Goal: Task Accomplishment & Management: Manage account settings

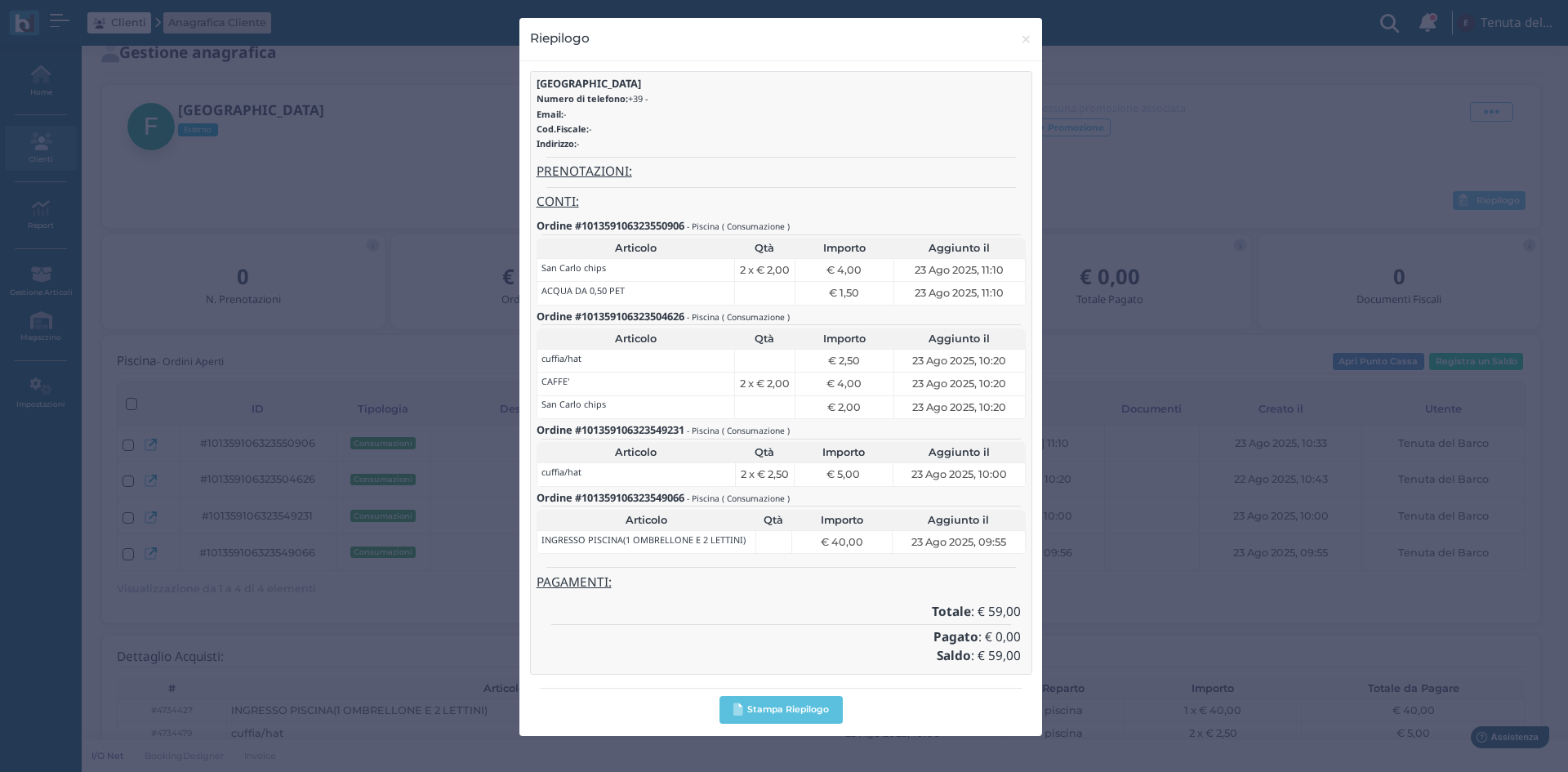
click at [73, 218] on div "Riepilogo × close ferrara Numero di telefono: +39 - Email: - Cod.Fiscale: - Ind…" at bounding box center [784, 386] width 1568 height 772
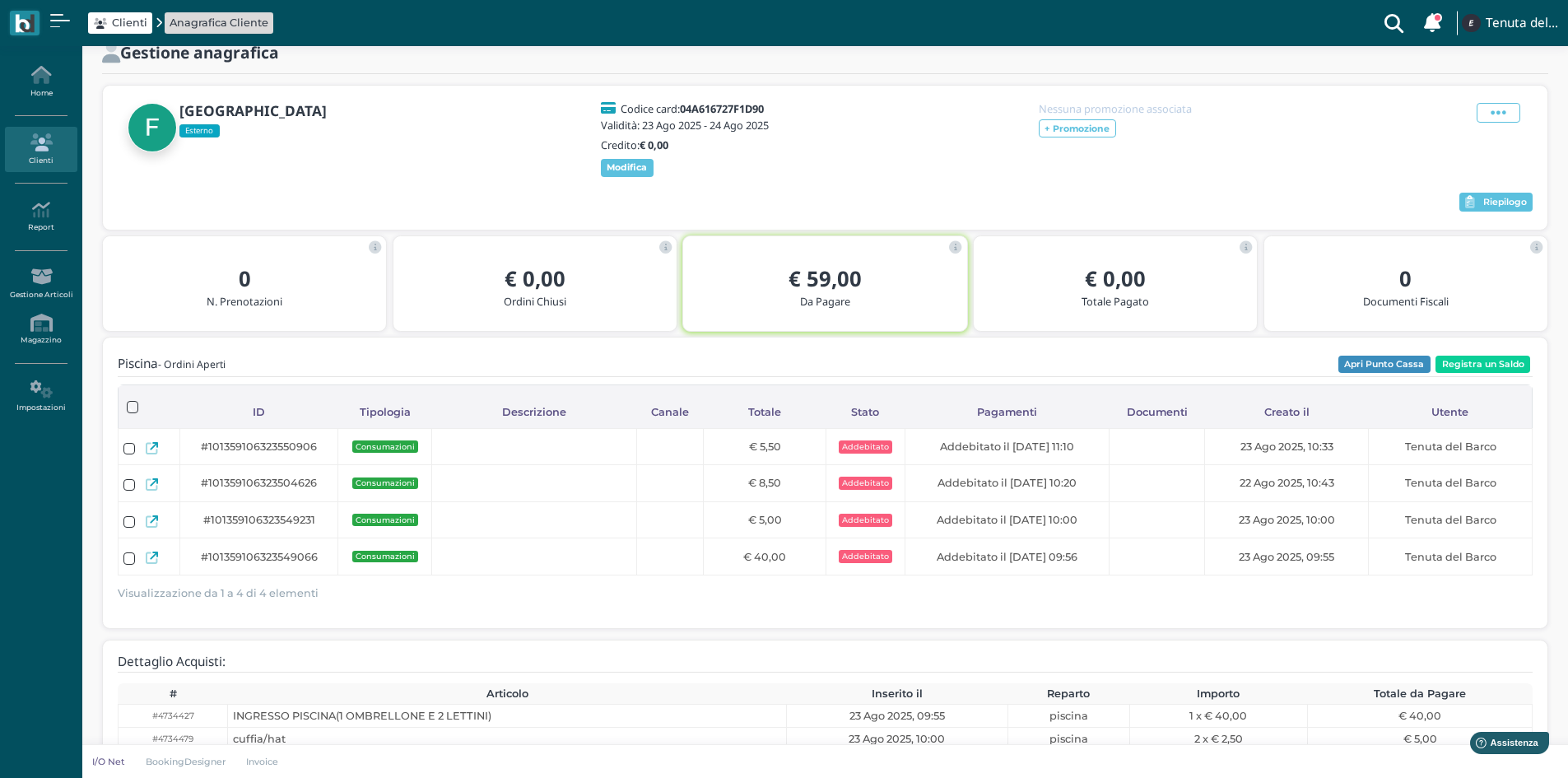
click at [32, 153] on link "Clienti" at bounding box center [41, 149] width 72 height 45
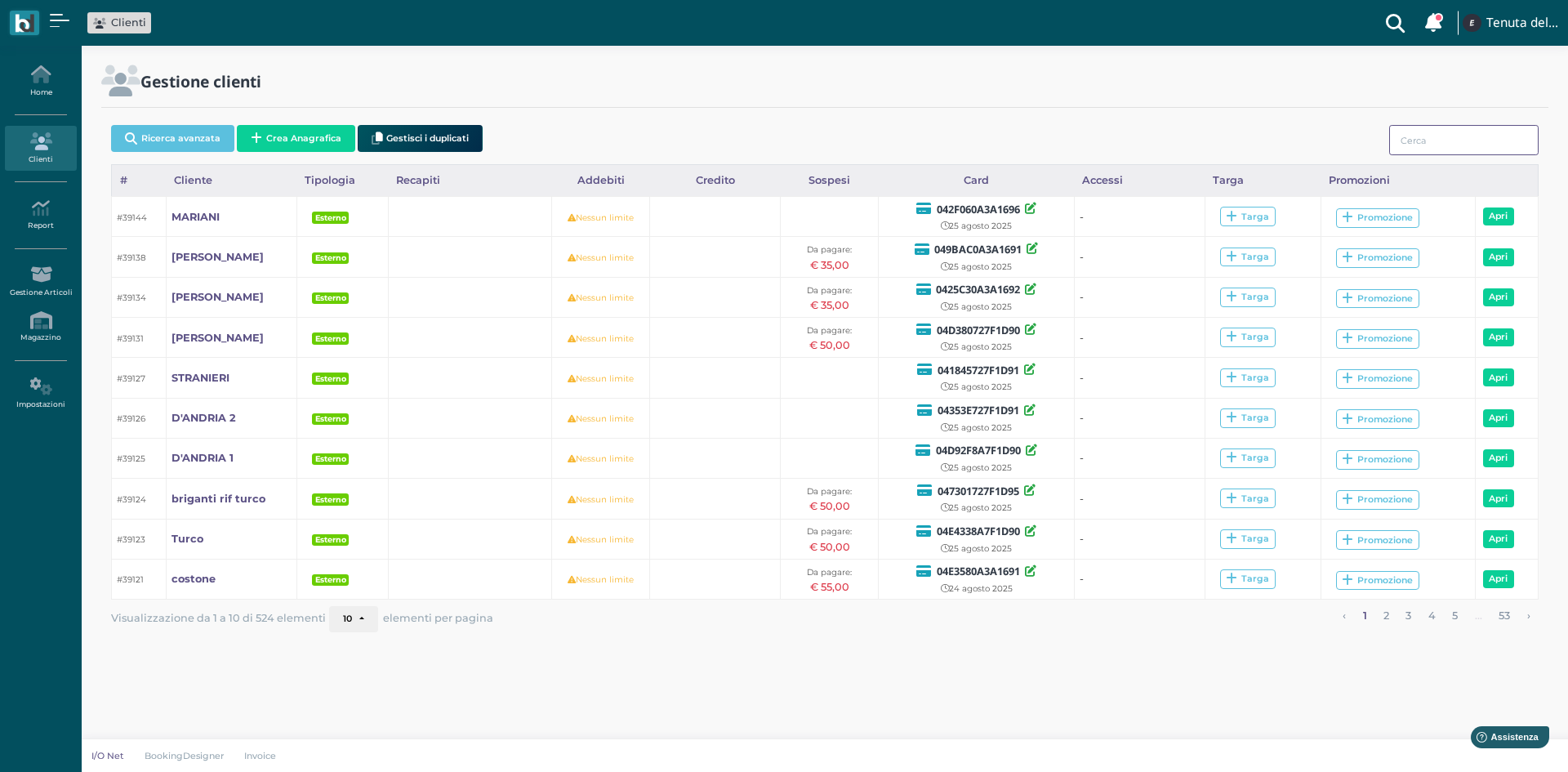
click at [1456, 133] on input "search" at bounding box center [1464, 139] width 150 height 30
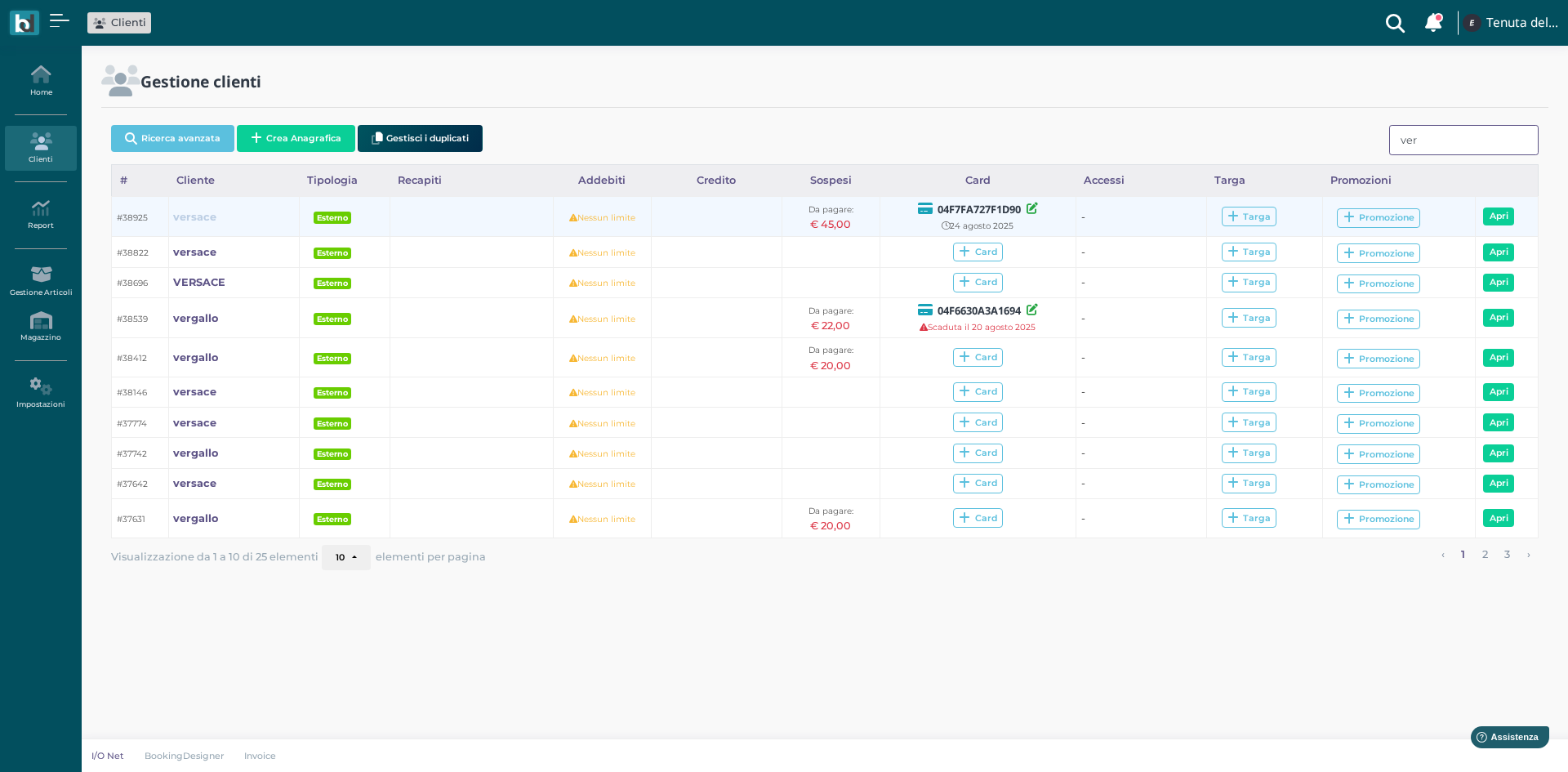
type input "ver"
click at [204, 217] on b "versace" at bounding box center [194, 216] width 43 height 12
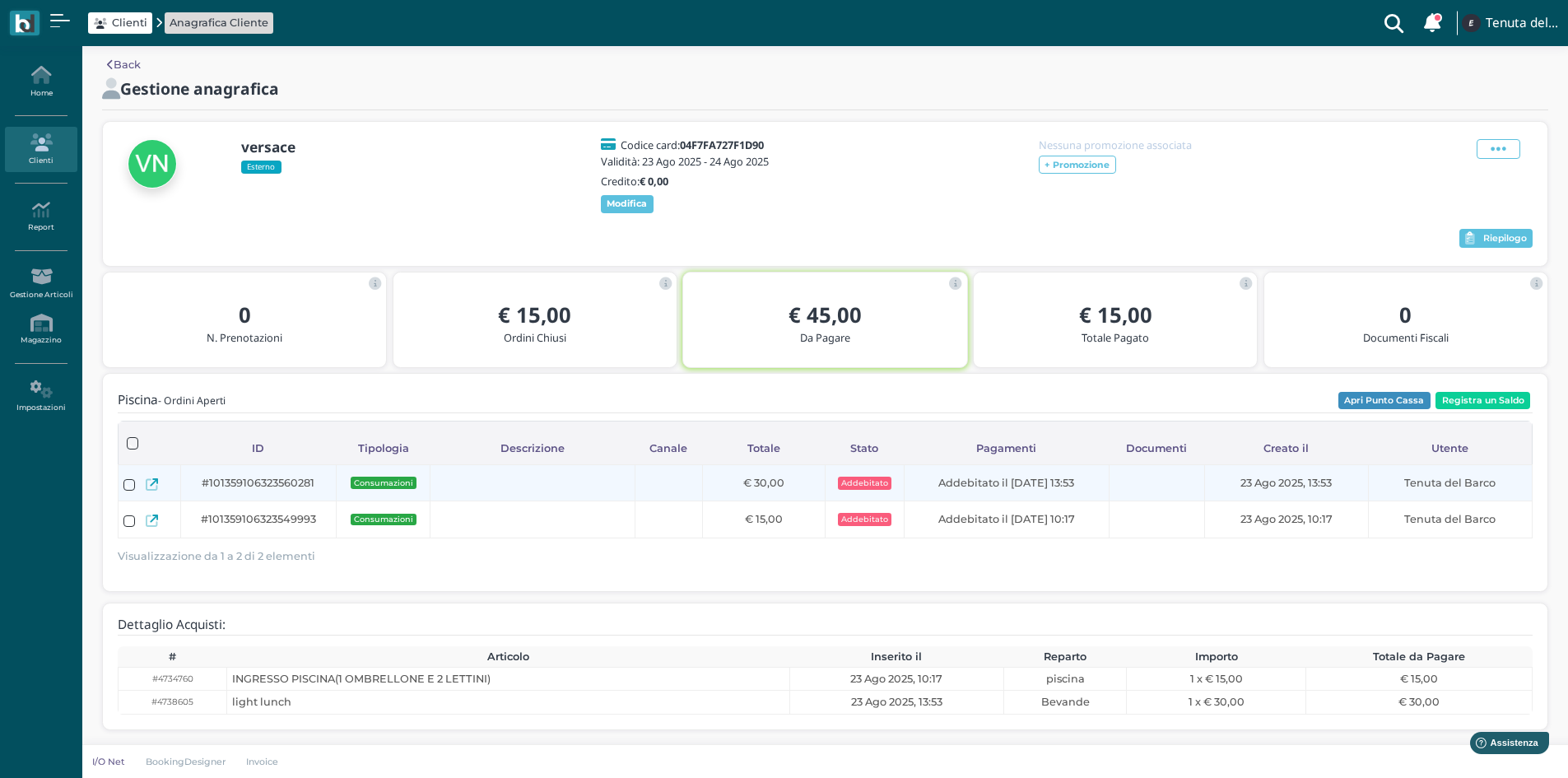
scroll to position [20, 0]
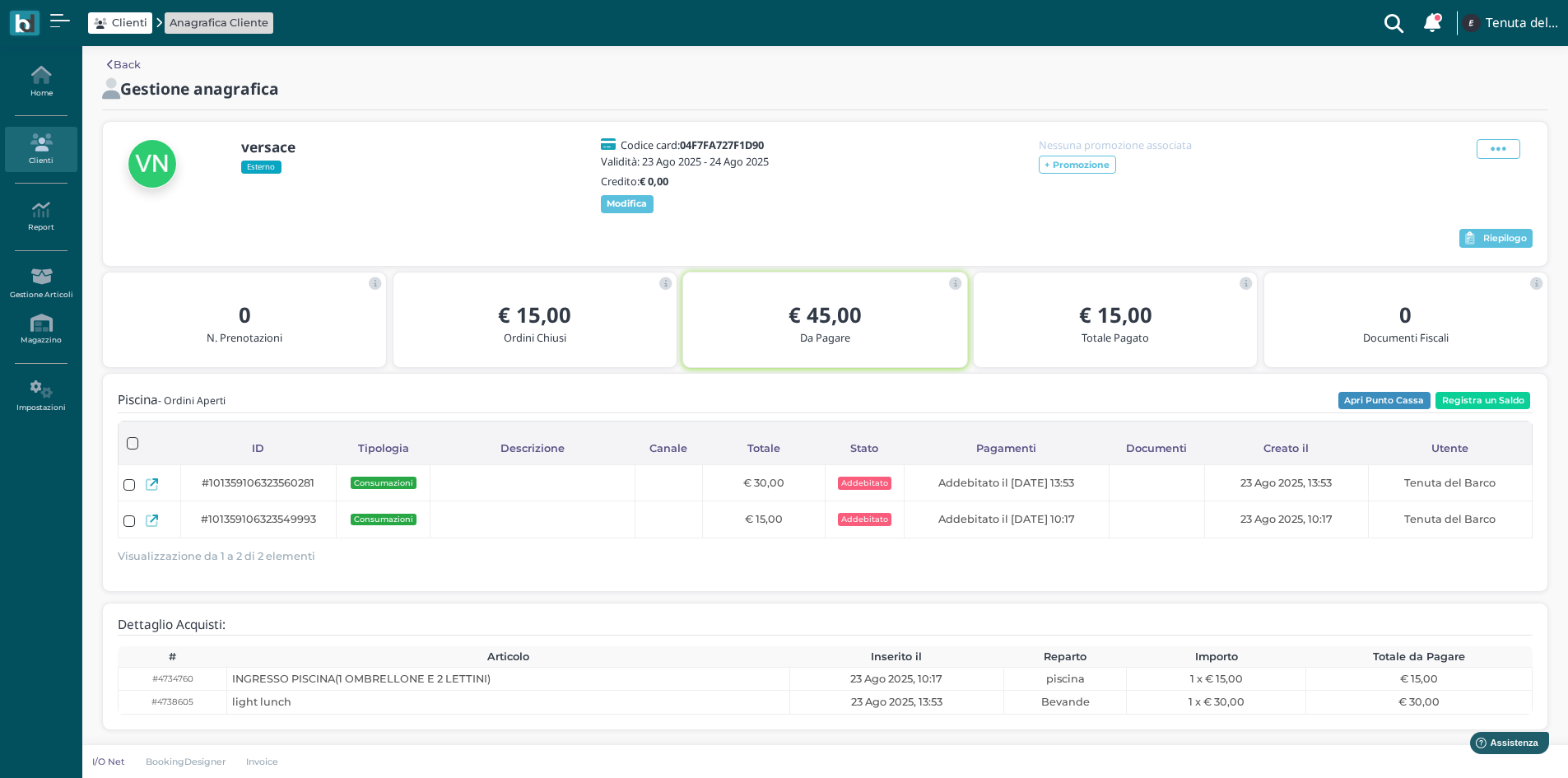
click at [42, 140] on icon at bounding box center [41, 142] width 72 height 18
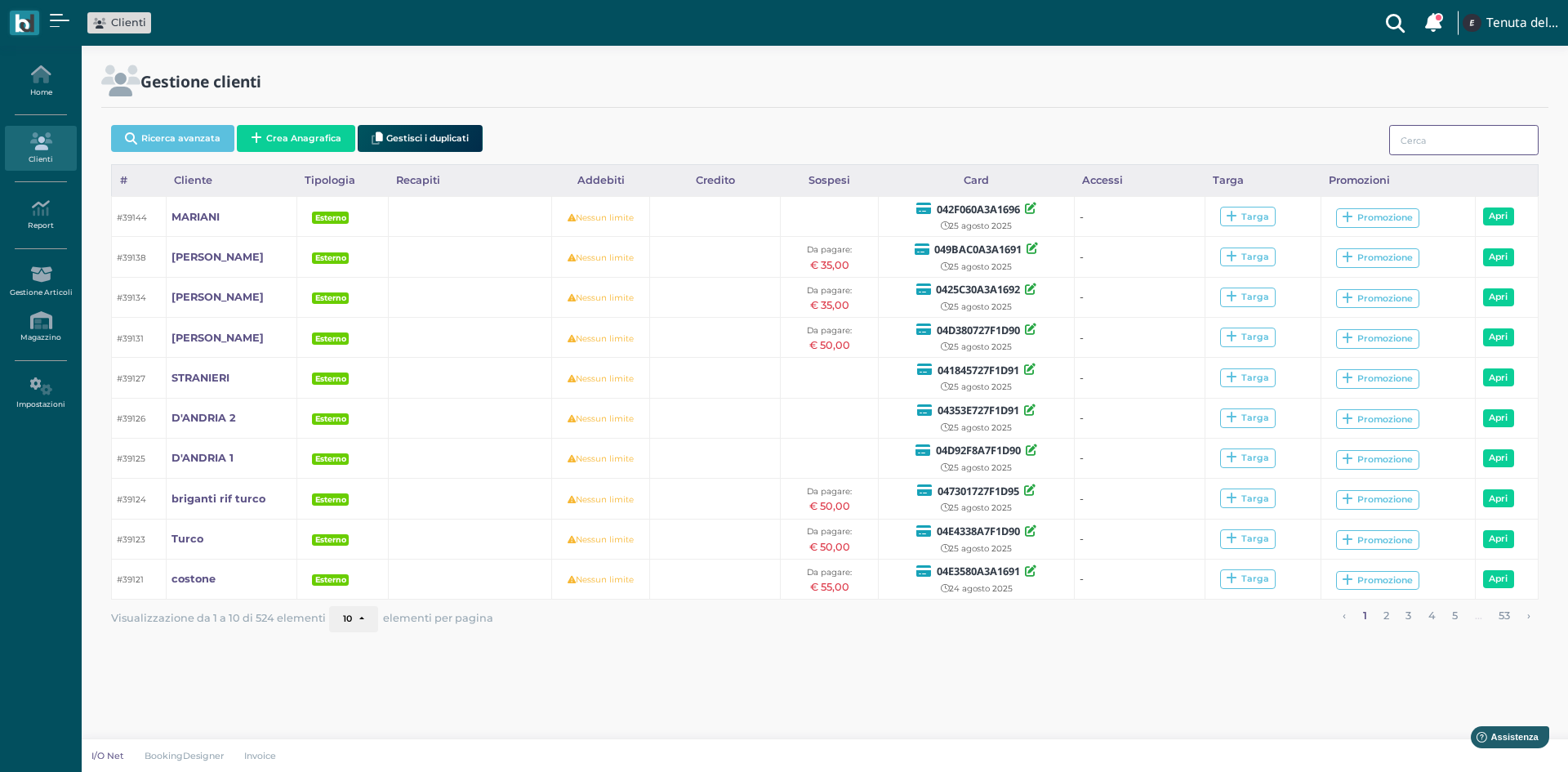
click at [1428, 147] on input "search" at bounding box center [1464, 139] width 150 height 30
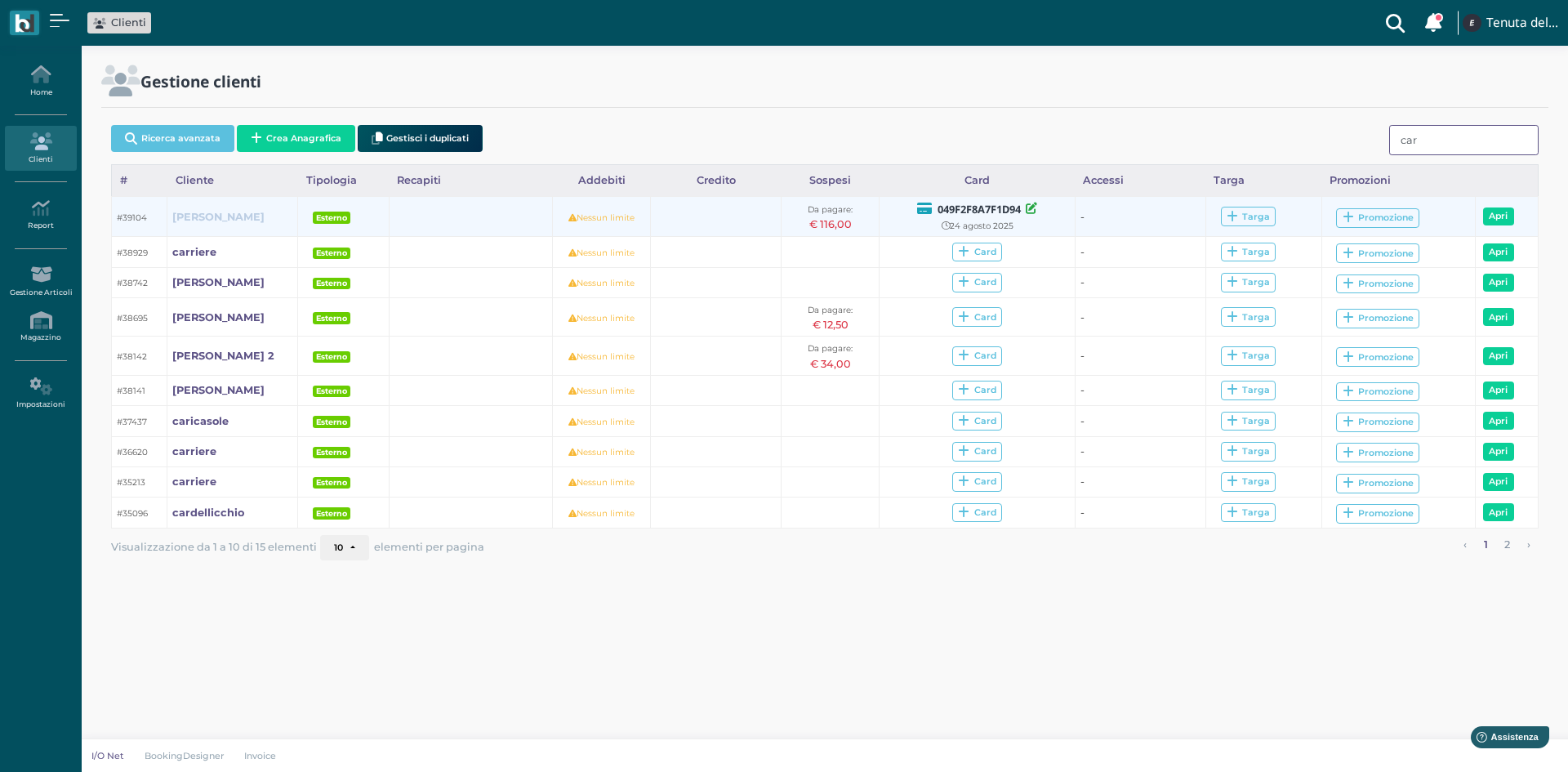
type input "car"
click at [229, 216] on b "carrieri alessia" at bounding box center [218, 216] width 92 height 12
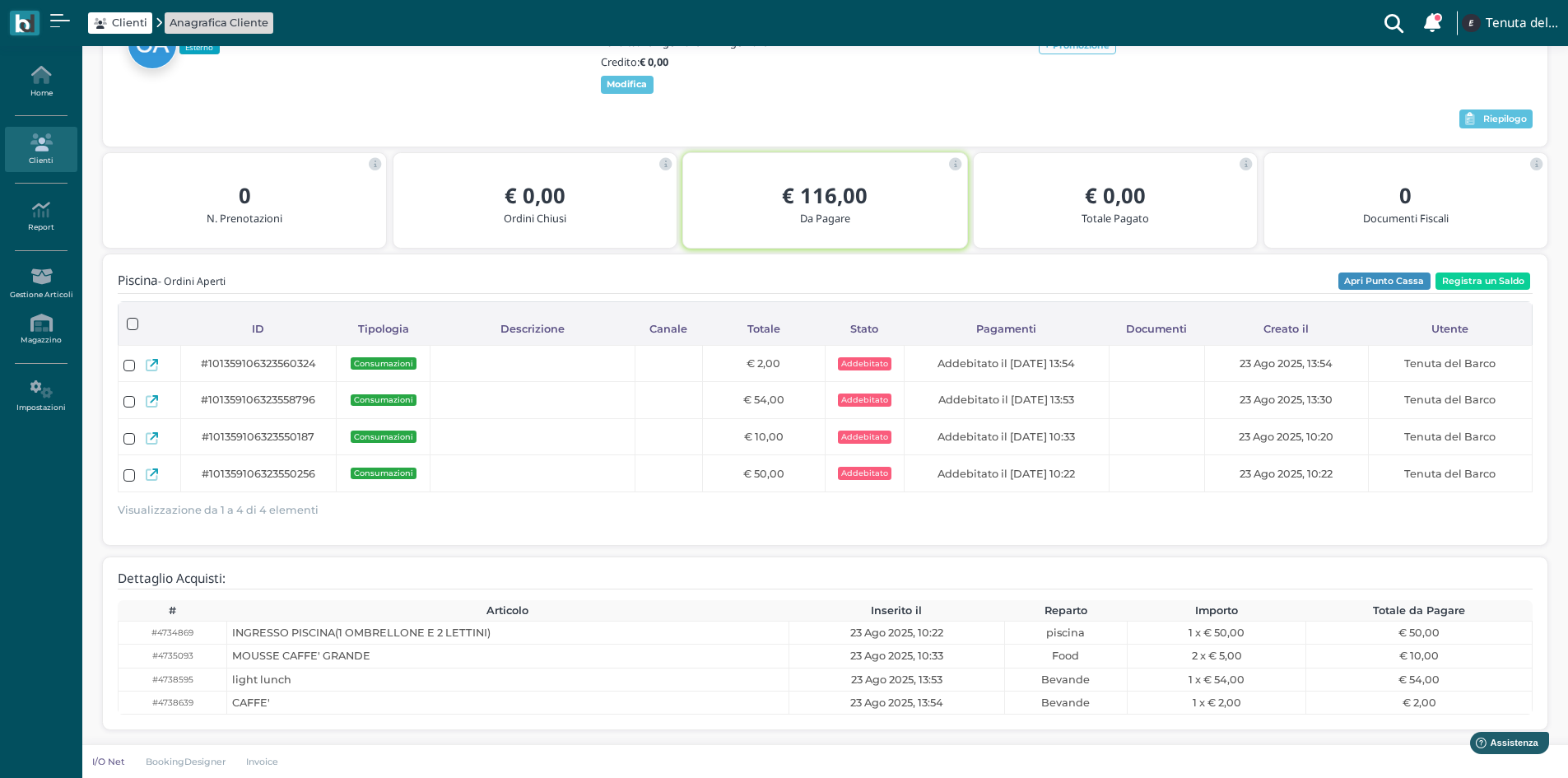
scroll to position [140, 0]
click at [55, 151] on icon at bounding box center [41, 142] width 72 height 18
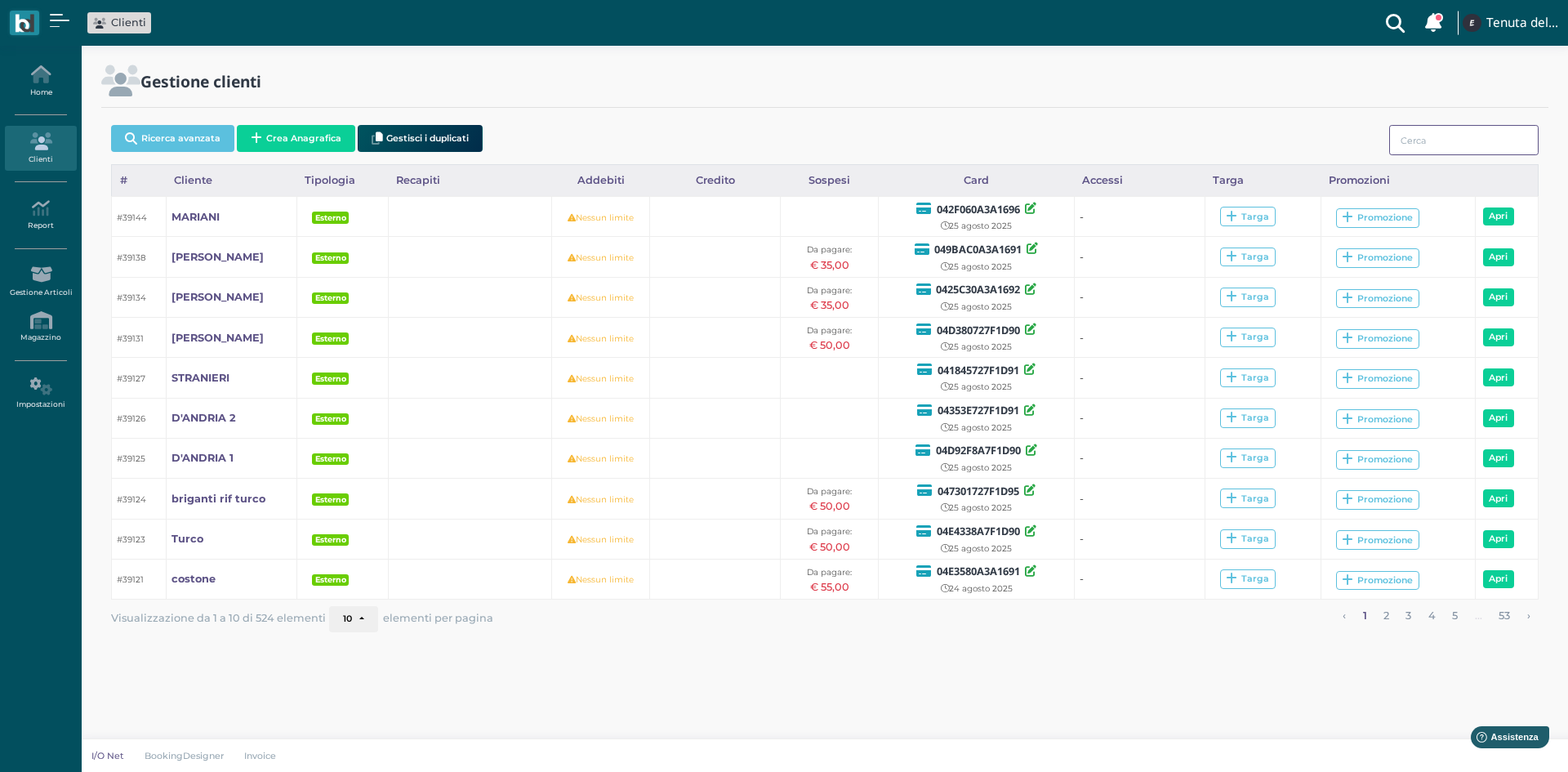
click at [1450, 139] on input "search" at bounding box center [1464, 139] width 150 height 30
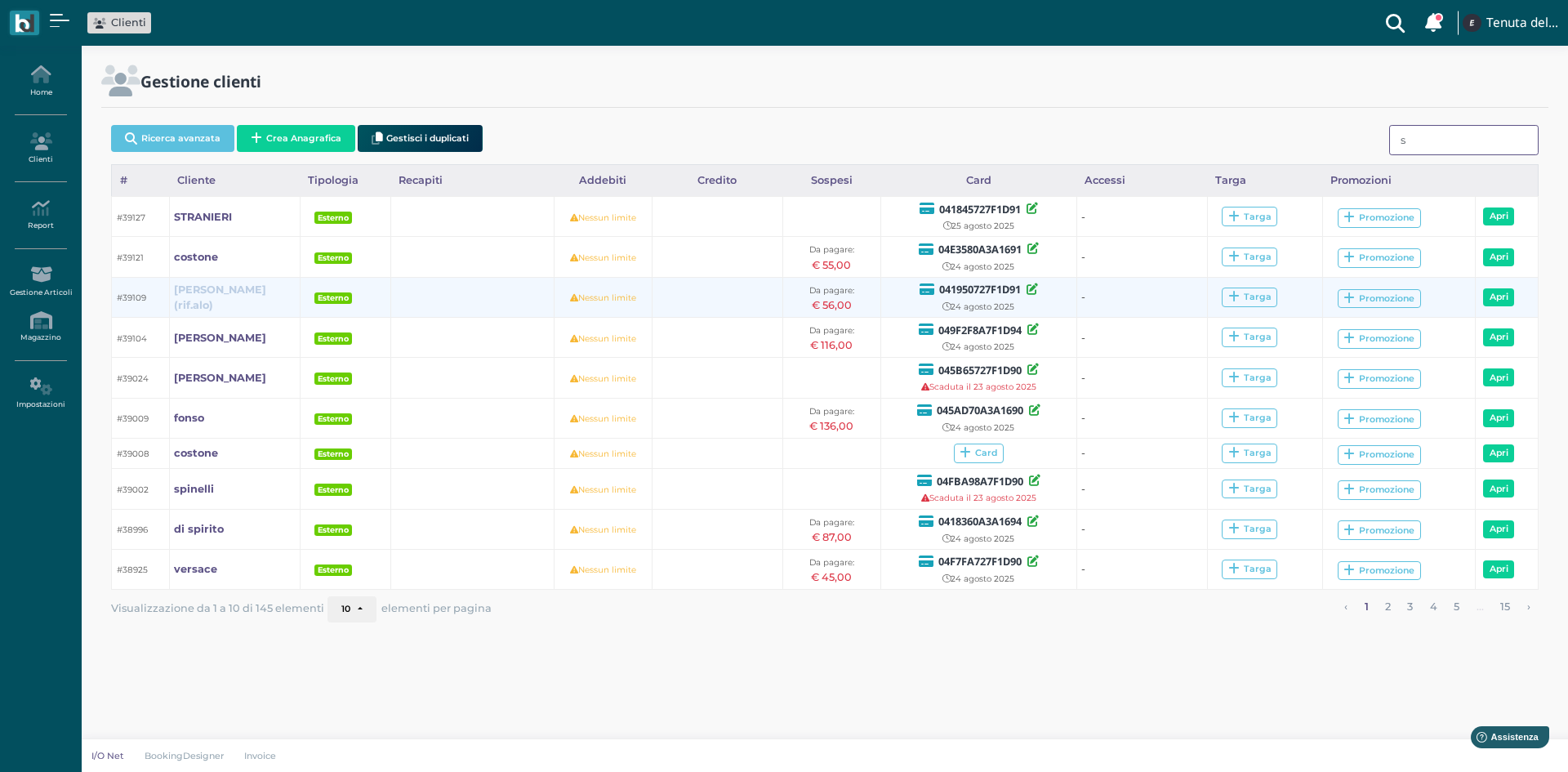
type input "s"
click at [194, 292] on b "sabatelli(rif.alo)" at bounding box center [220, 297] width 92 height 28
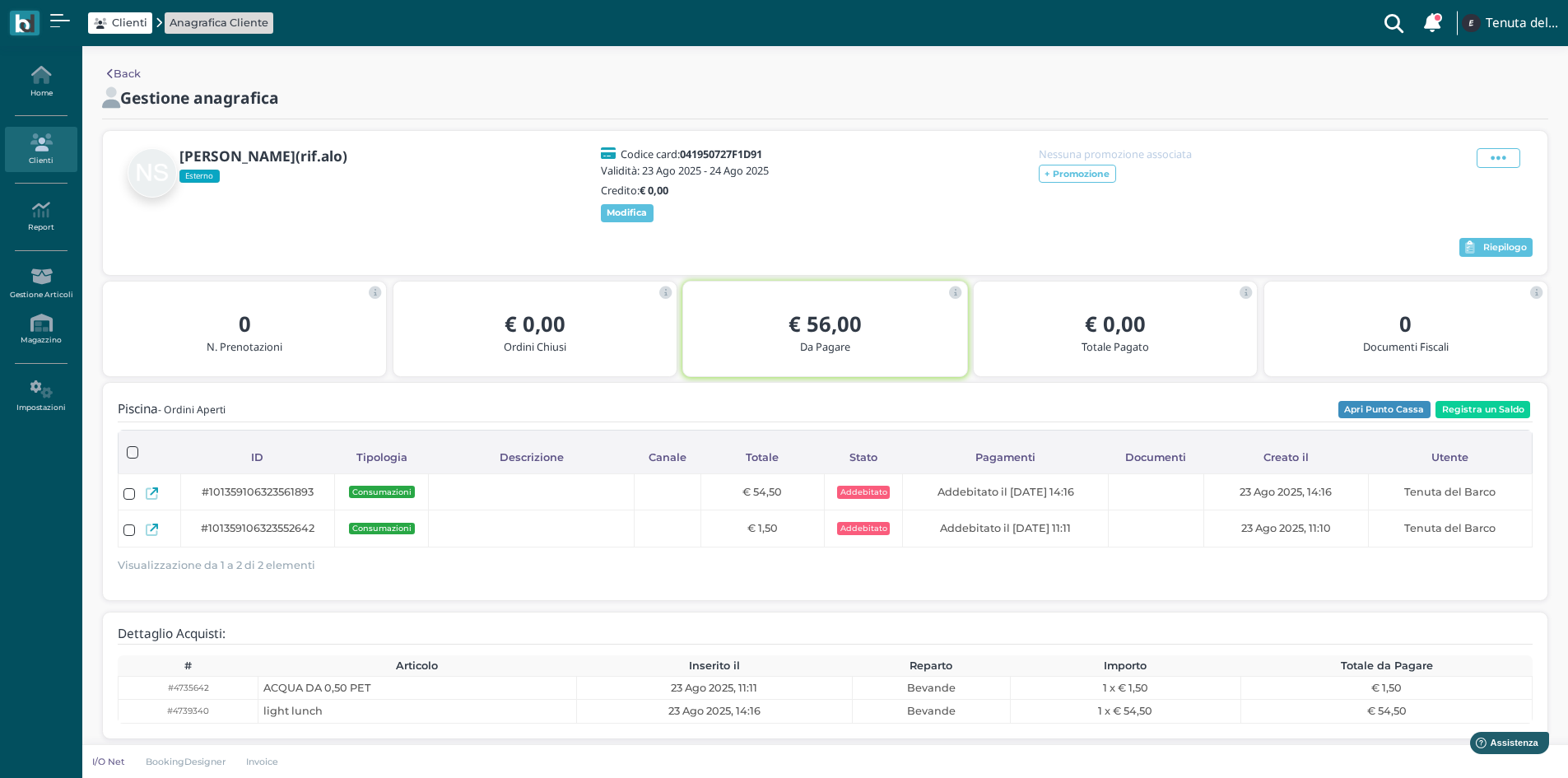
click at [25, 146] on icon at bounding box center [41, 142] width 72 height 18
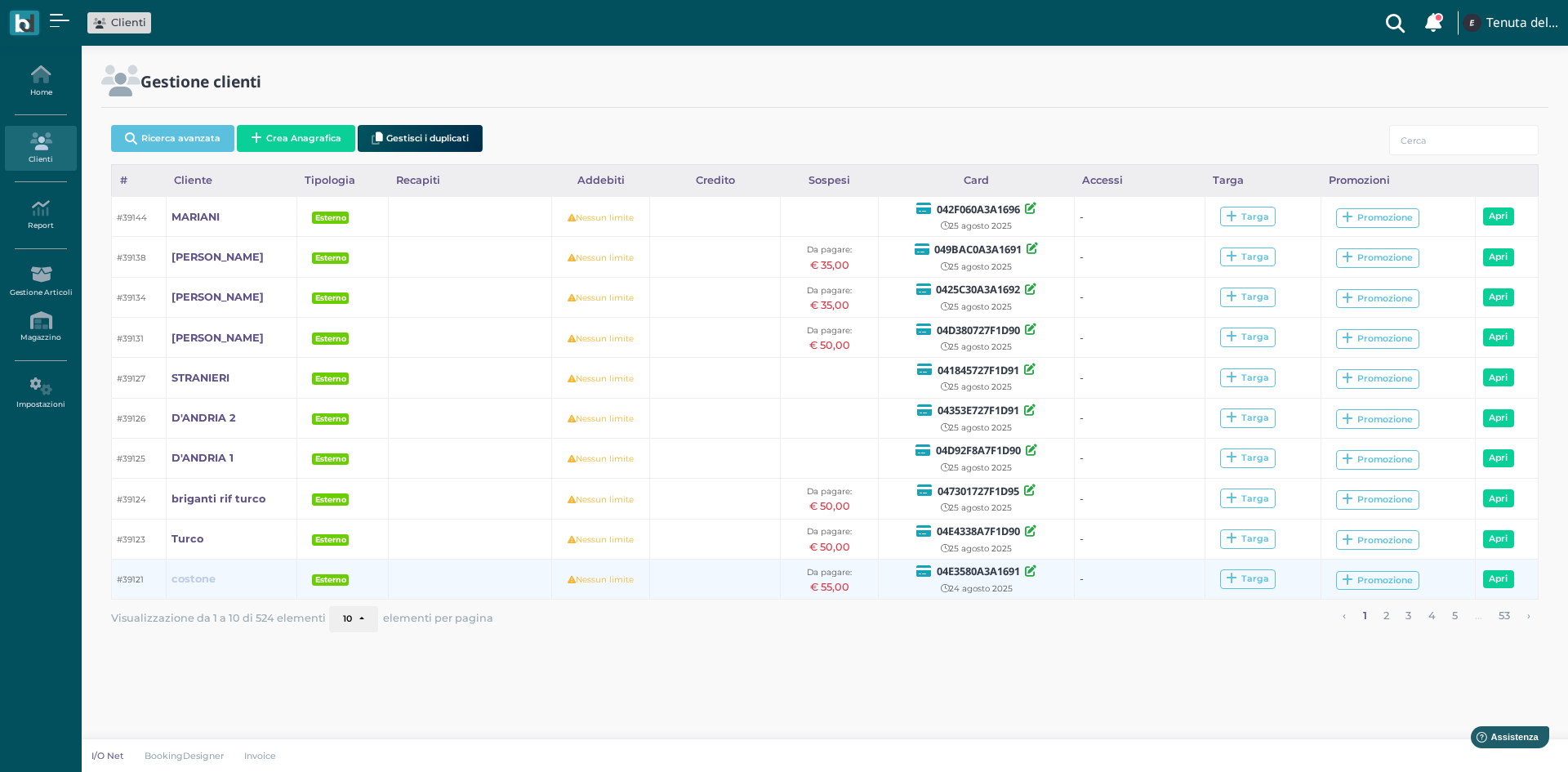
click at [198, 579] on b "costone" at bounding box center [194, 578] width 44 height 12
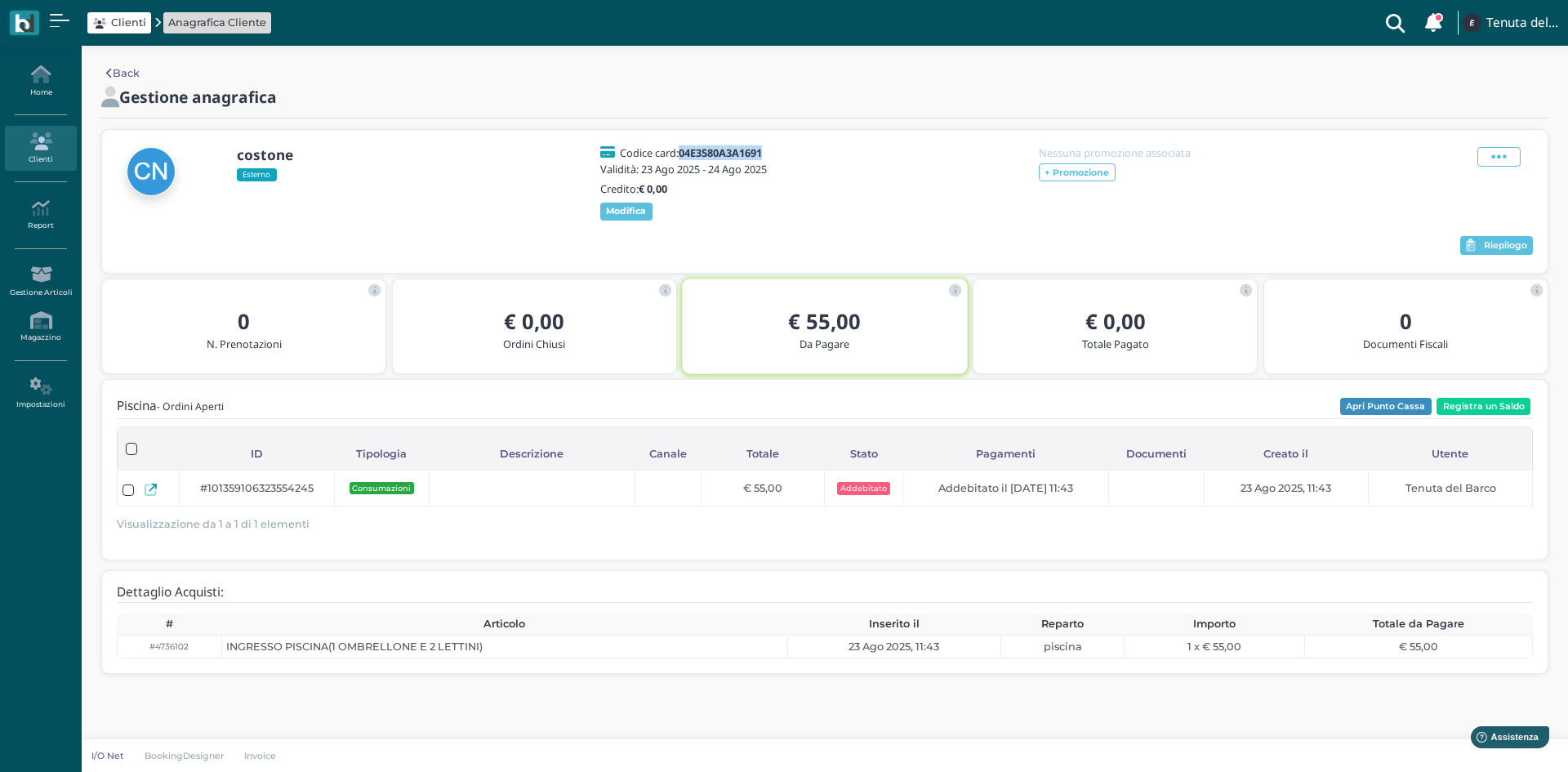
drag, startPoint x: 780, startPoint y: 151, endPoint x: 681, endPoint y: 149, distance: 99.0
click at [681, 149] on div "Codice card: 04E3580A3A1691 Validità: [DATE] - [DATE] Credito: € 0,00 Modifica" at bounding box center [686, 183] width 196 height 74
copy h5 "04E3580A3A1691"
click at [26, 147] on icon at bounding box center [40, 141] width 71 height 18
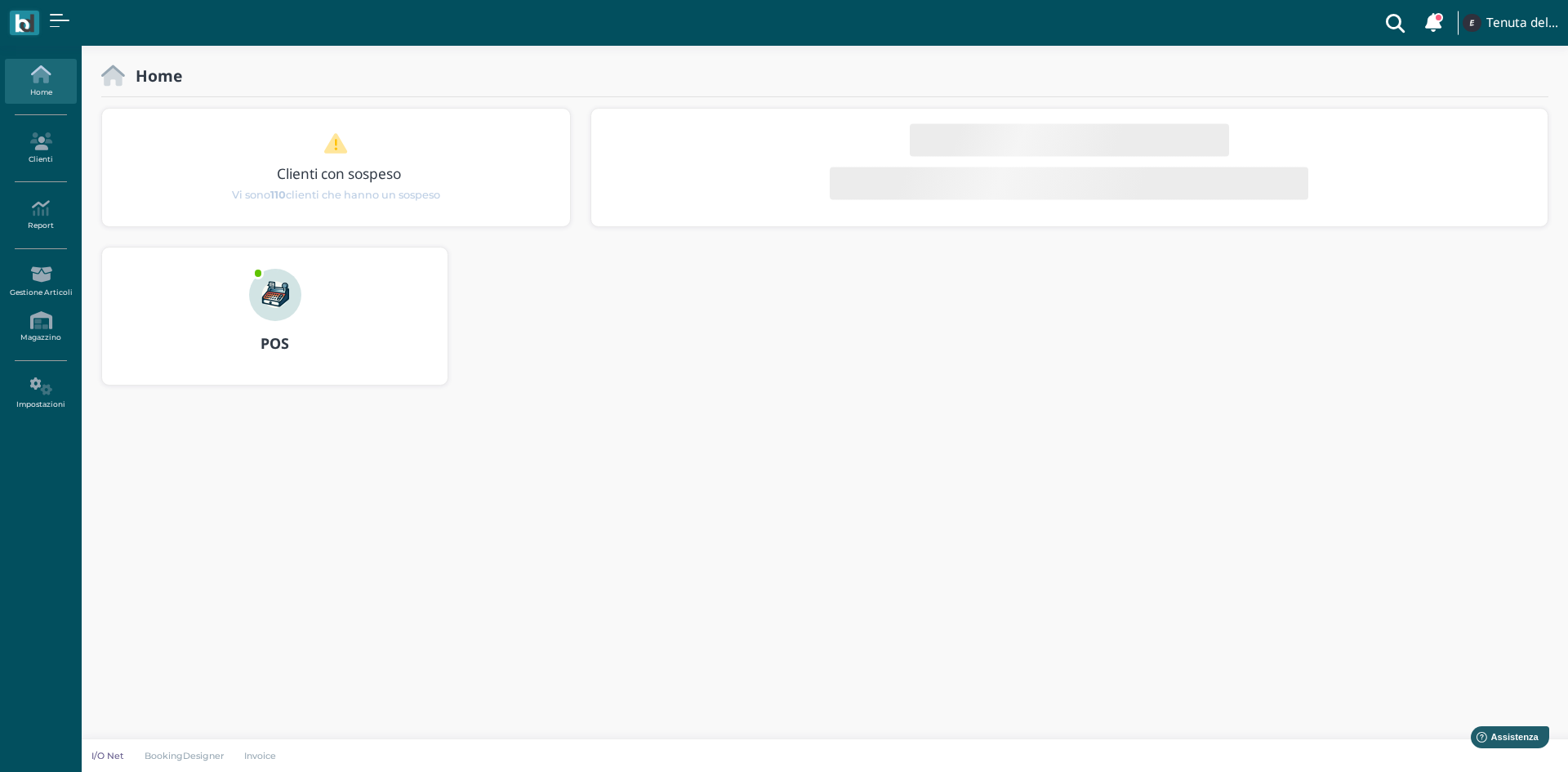
click at [262, 309] on img at bounding box center [275, 295] width 52 height 52
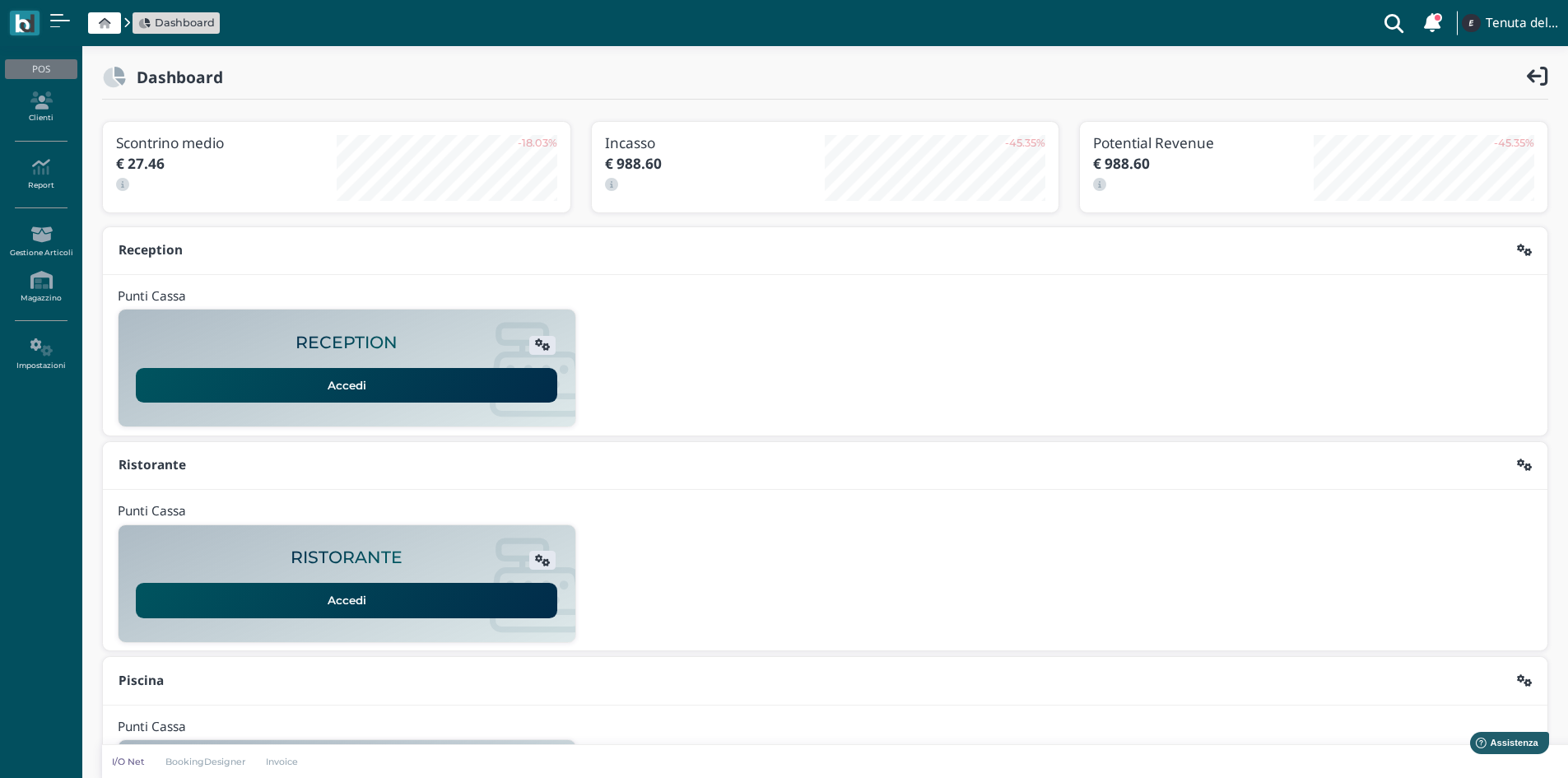
scroll to position [135, 0]
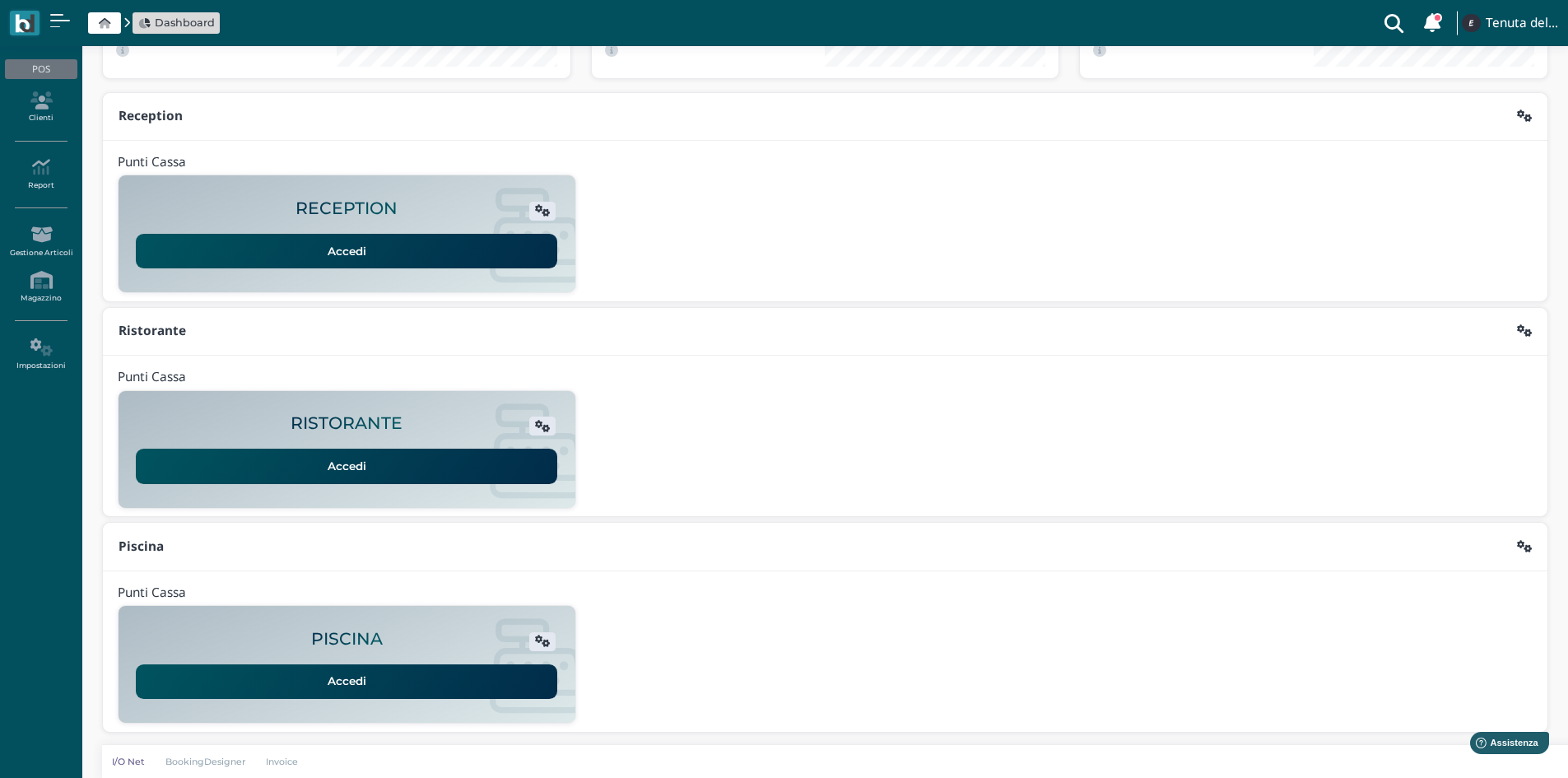
click at [381, 663] on div "Accedi" at bounding box center [347, 675] width 427 height 45
click at [381, 688] on link "Accedi" at bounding box center [346, 681] width 421 height 35
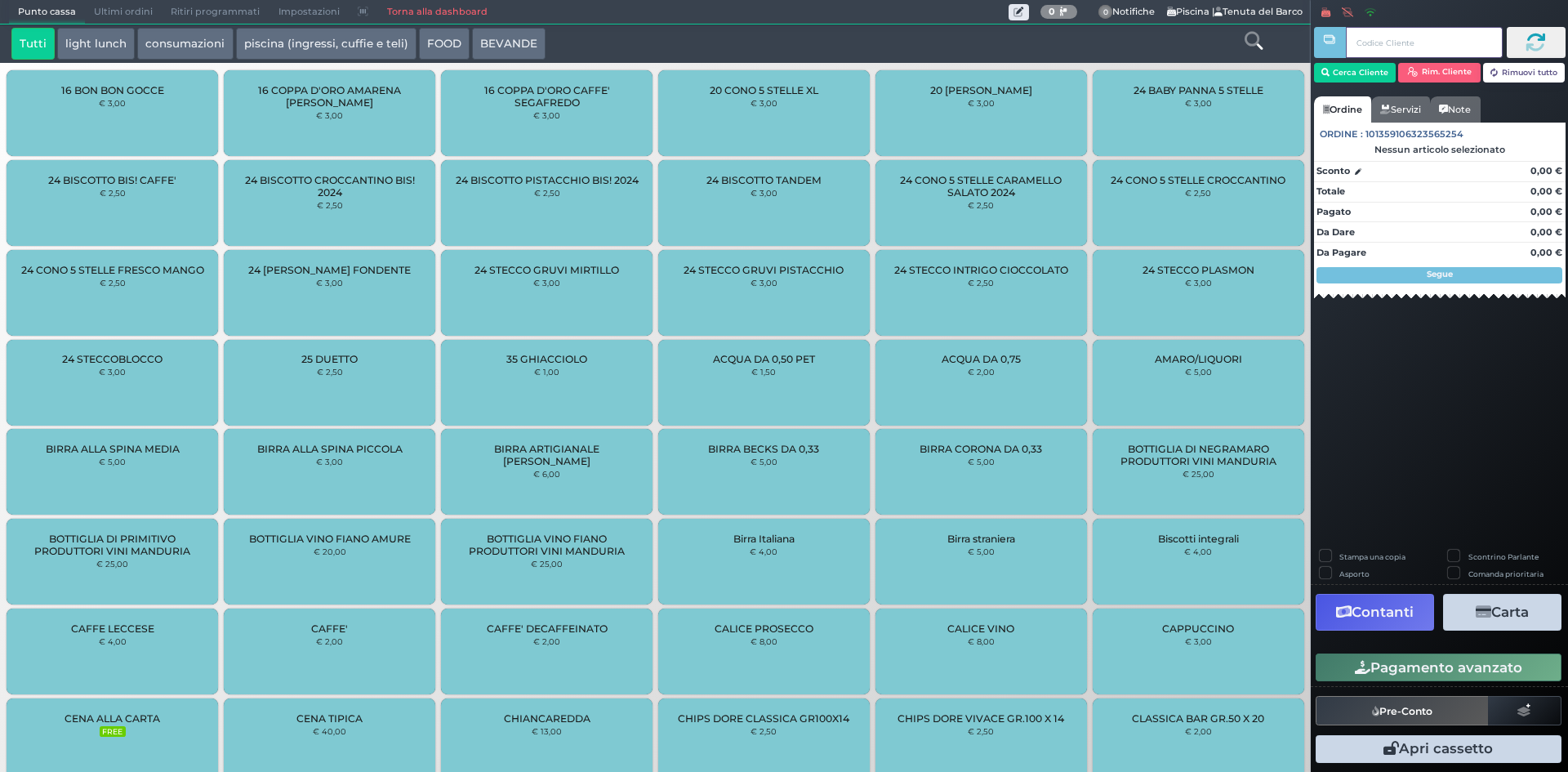
click at [1407, 42] on input "text" at bounding box center [1424, 42] width 156 height 31
paste input "04E3580A3A1691"
type input "04E3580A3A1691"
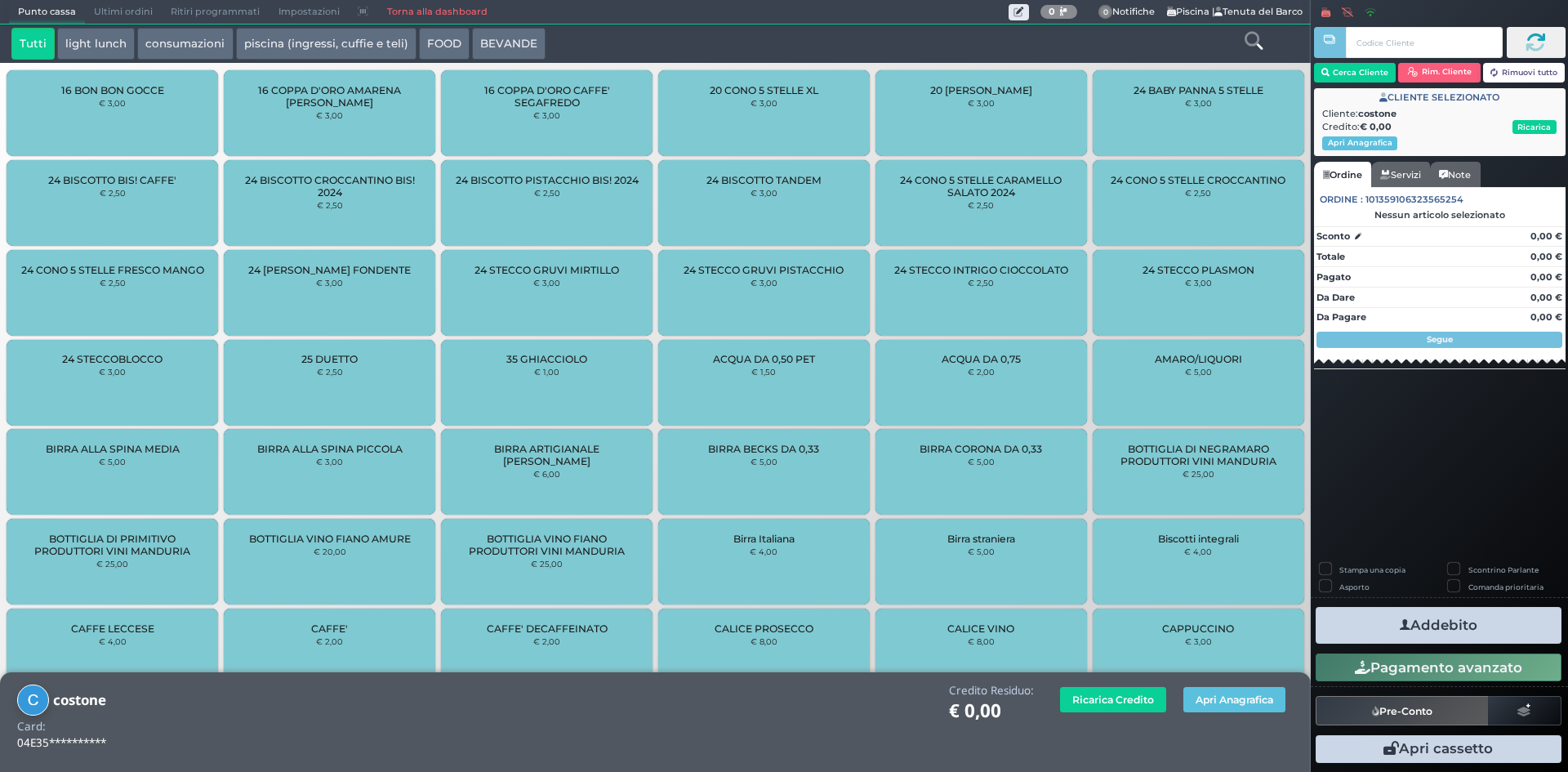
click at [111, 31] on button "light lunch" at bounding box center [96, 44] width 78 height 33
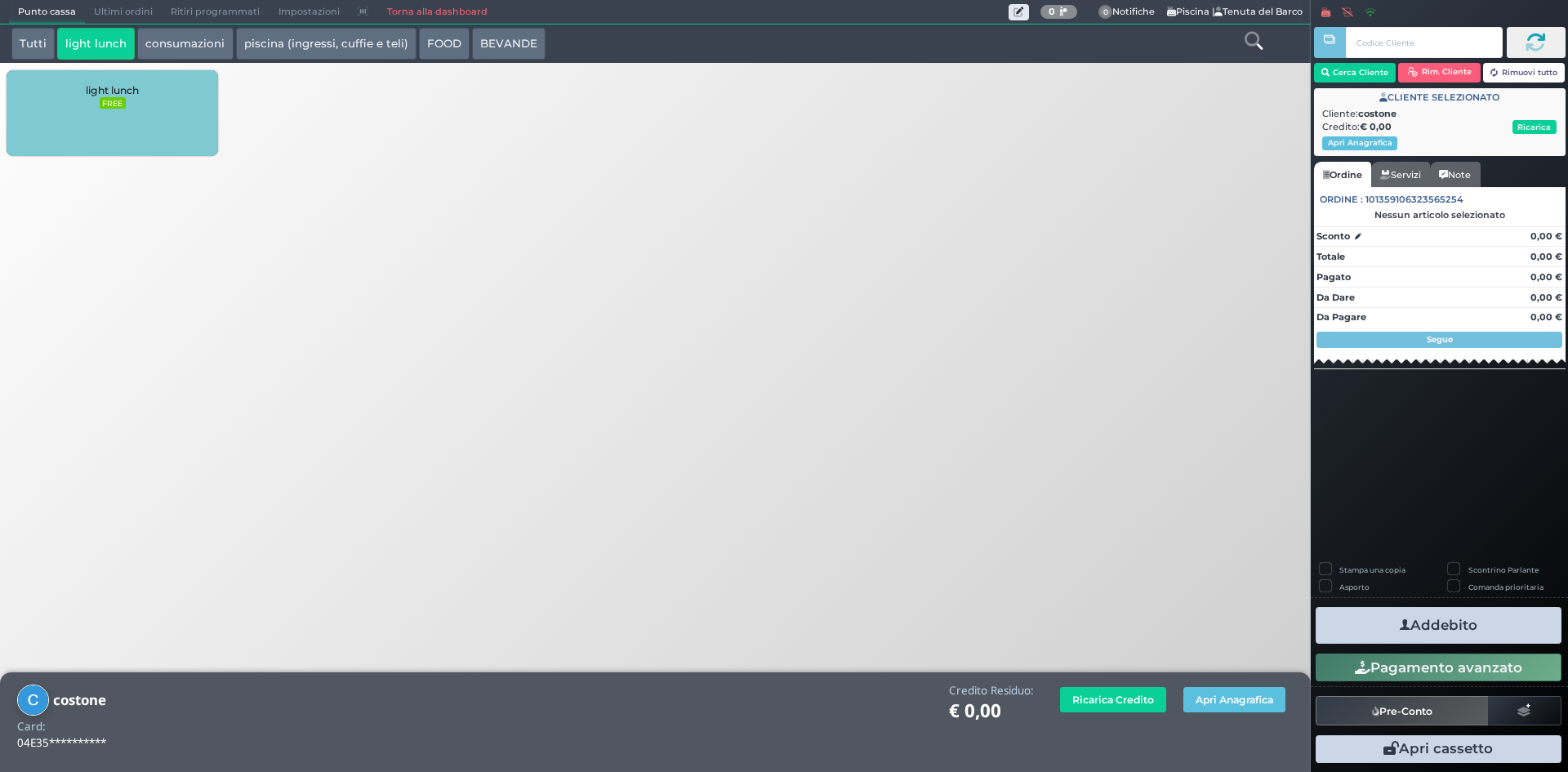
click at [103, 108] on small "FREE" at bounding box center [112, 103] width 26 height 12
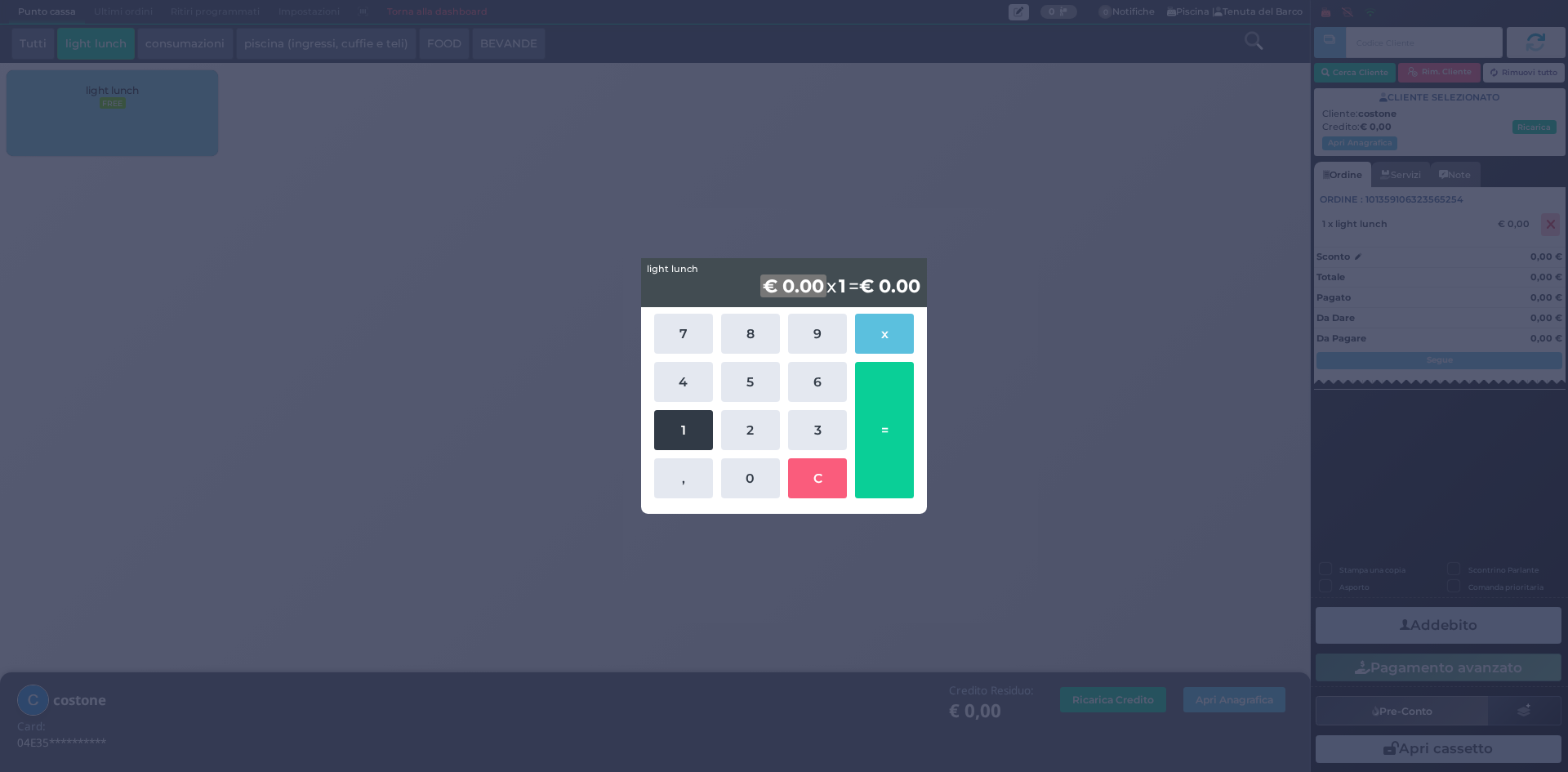
click at [697, 424] on button "1" at bounding box center [683, 430] width 59 height 40
click at [682, 388] on button "4" at bounding box center [683, 382] width 59 height 40
click at [802, 423] on button "3" at bounding box center [817, 430] width 59 height 40
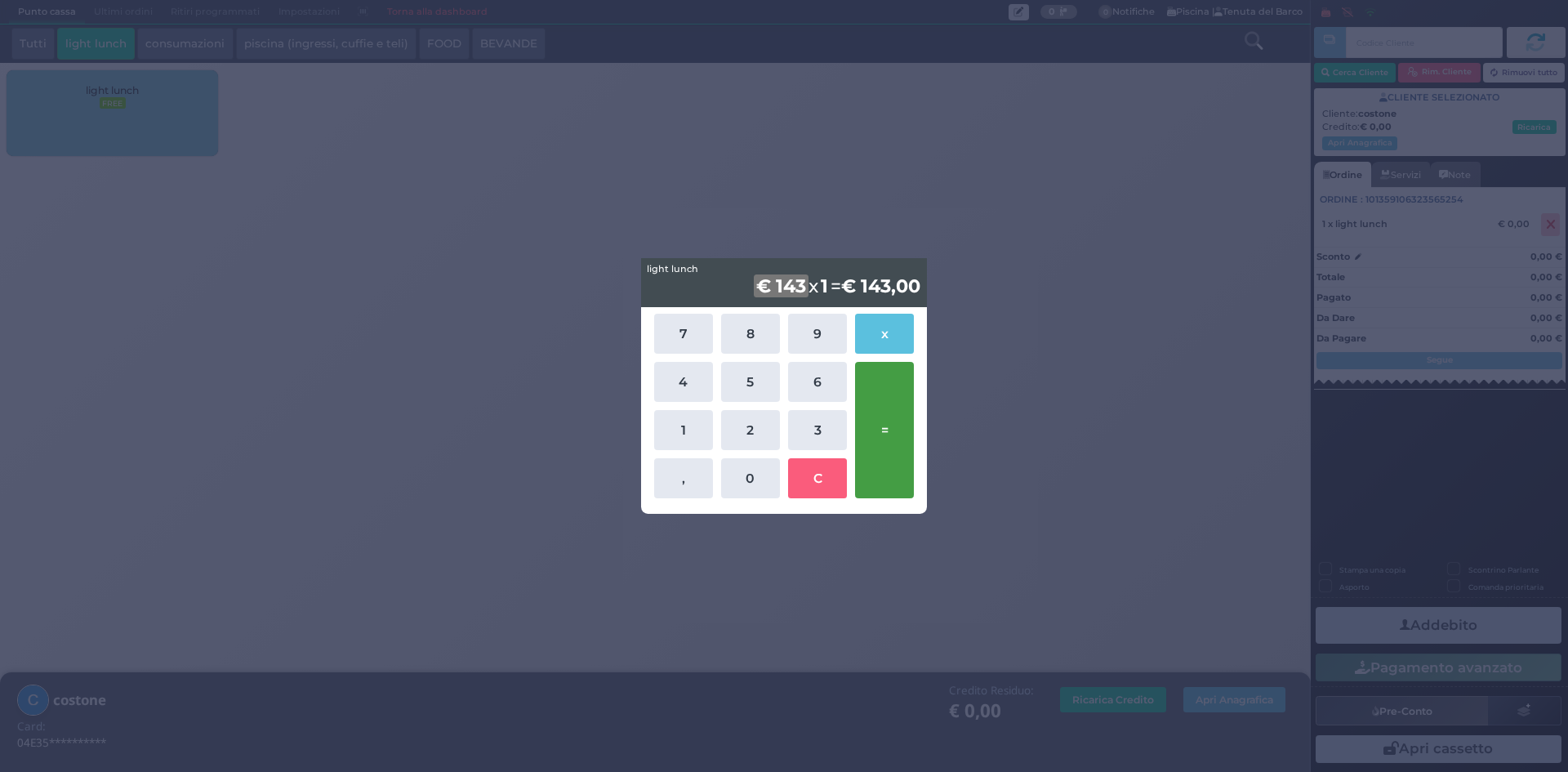
click at [896, 412] on button "=" at bounding box center [883, 430] width 59 height 136
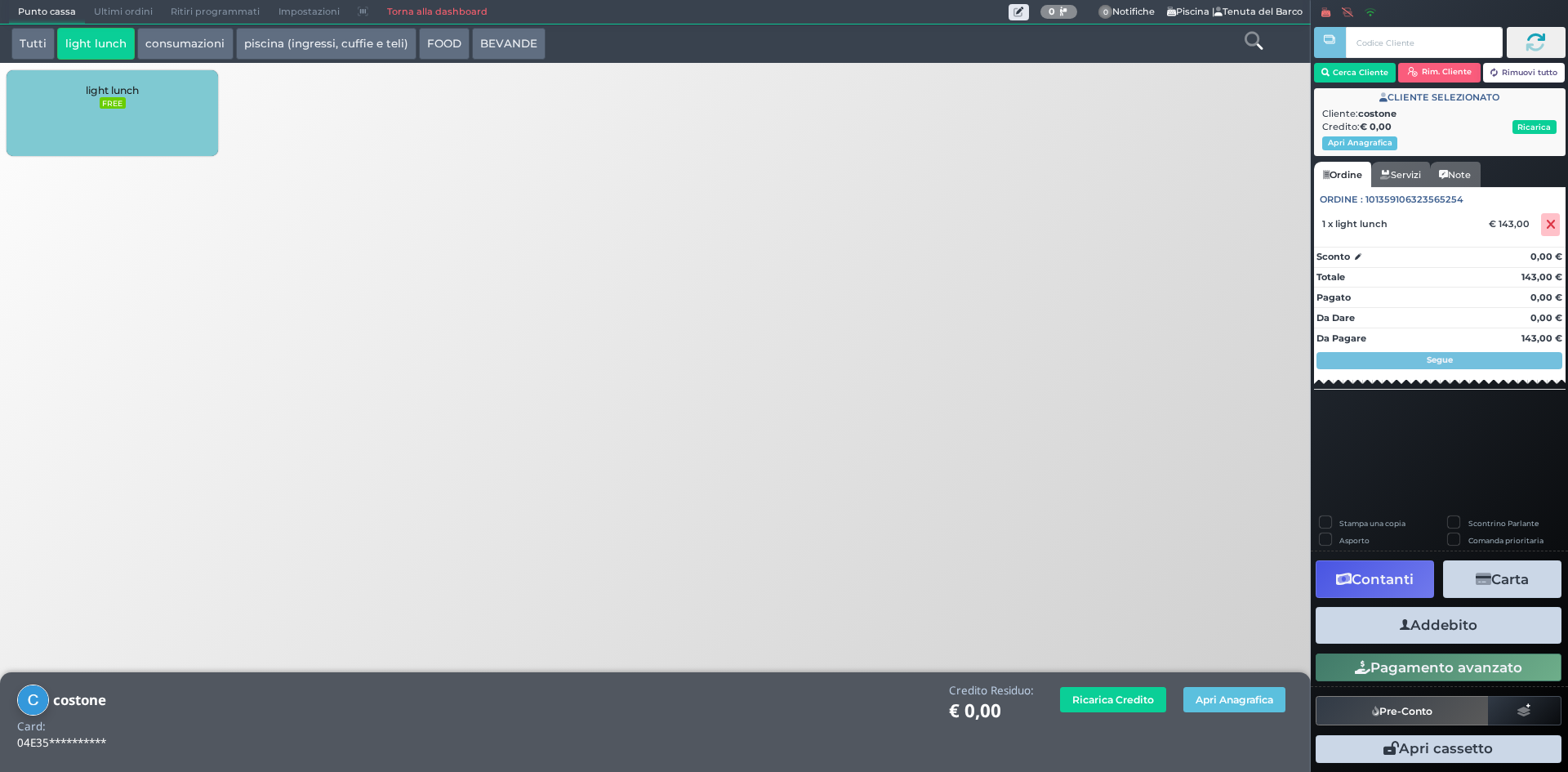
click at [1375, 628] on button "Addebito" at bounding box center [1438, 625] width 246 height 36
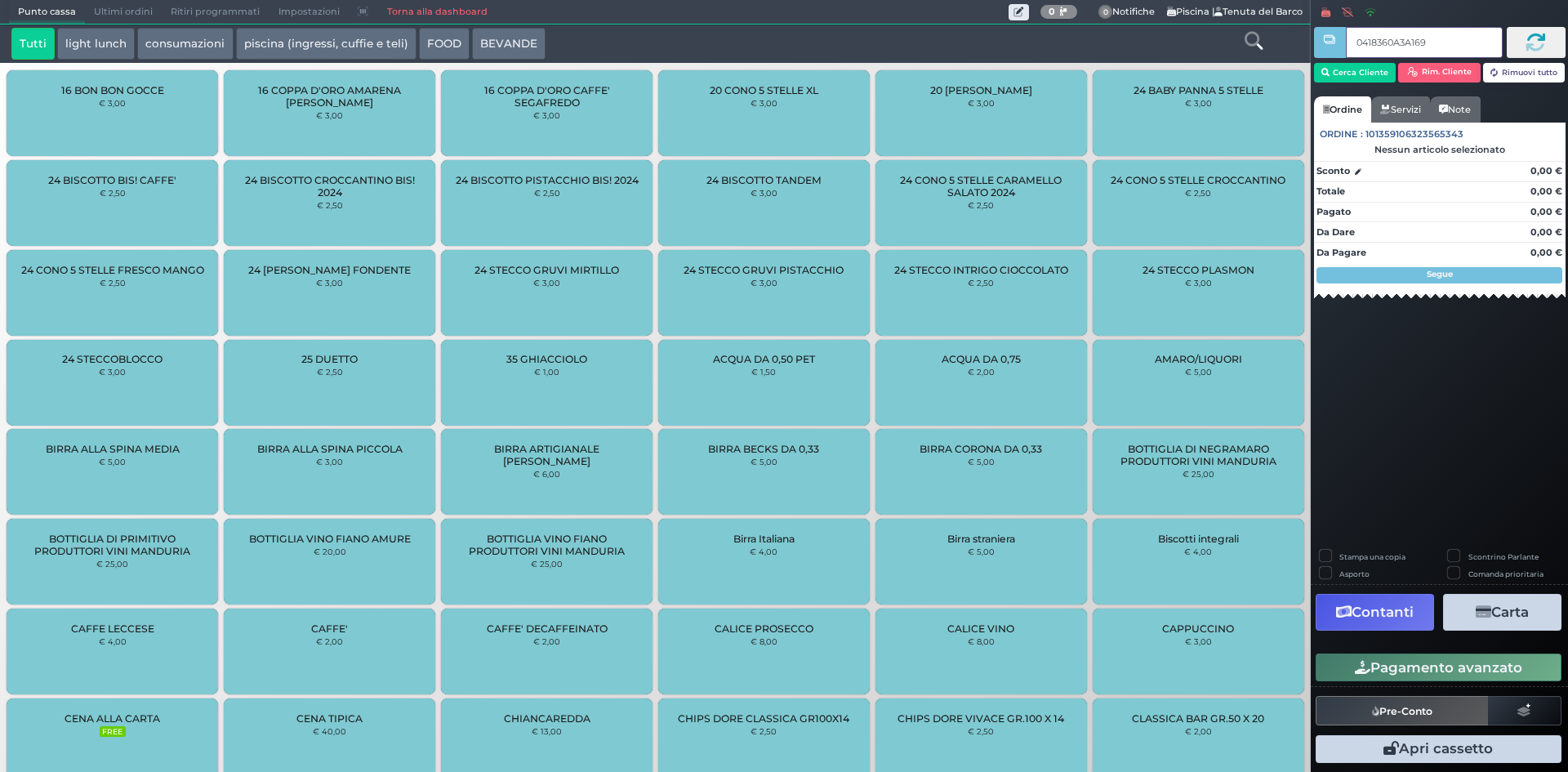
type input "0418360A3A1694"
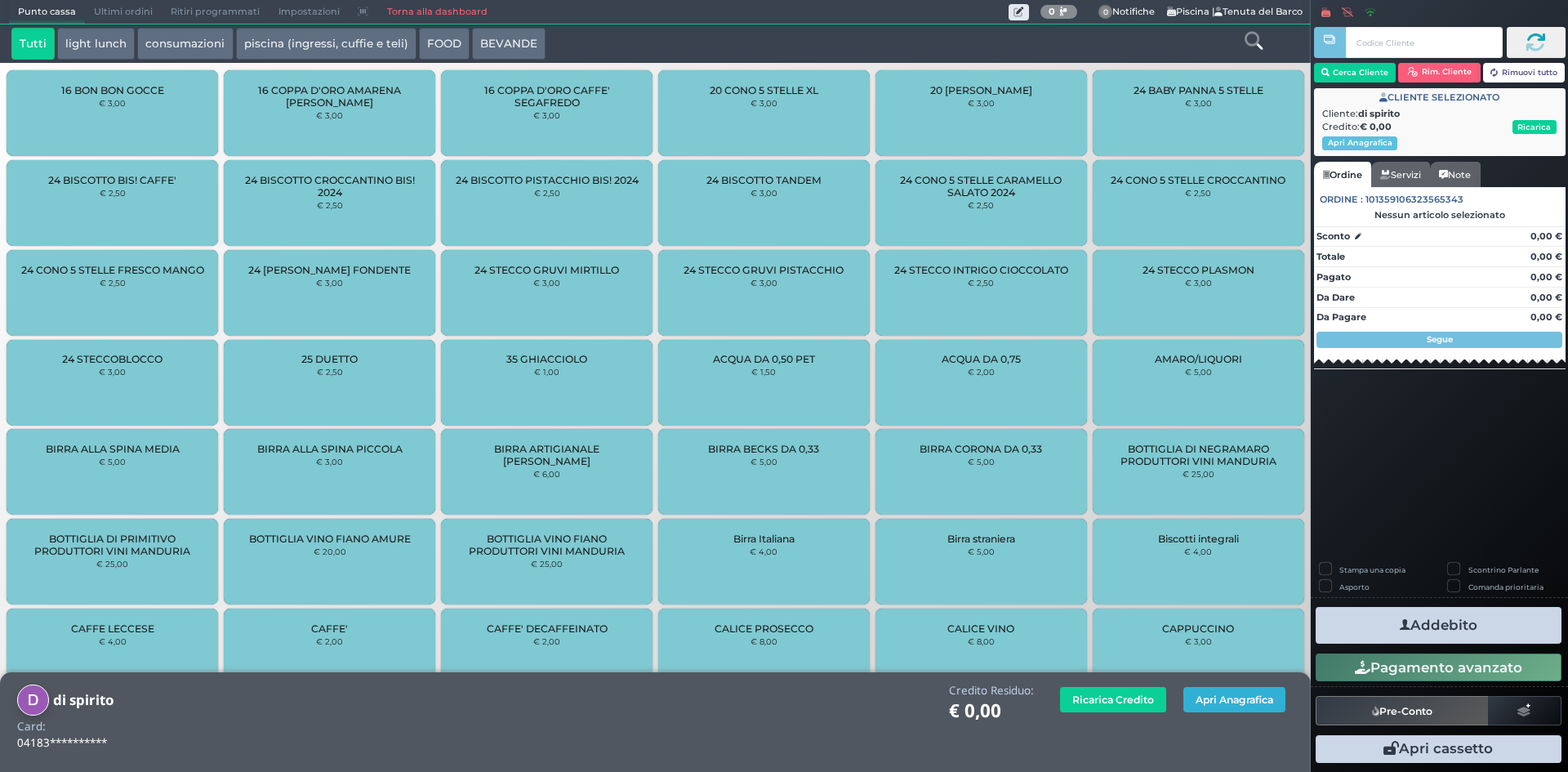
click at [1207, 701] on button "Apri Anagrafica" at bounding box center [1234, 699] width 102 height 25
click at [1226, 698] on button "Apri Anagrafica" at bounding box center [1234, 699] width 102 height 25
click at [1264, 702] on button "Apri Anagrafica" at bounding box center [1234, 699] width 102 height 25
click at [1217, 697] on button "Apri Anagrafica" at bounding box center [1234, 699] width 102 height 25
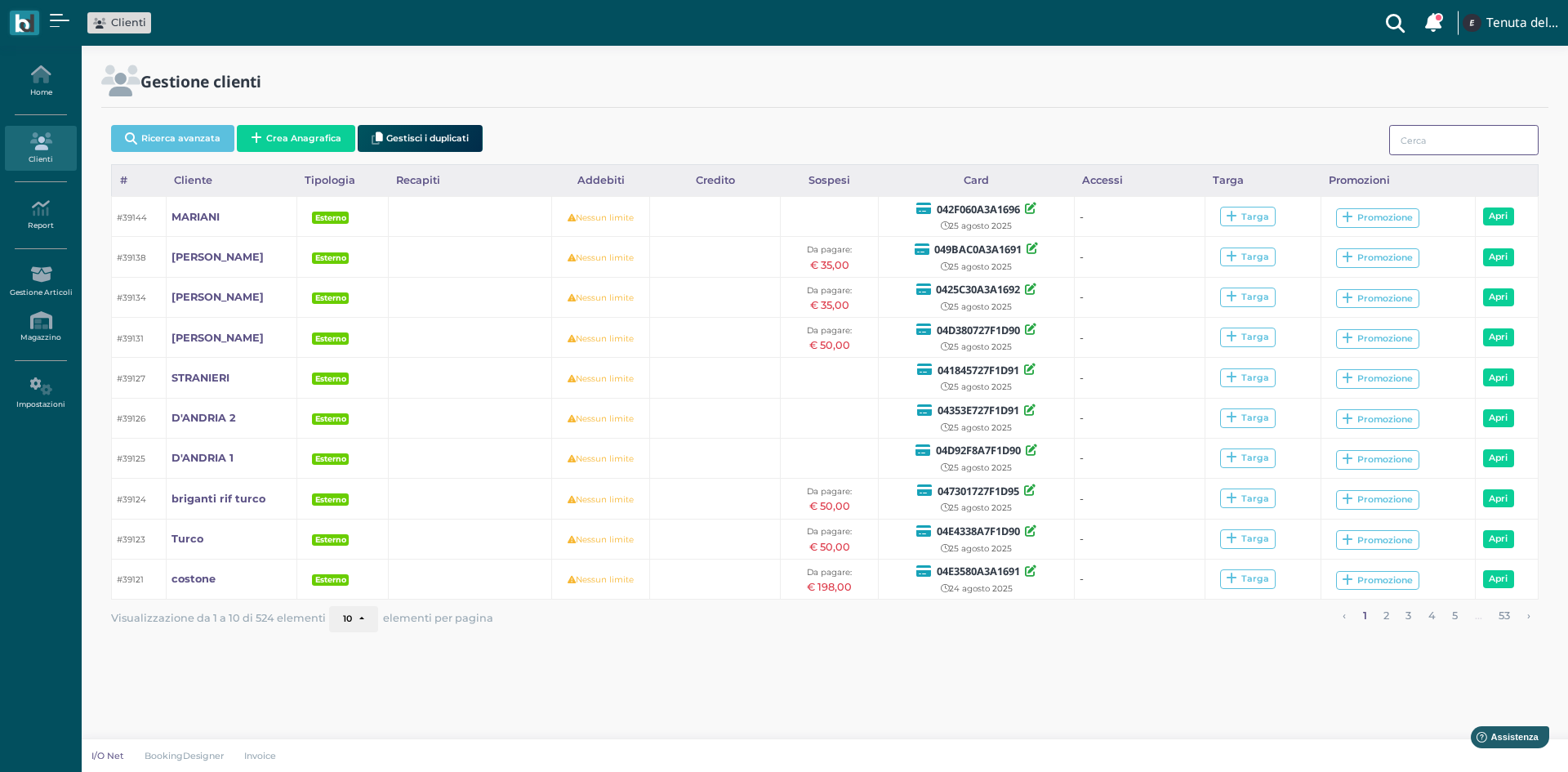
click at [1460, 142] on input "search" at bounding box center [1464, 139] width 150 height 30
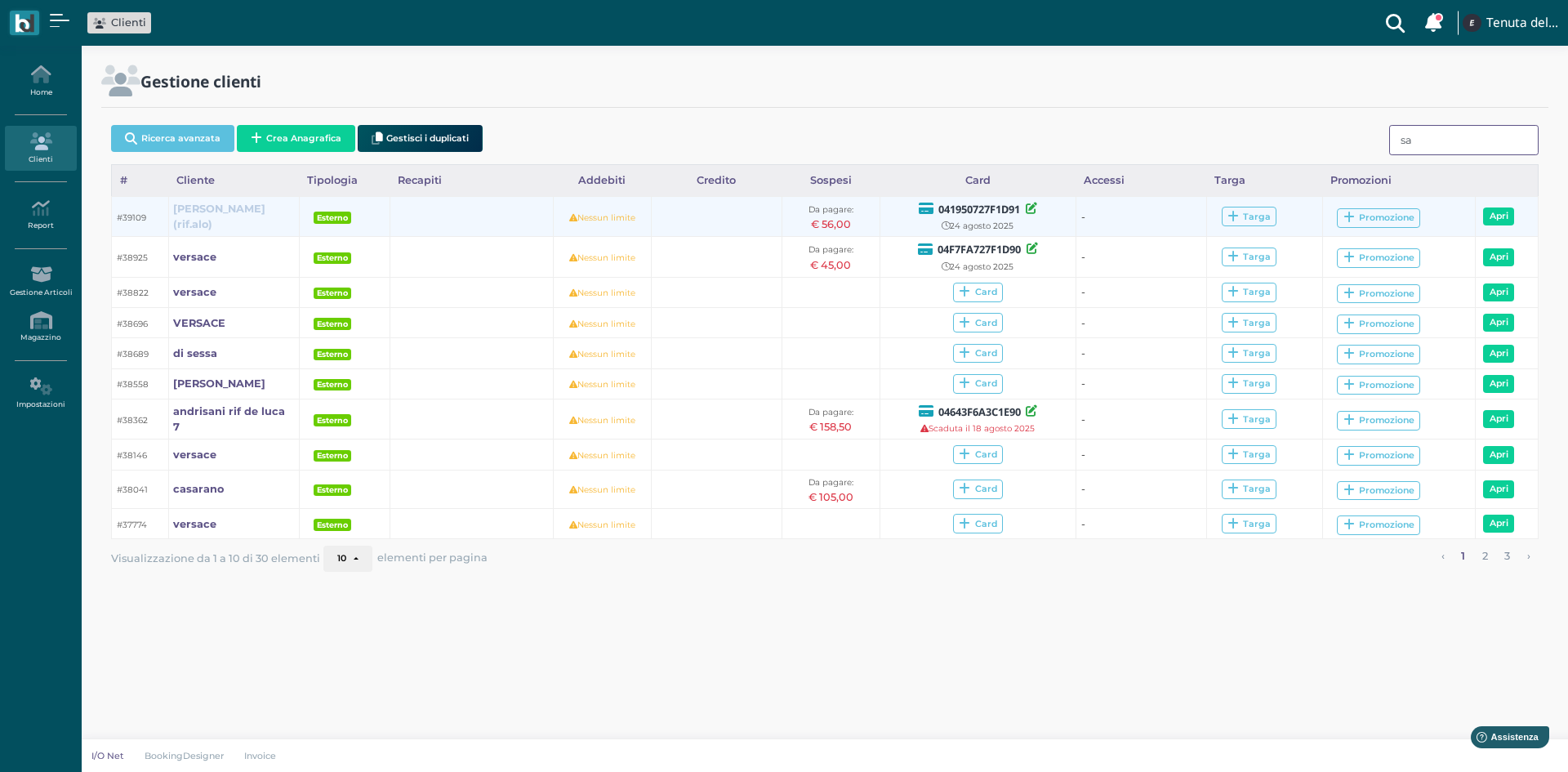
type input "sa"
click at [199, 215] on b "sabatelli(rif.alo)" at bounding box center [219, 216] width 92 height 28
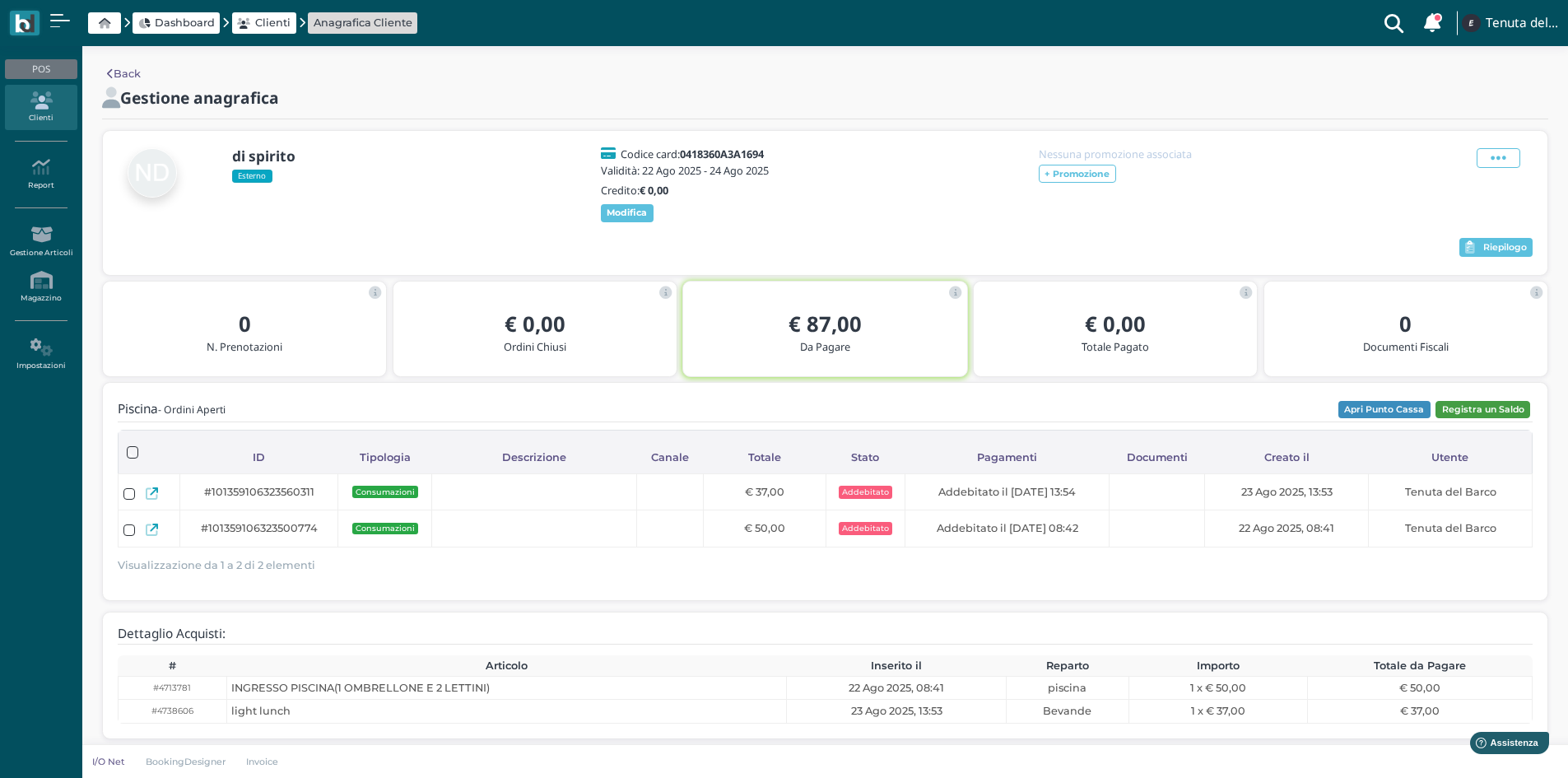
click at [1473, 419] on button "Registra un Saldo" at bounding box center [1483, 409] width 95 height 18
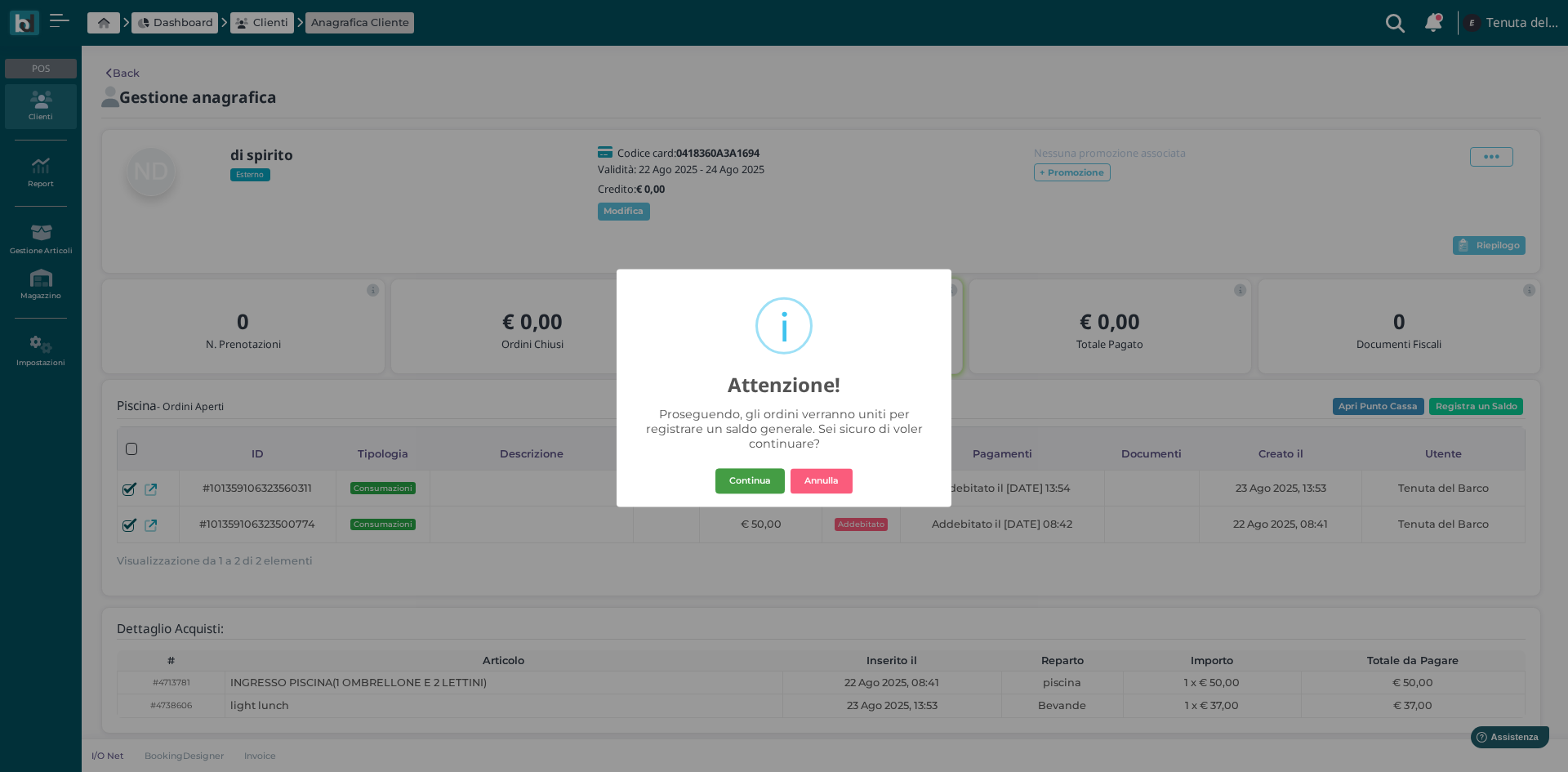
click at [778, 483] on button "Continua" at bounding box center [750, 480] width 69 height 26
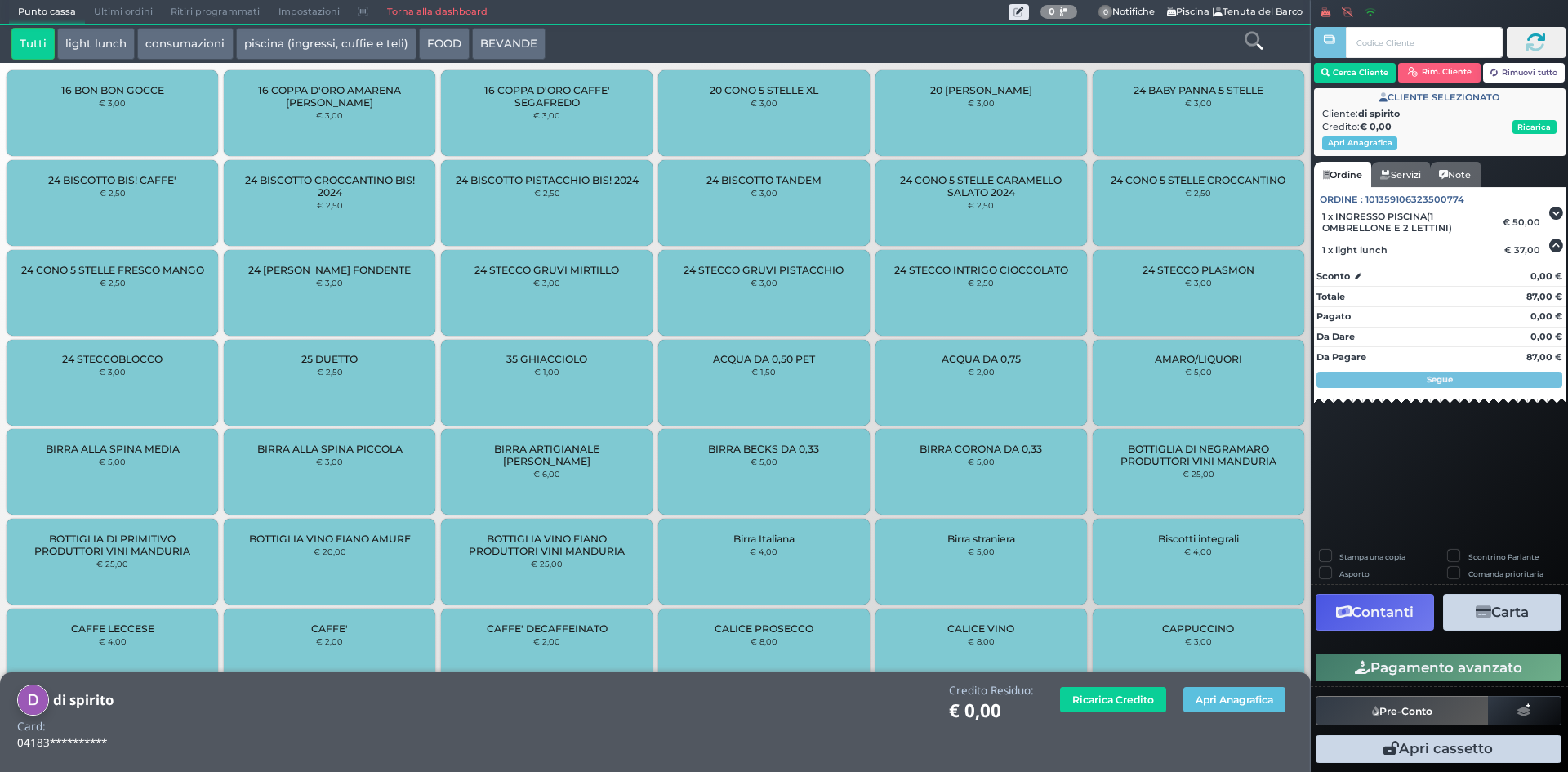
click at [1503, 607] on button "Carta" at bounding box center [1502, 612] width 118 height 36
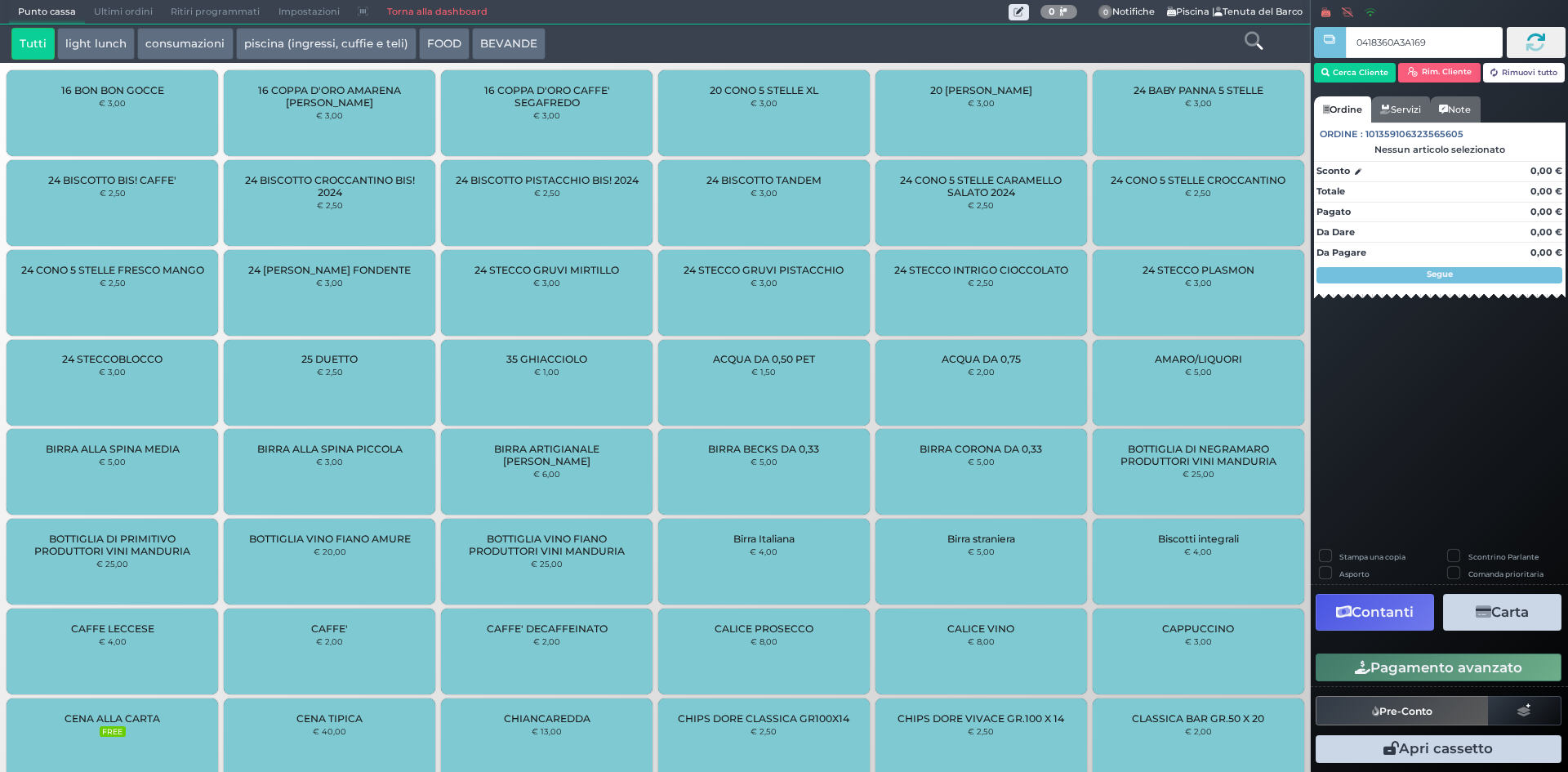
type input "0418360A3A1694"
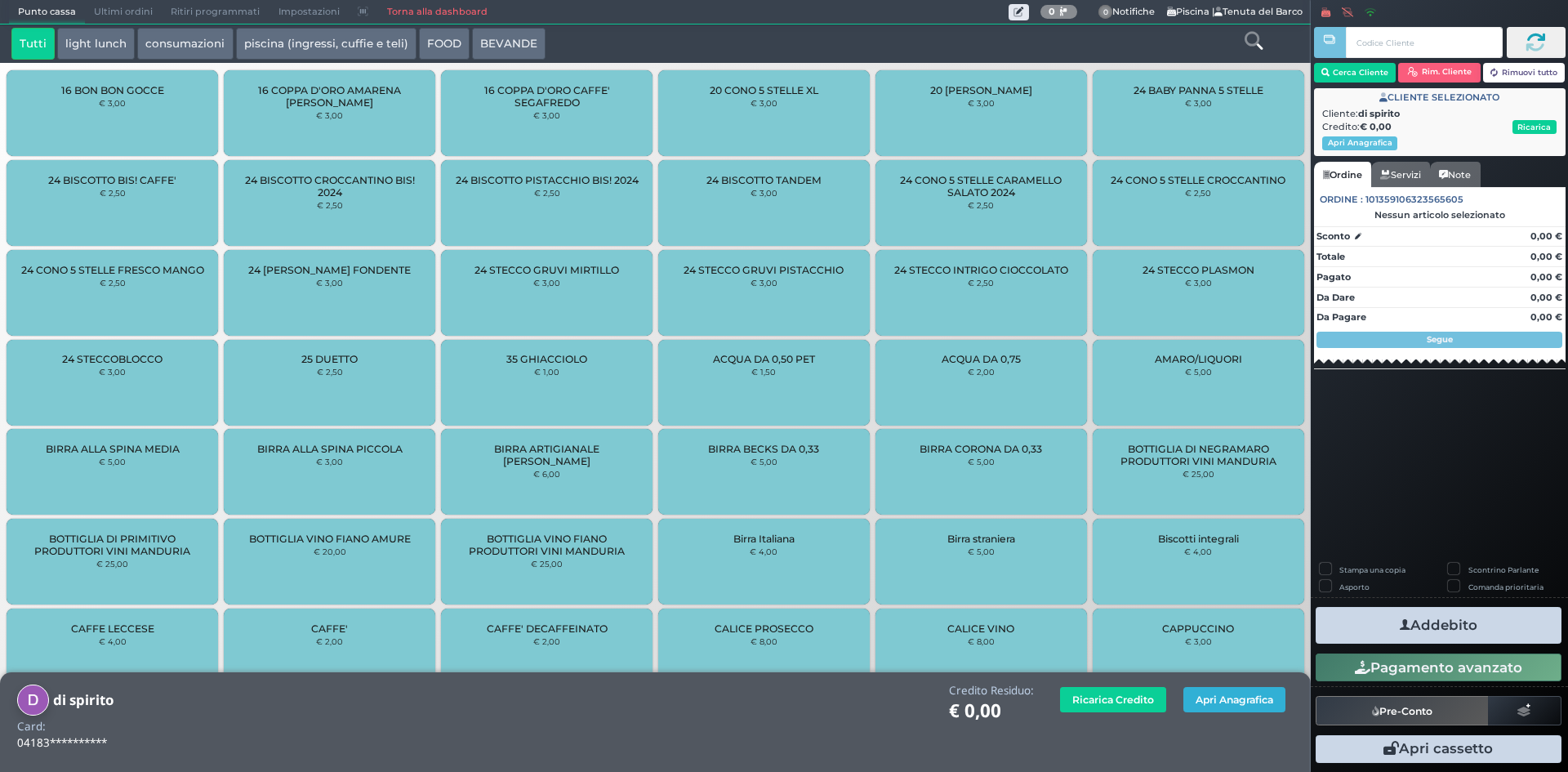
click at [1219, 701] on button "Apri Anagrafica" at bounding box center [1234, 699] width 102 height 25
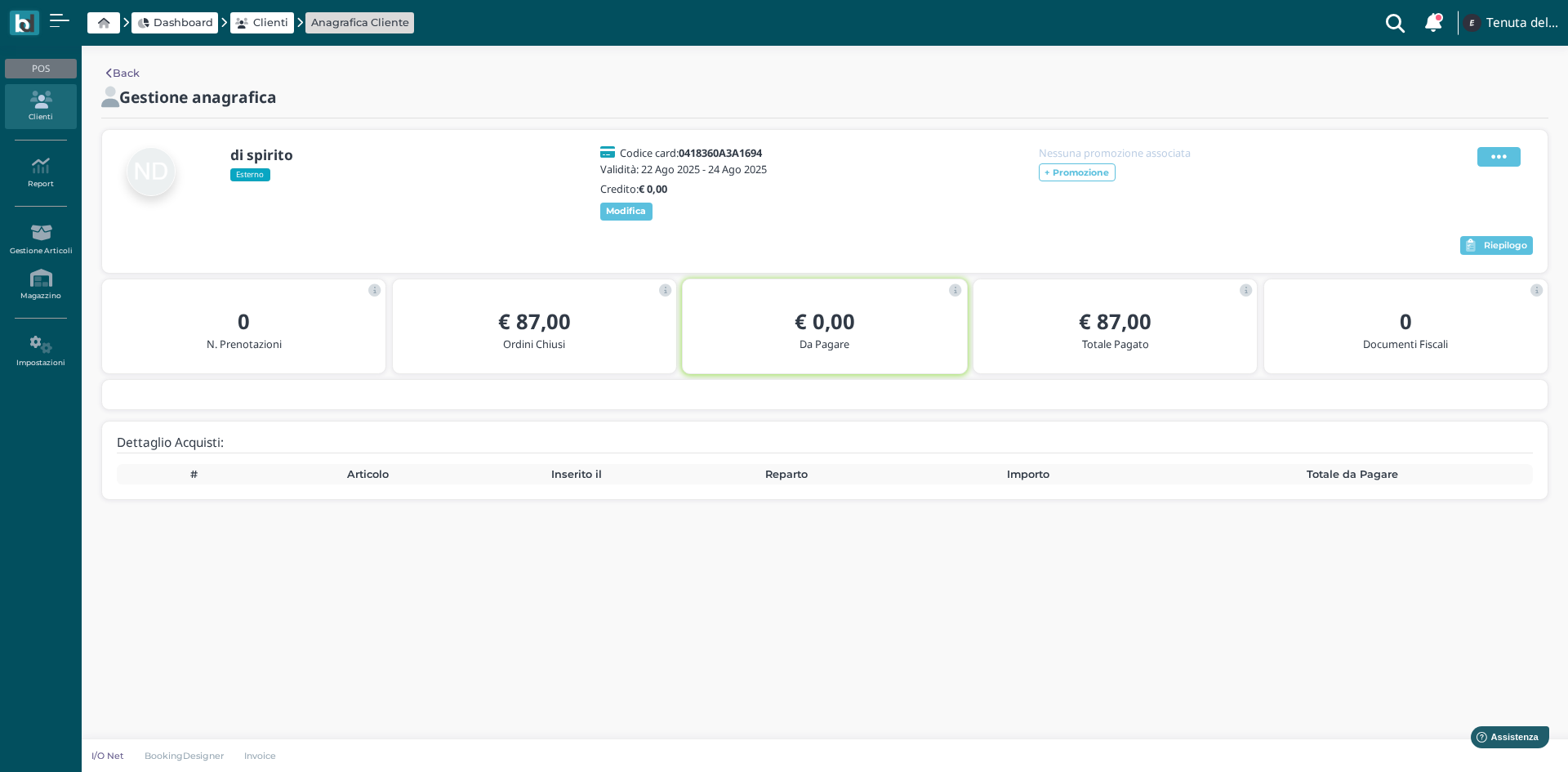
click at [1504, 148] on icon at bounding box center [1499, 157] width 15 height 18
click at [1469, 244] on div "Elimina" at bounding box center [1458, 246] width 92 height 15
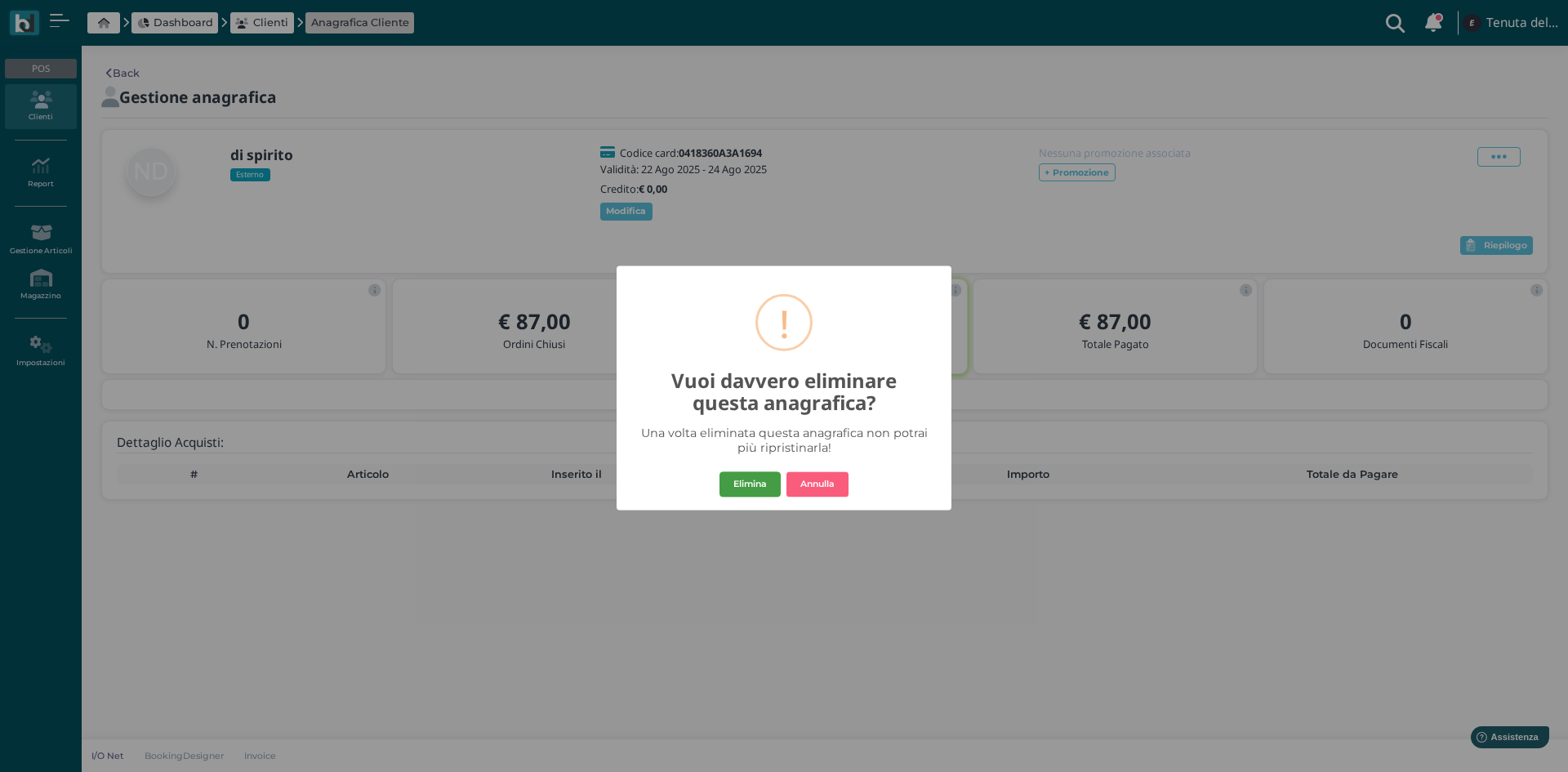
click at [763, 495] on button "Elimina" at bounding box center [750, 484] width 61 height 26
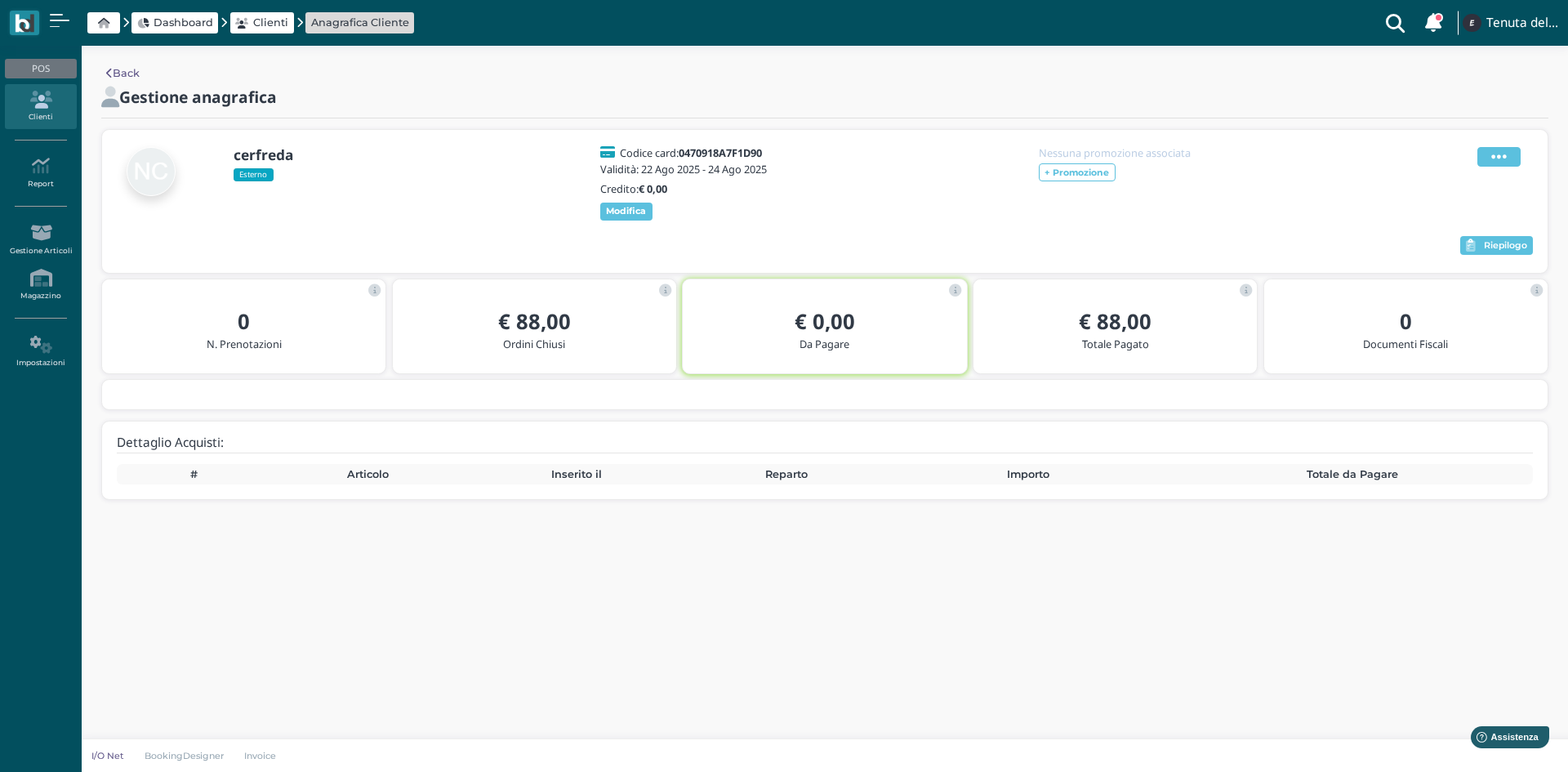
click at [1512, 152] on span at bounding box center [1498, 157] width 43 height 19
click at [1461, 240] on span "Elimina" at bounding box center [1446, 246] width 42 height 15
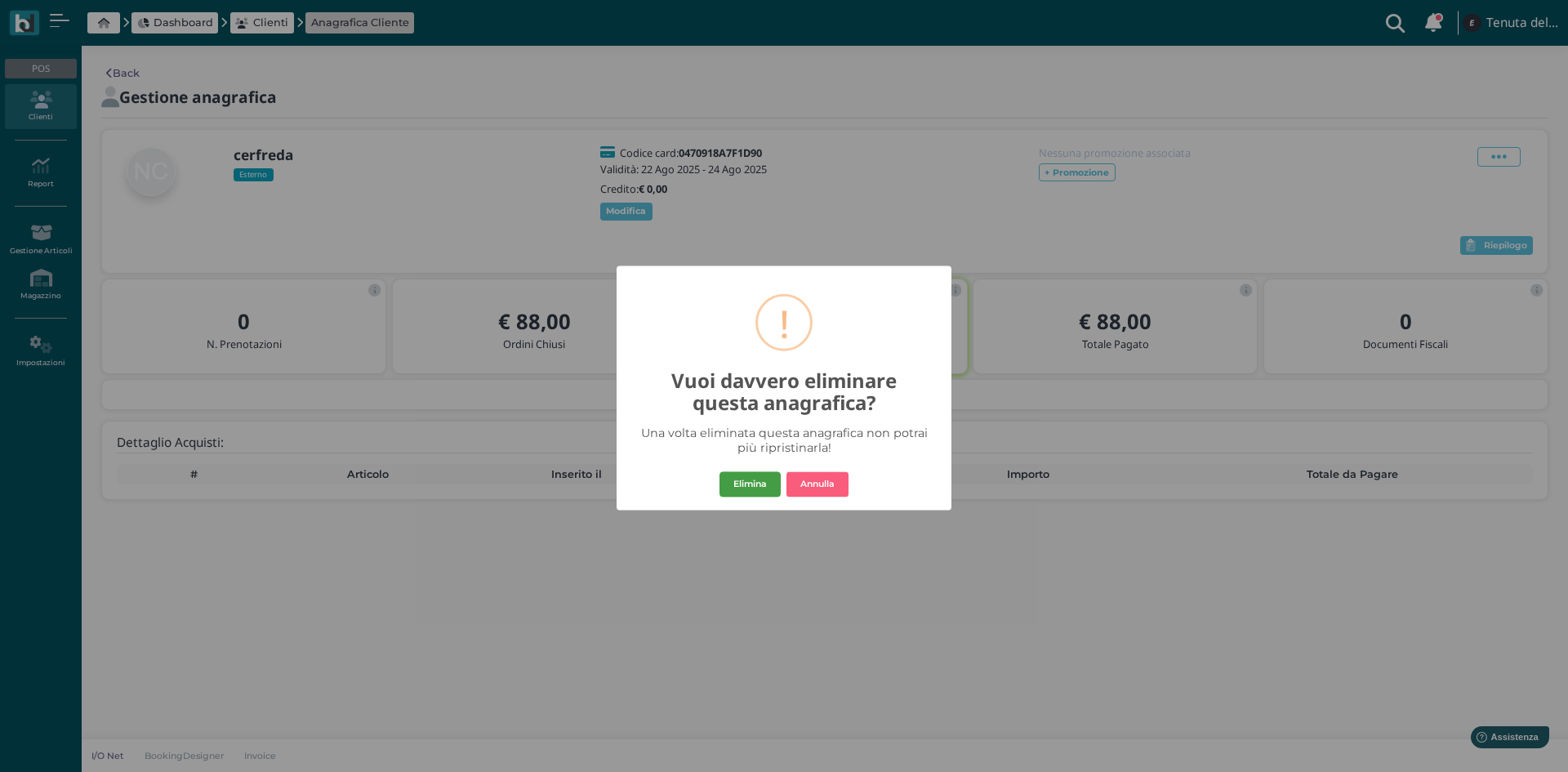
click at [774, 489] on button "Elimina" at bounding box center [750, 484] width 61 height 26
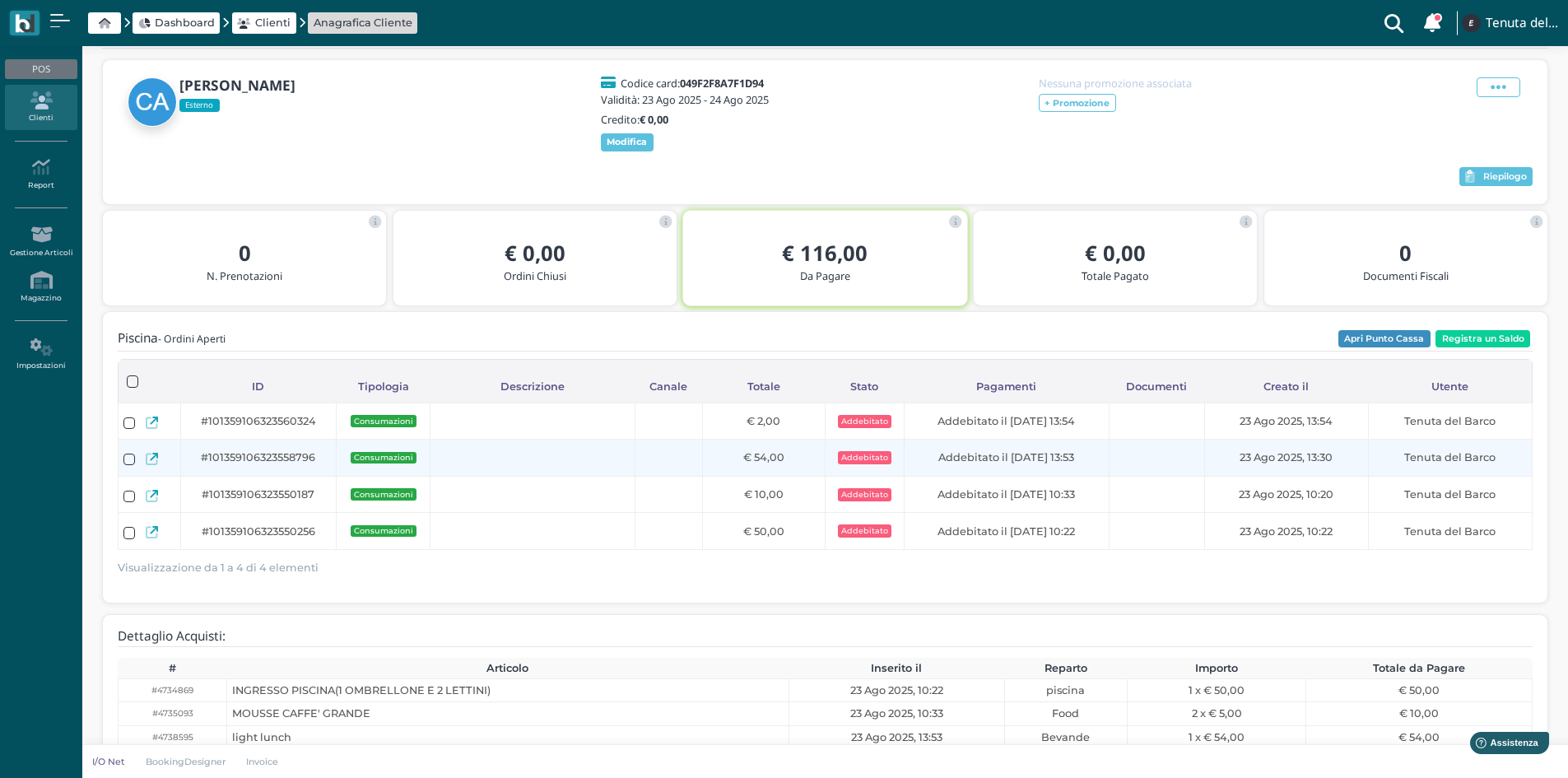
scroll to position [140, 0]
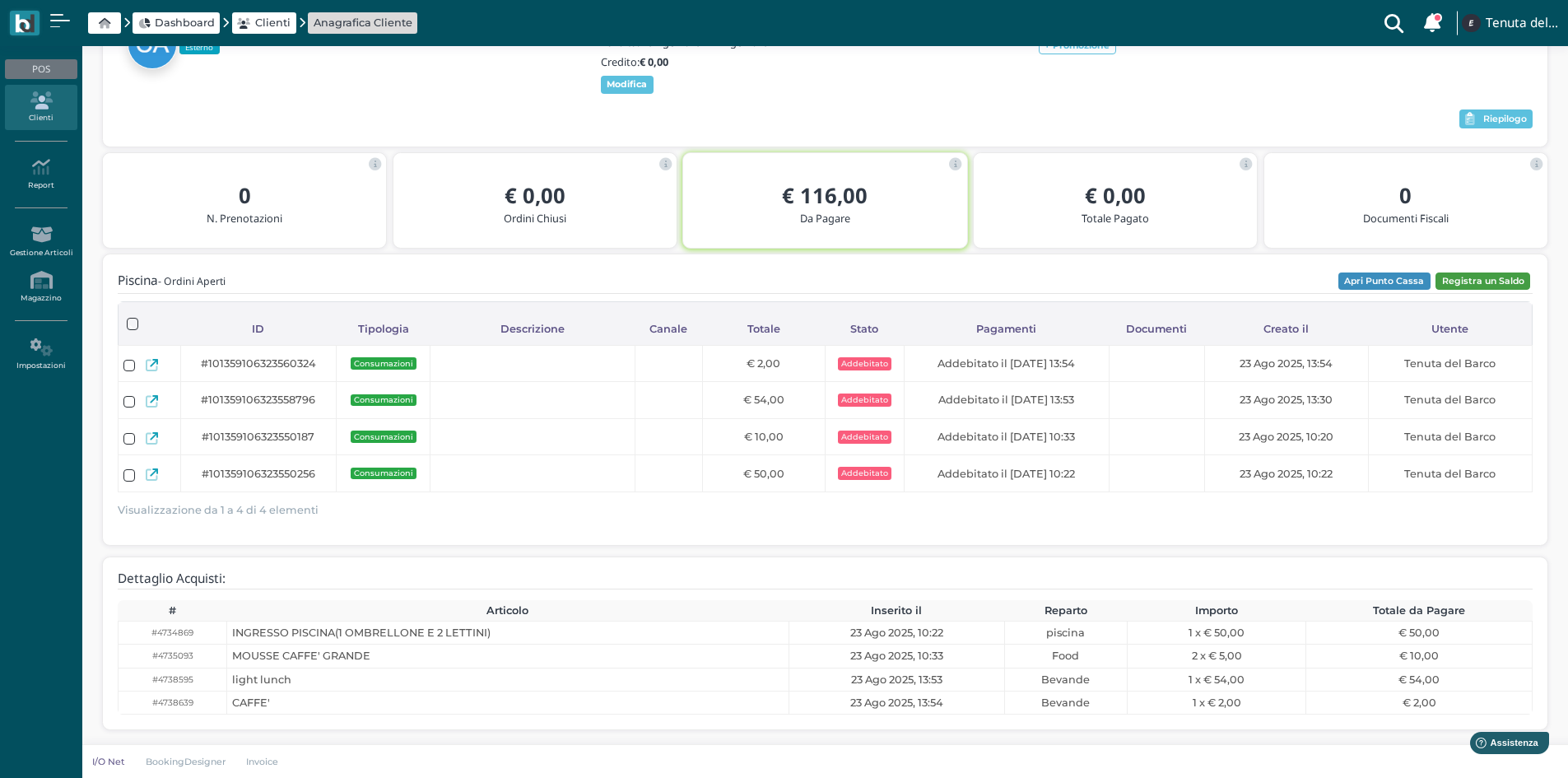
click at [1500, 283] on button "Registra un Saldo" at bounding box center [1483, 282] width 95 height 18
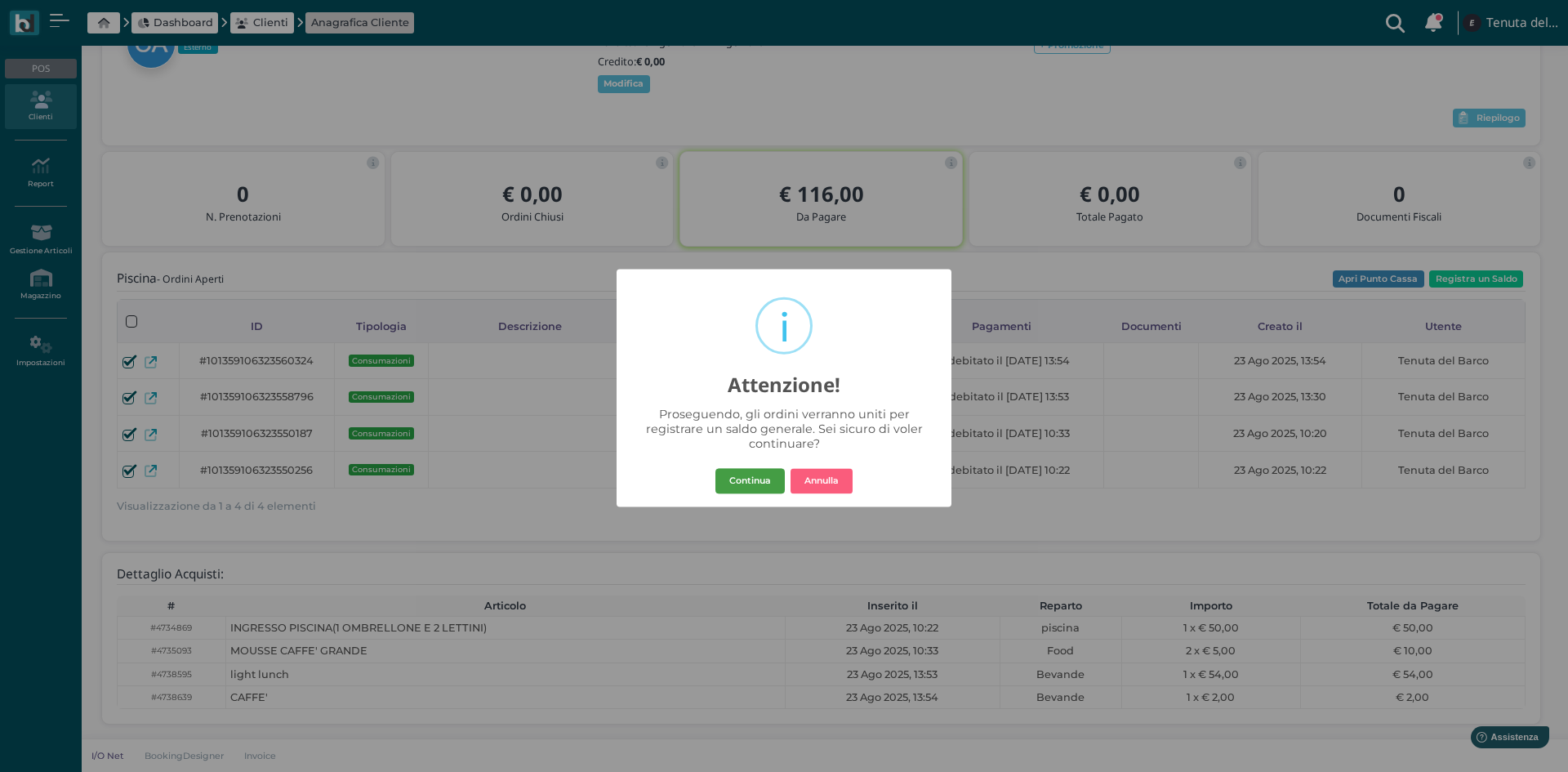
click at [751, 482] on button "Continua" at bounding box center [750, 480] width 69 height 26
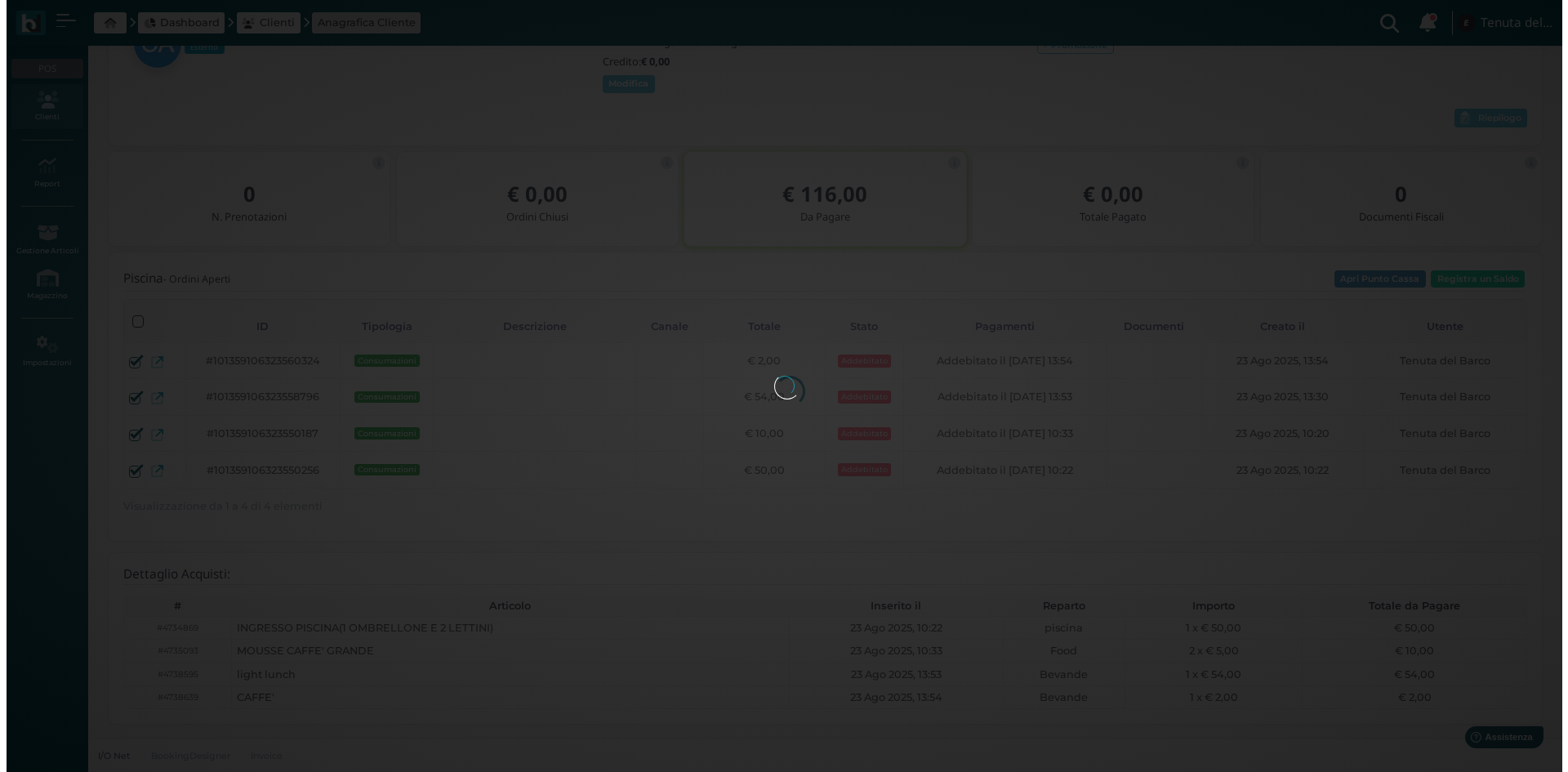
scroll to position [0, 0]
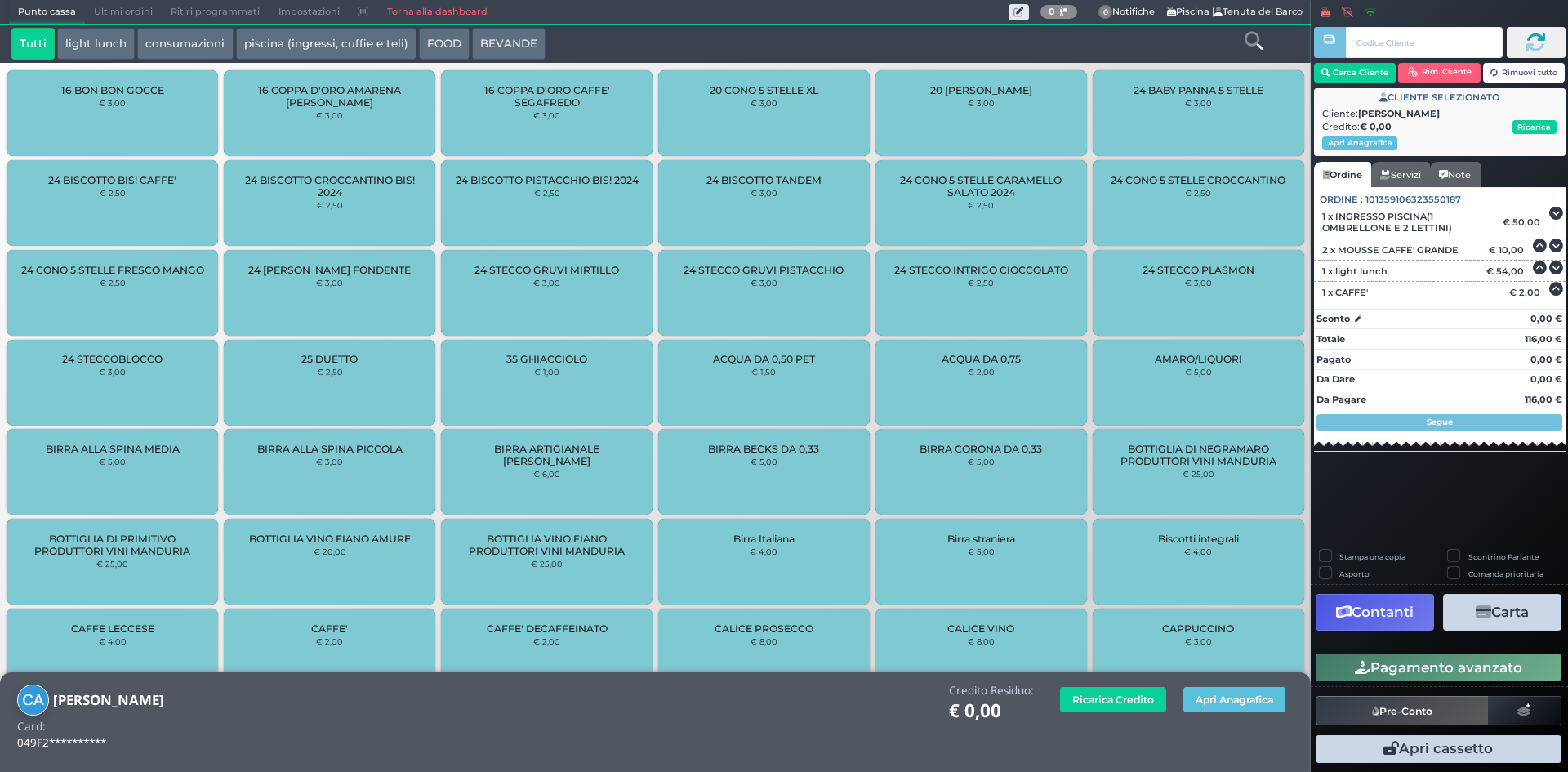
click at [1505, 606] on button "Carta" at bounding box center [1502, 612] width 118 height 36
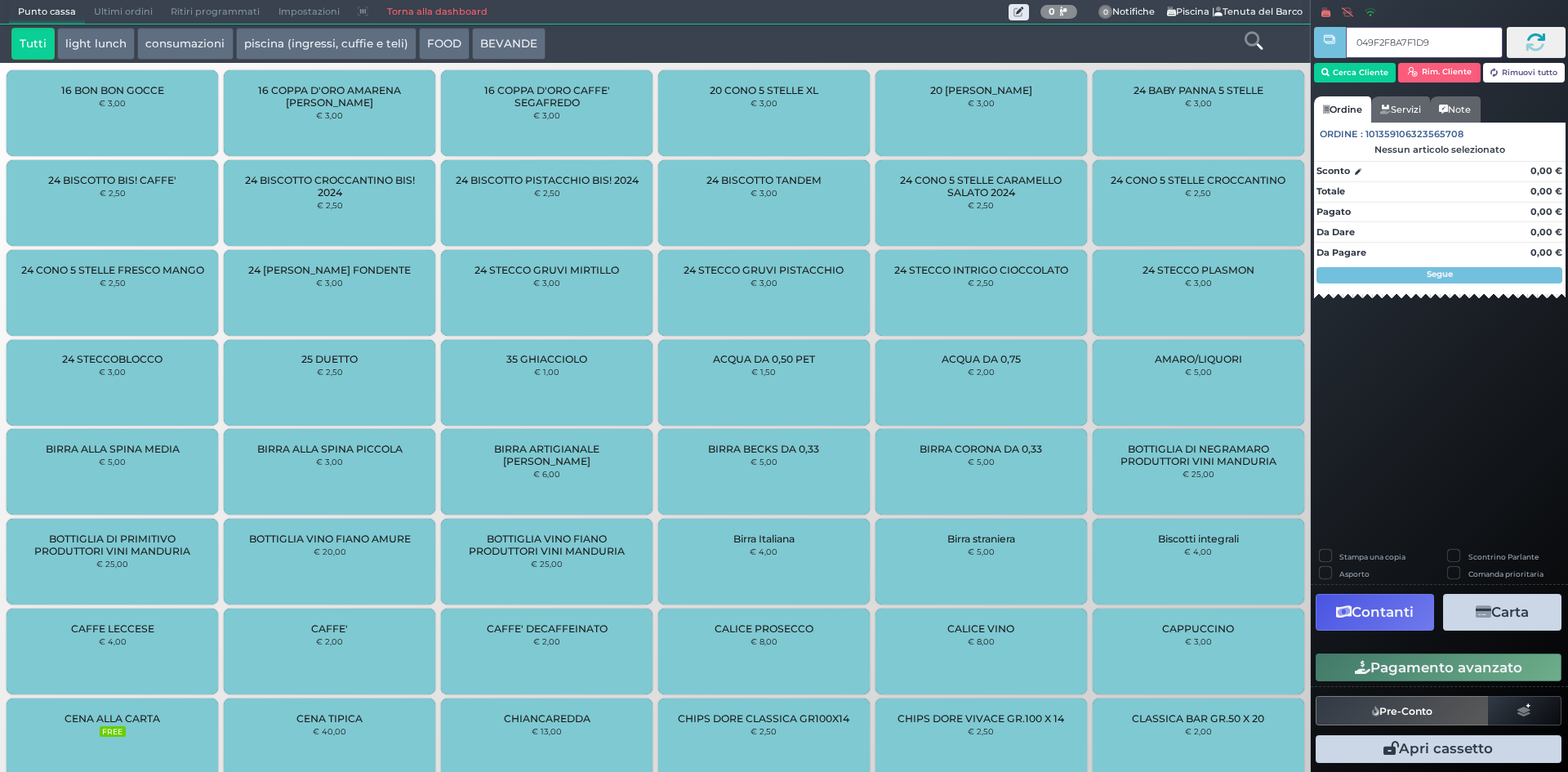
type input "049F2F8A7F1D94"
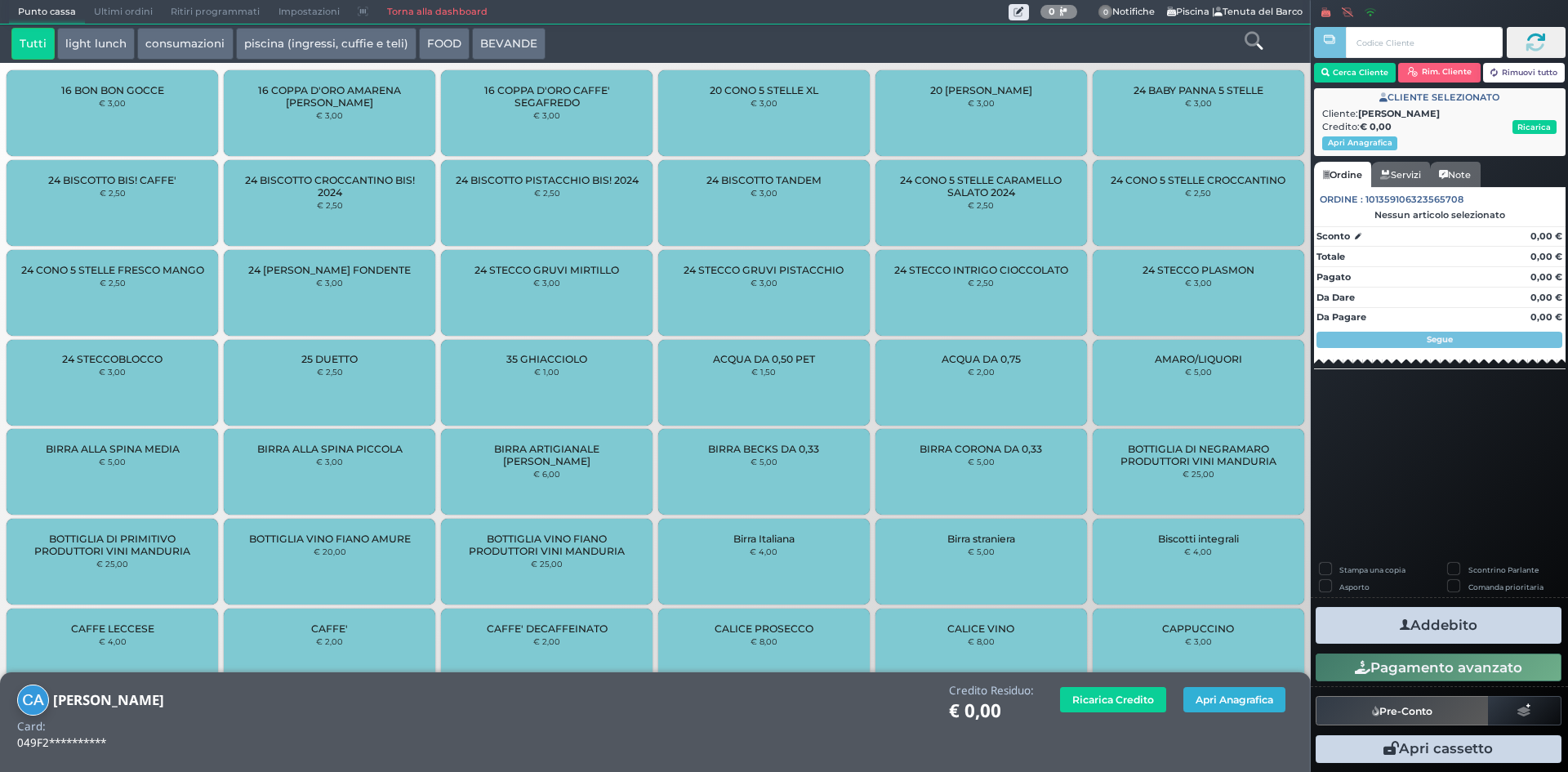
click at [1268, 695] on button "Apri Anagrafica" at bounding box center [1234, 699] width 102 height 25
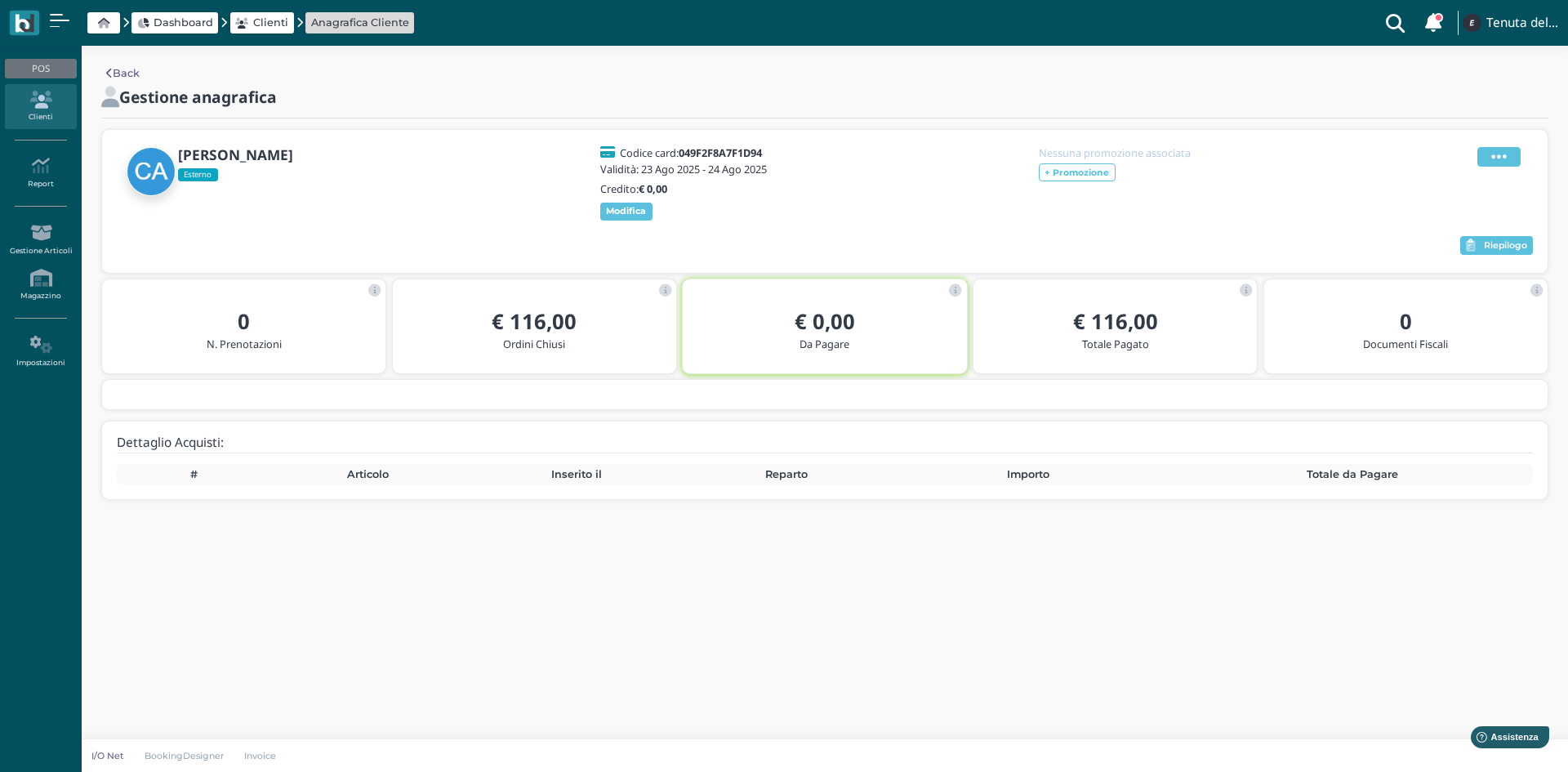
click at [1495, 161] on icon at bounding box center [1499, 157] width 15 height 18
click at [1472, 243] on div "Elimina" at bounding box center [1458, 246] width 92 height 15
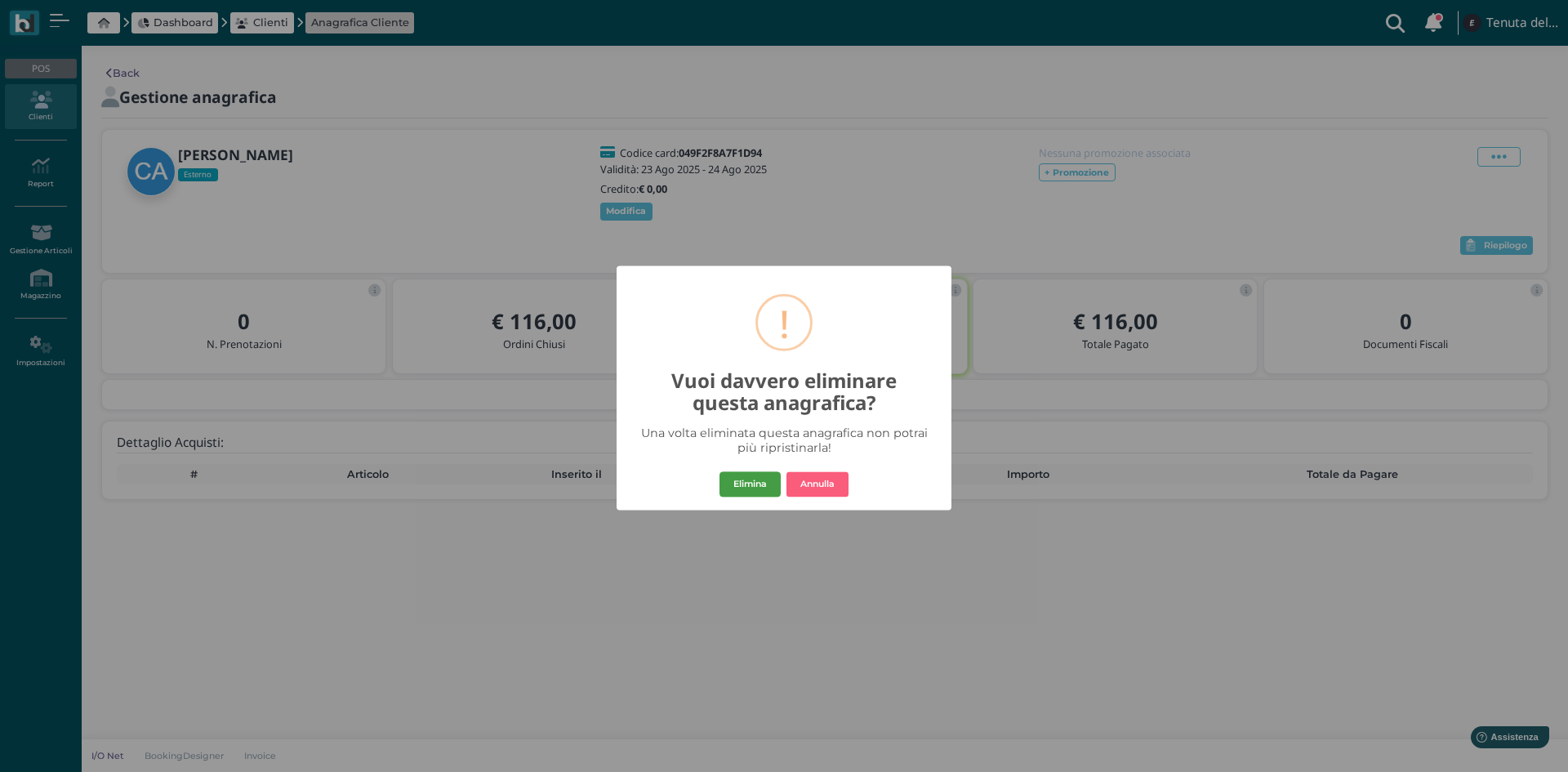
click at [738, 490] on button "Elimina" at bounding box center [750, 484] width 61 height 26
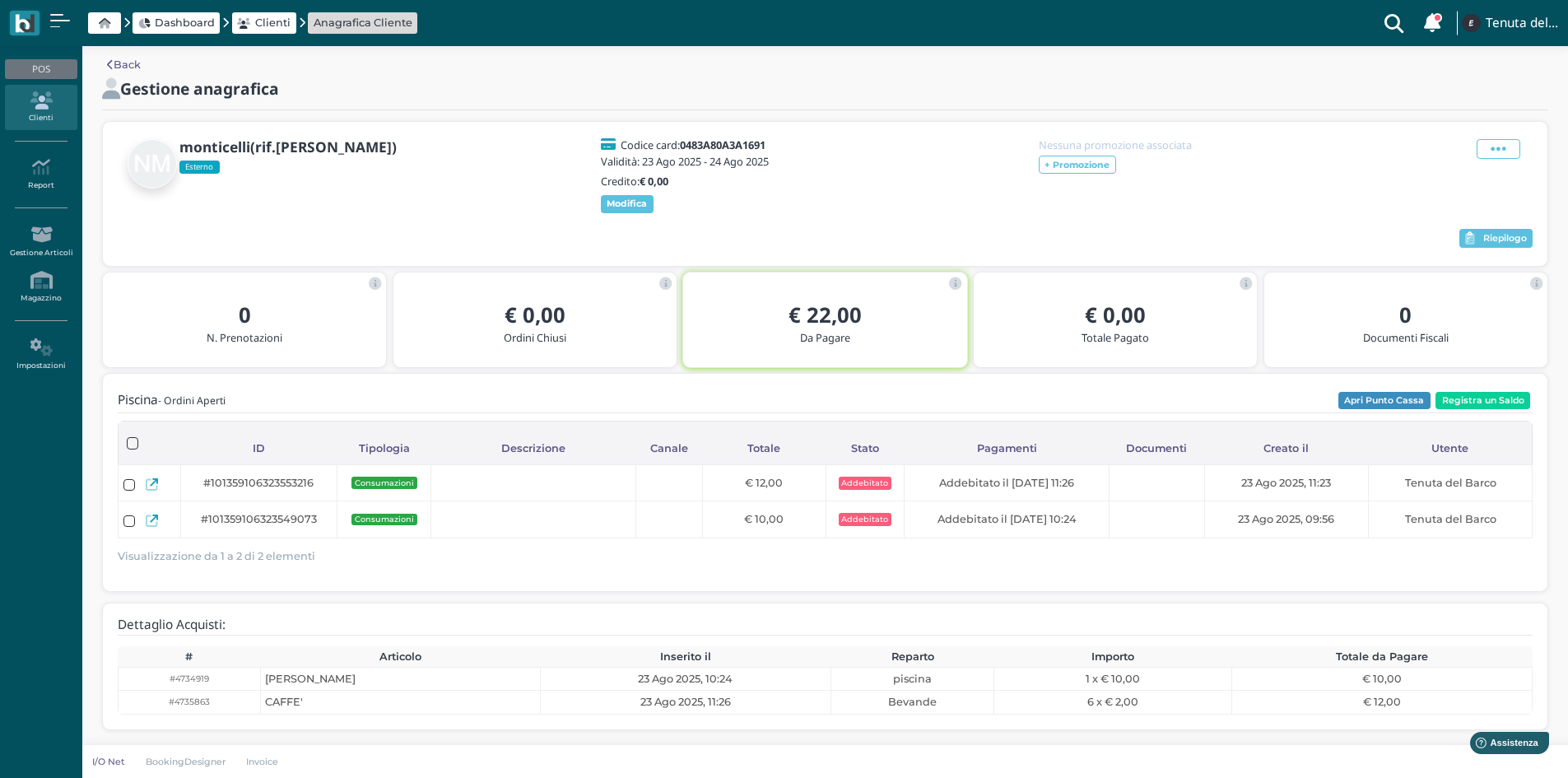
scroll to position [20, 0]
click at [1484, 237] on span "Riepilogo" at bounding box center [1505, 239] width 44 height 12
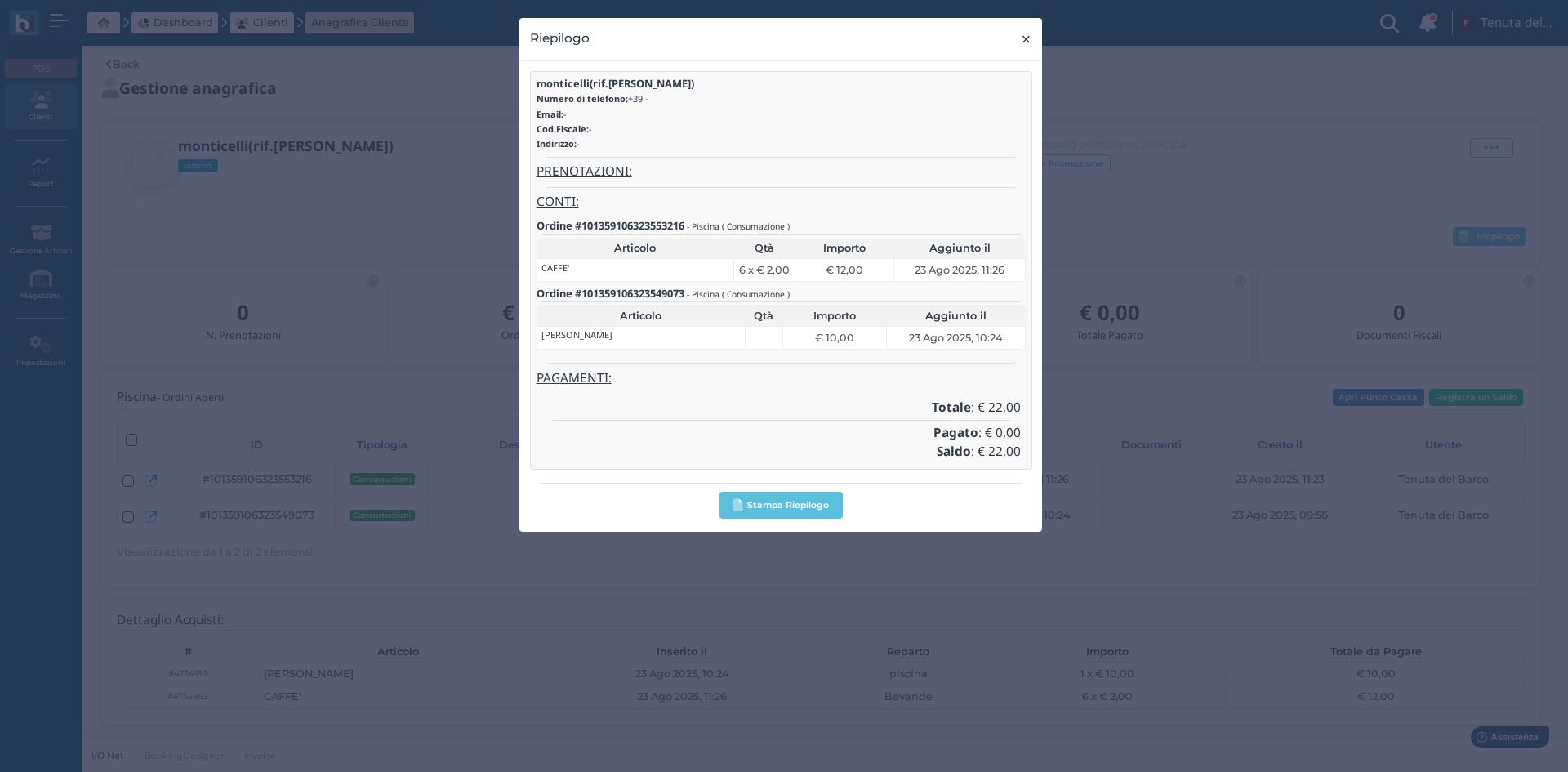
click at [1024, 34] on span "×" at bounding box center [1025, 39] width 12 height 21
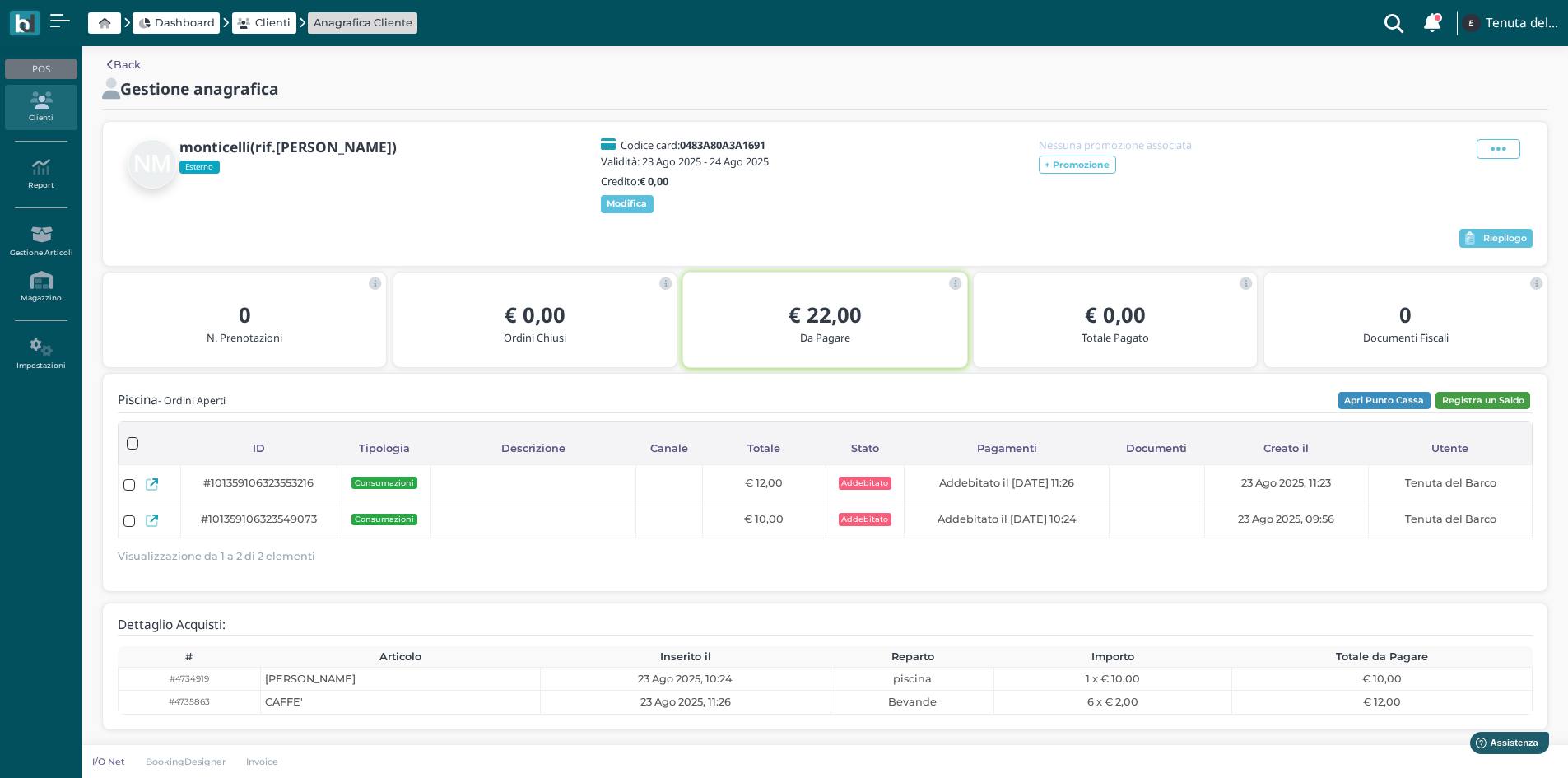
click at [1488, 399] on button "Registra un Saldo" at bounding box center [1483, 401] width 95 height 18
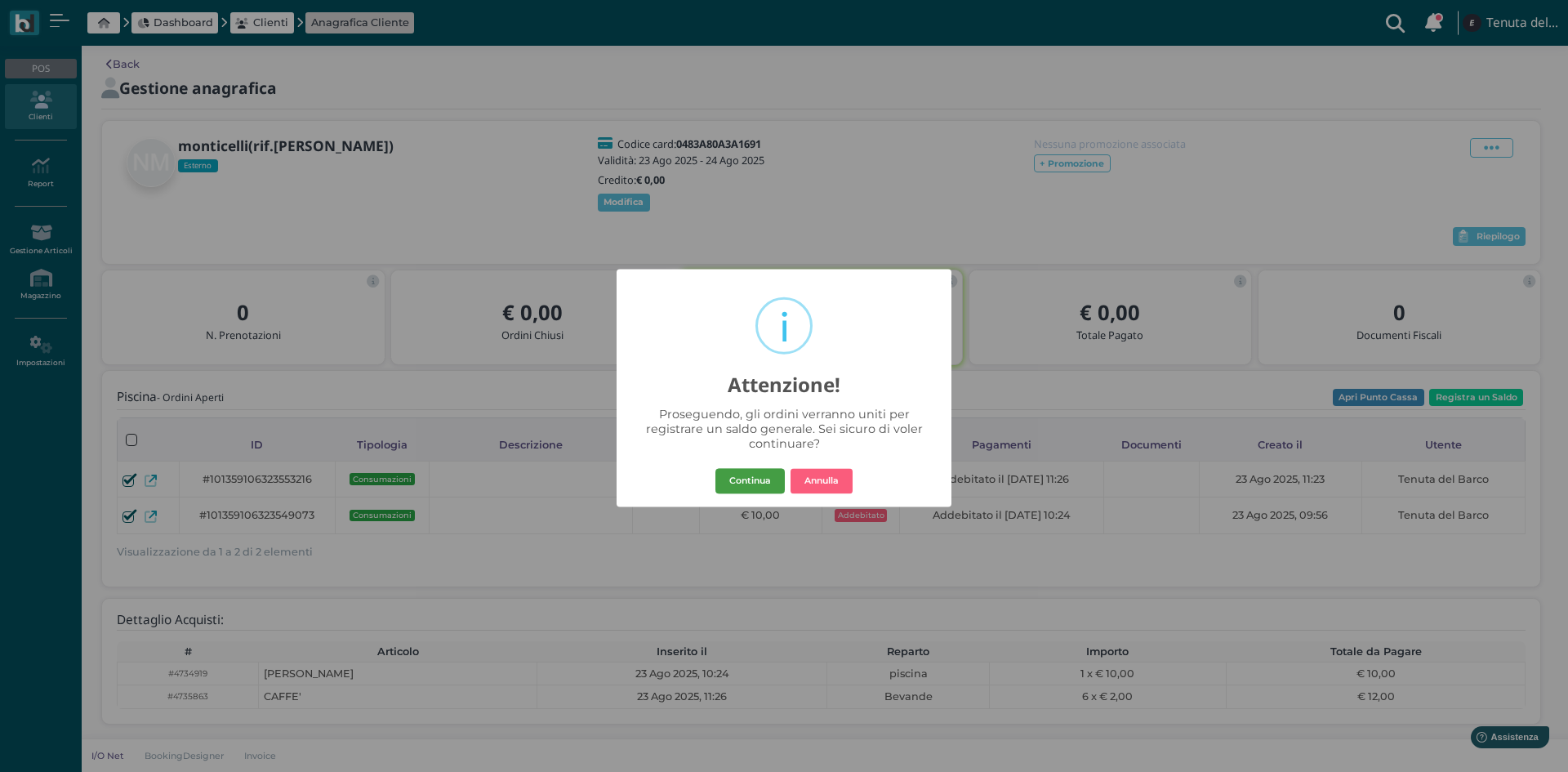
click at [733, 482] on button "Continua" at bounding box center [750, 480] width 69 height 26
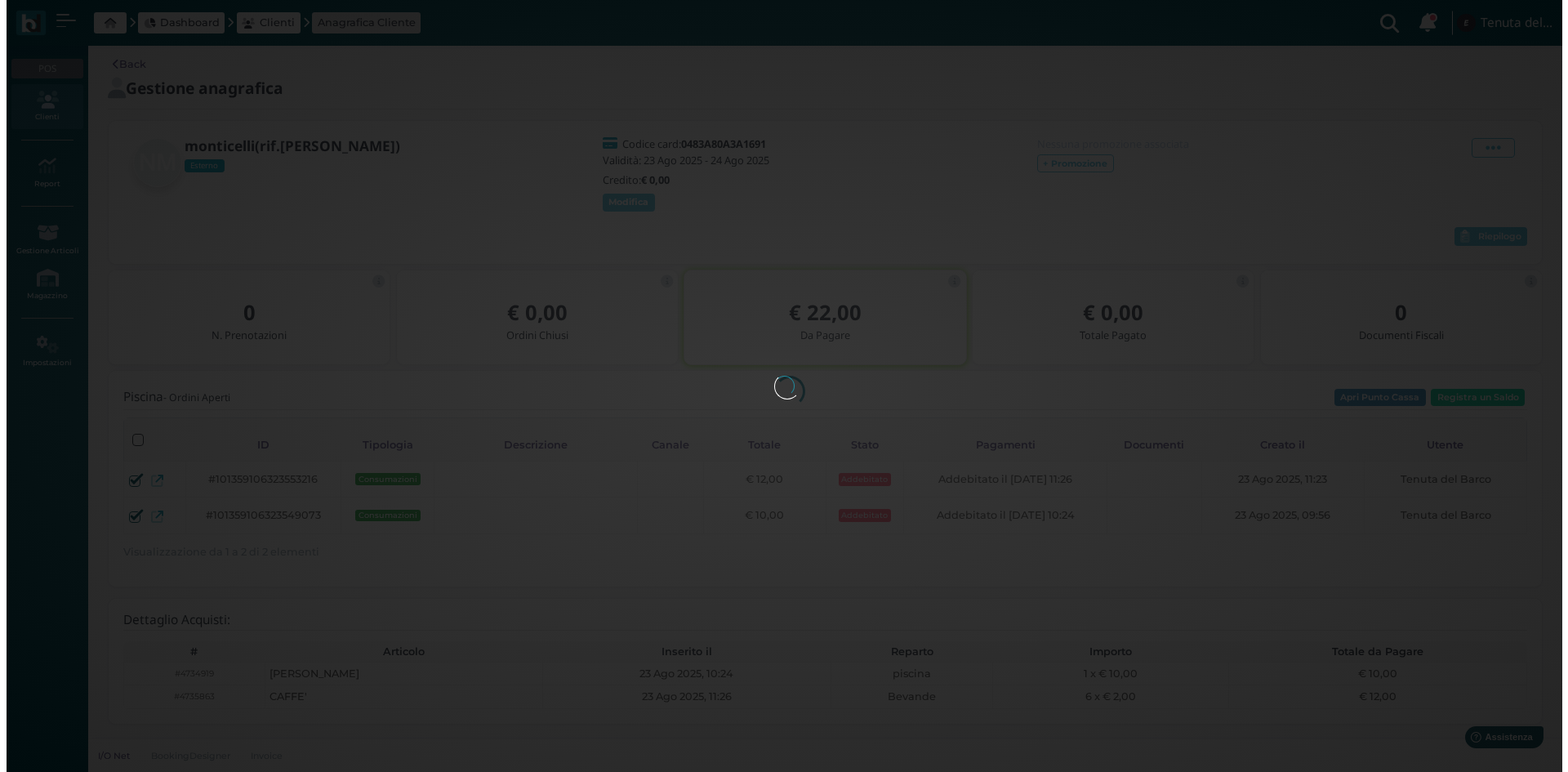
scroll to position [0, 0]
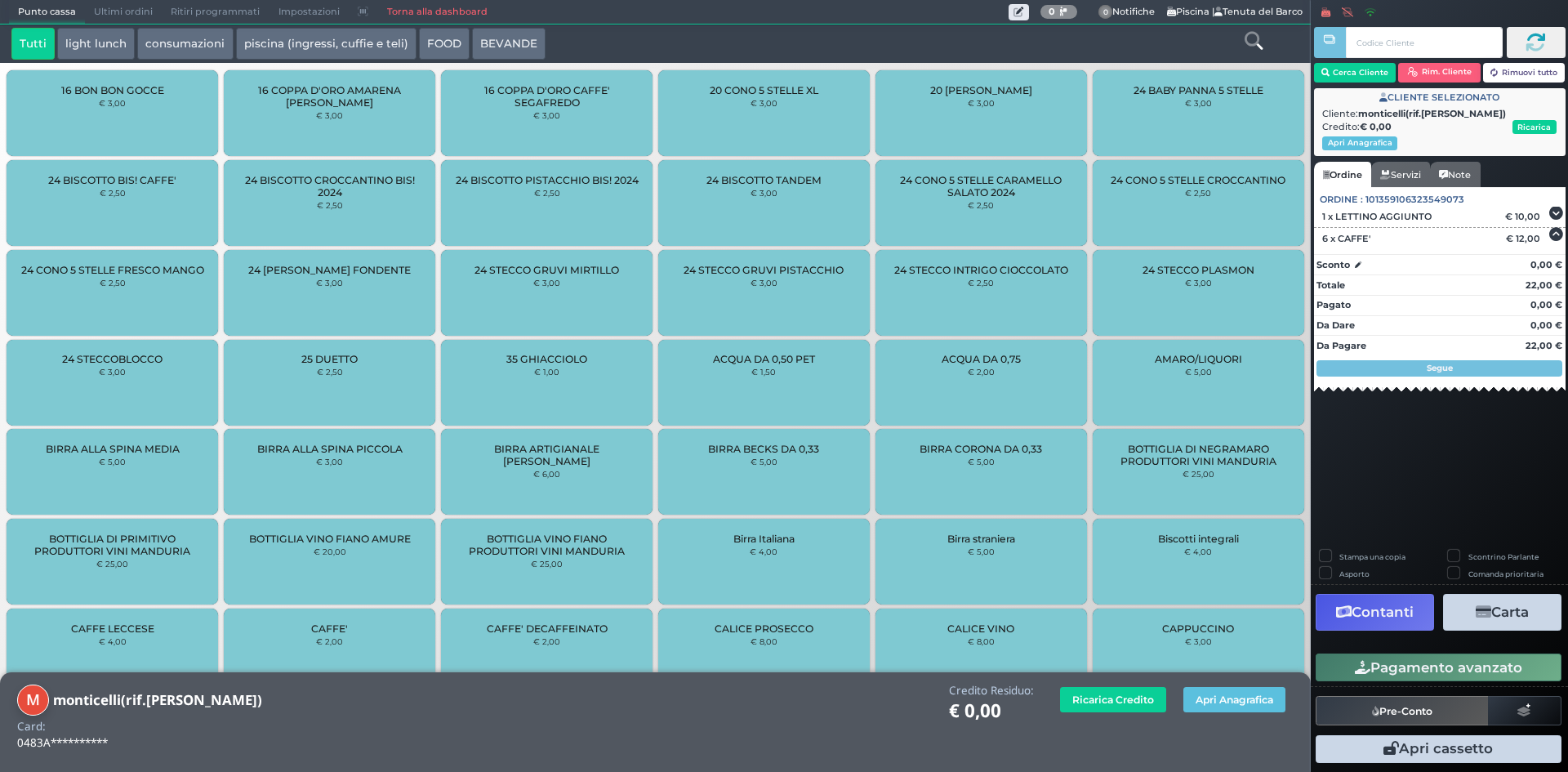
click at [1395, 615] on button "Contanti" at bounding box center [1374, 612] width 118 height 36
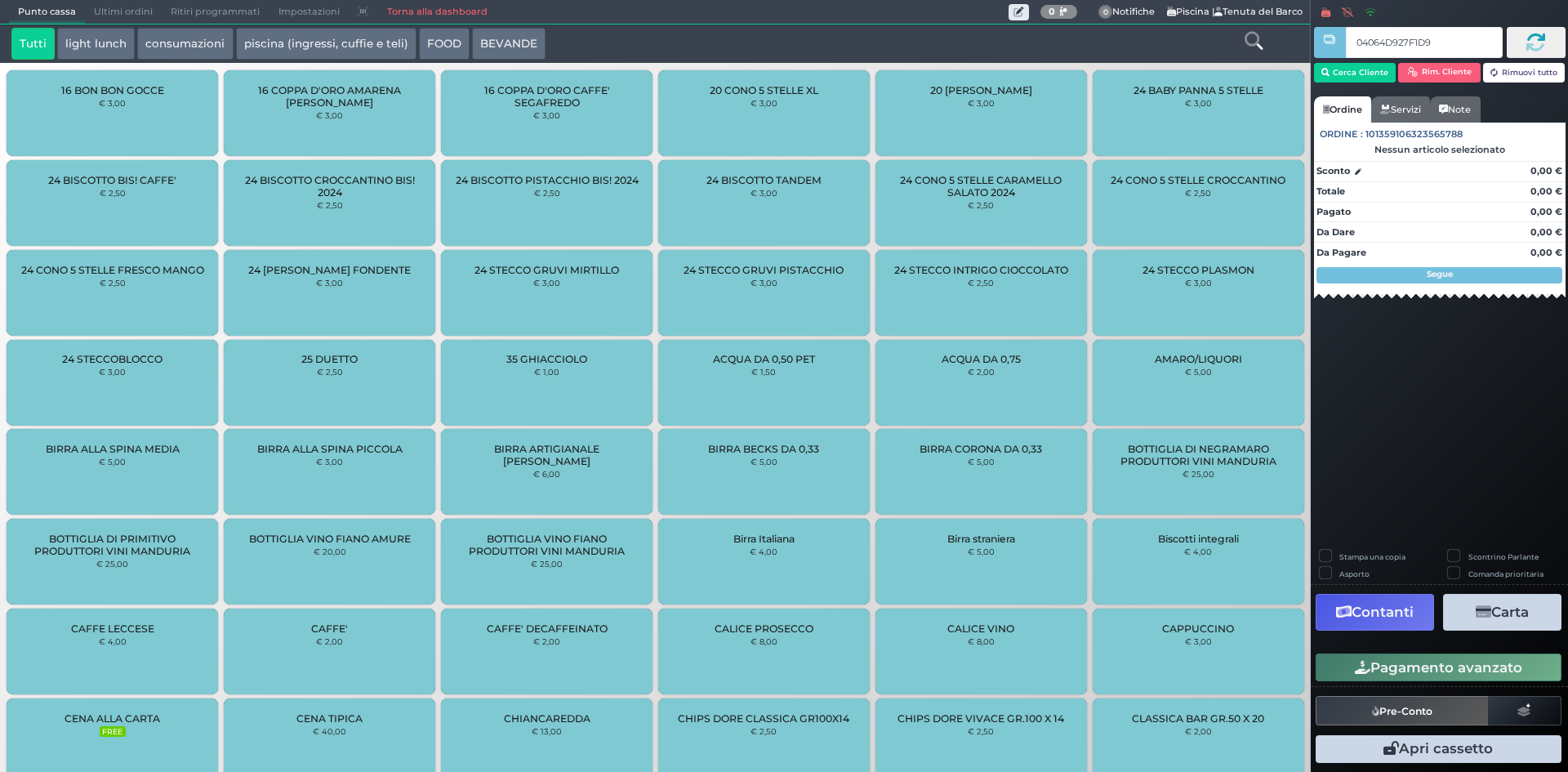
type input "04064D927F1D95"
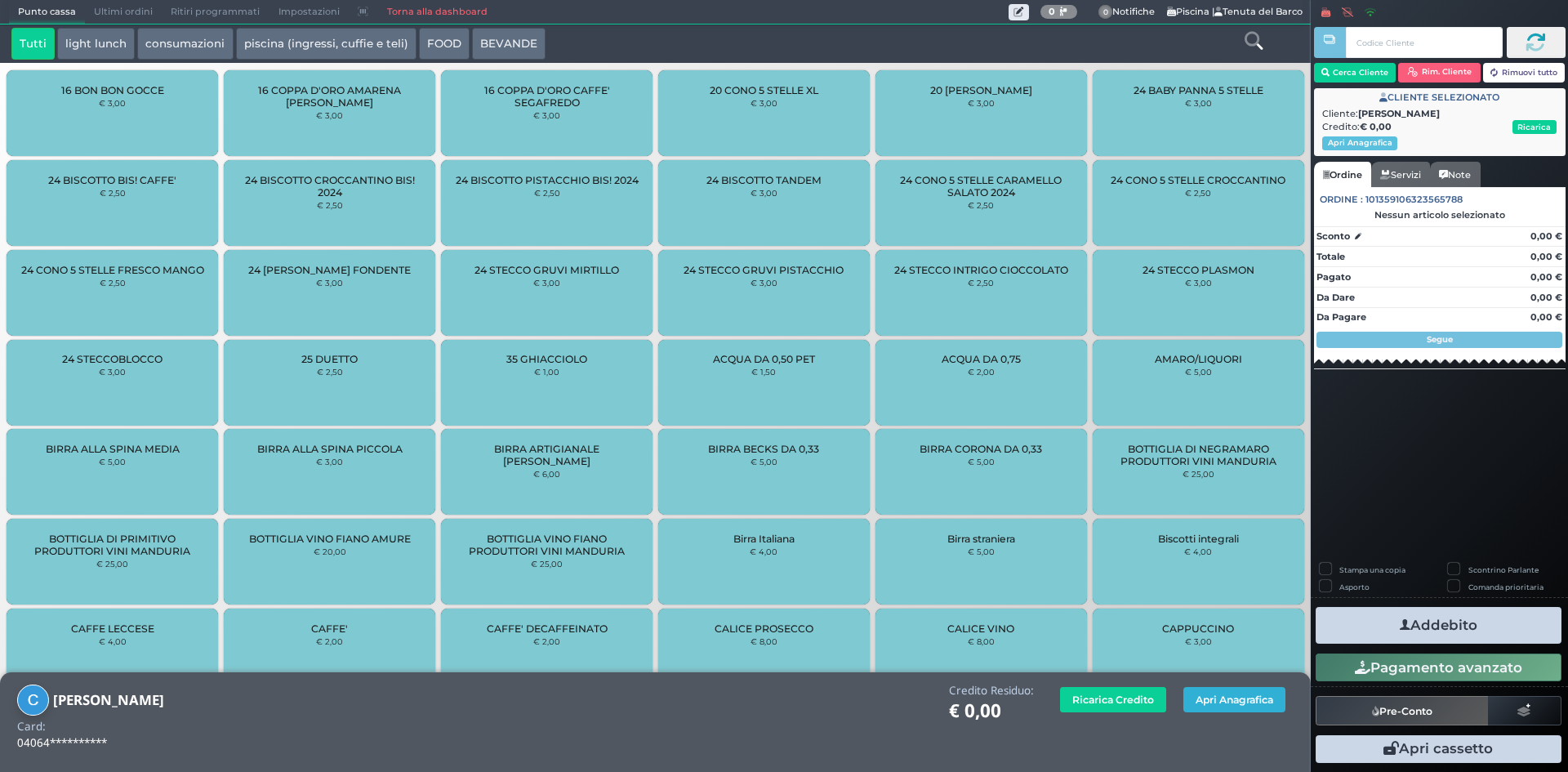
click at [1272, 690] on button "Apri Anagrafica" at bounding box center [1234, 699] width 102 height 25
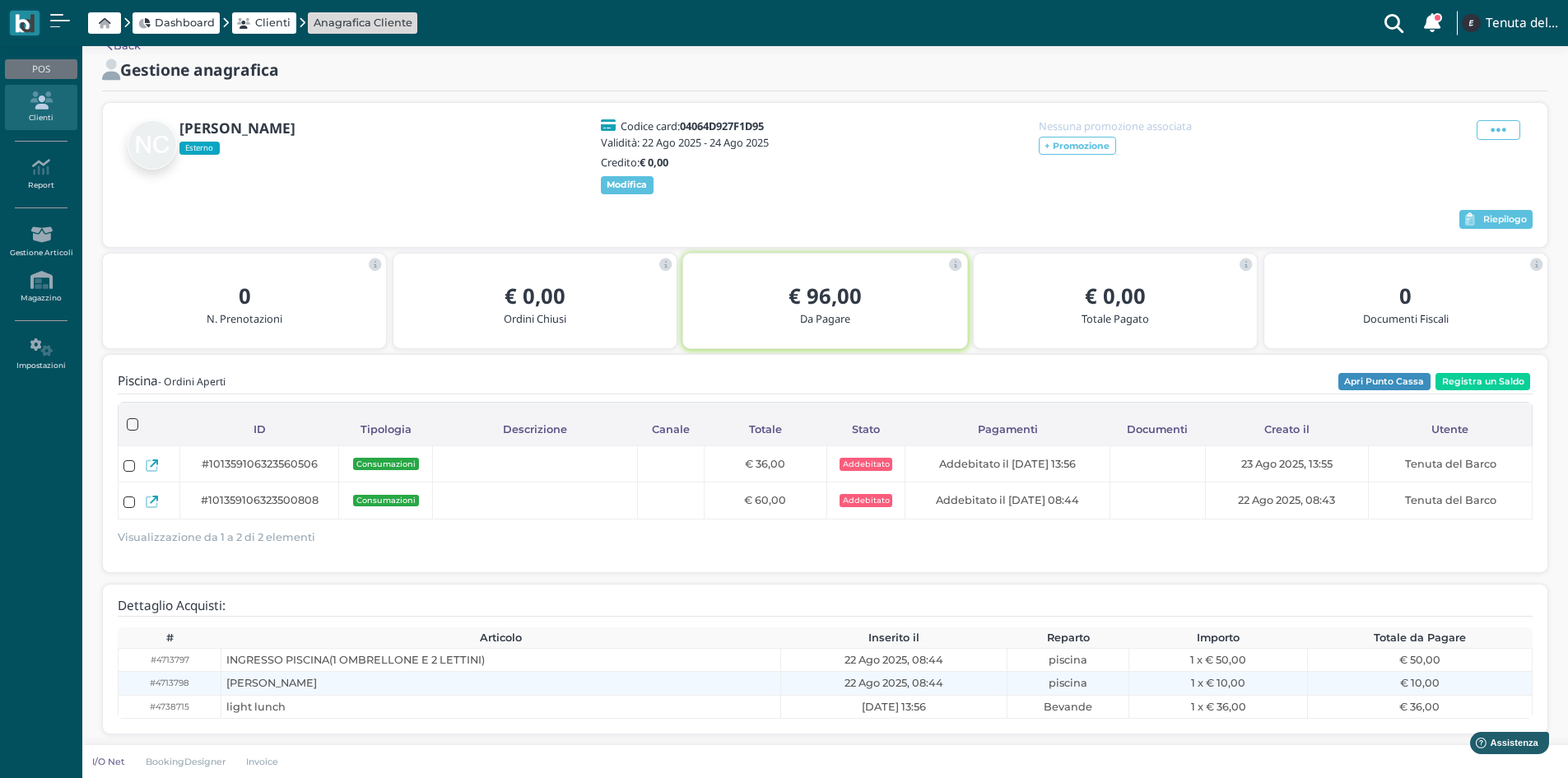
scroll to position [44, 0]
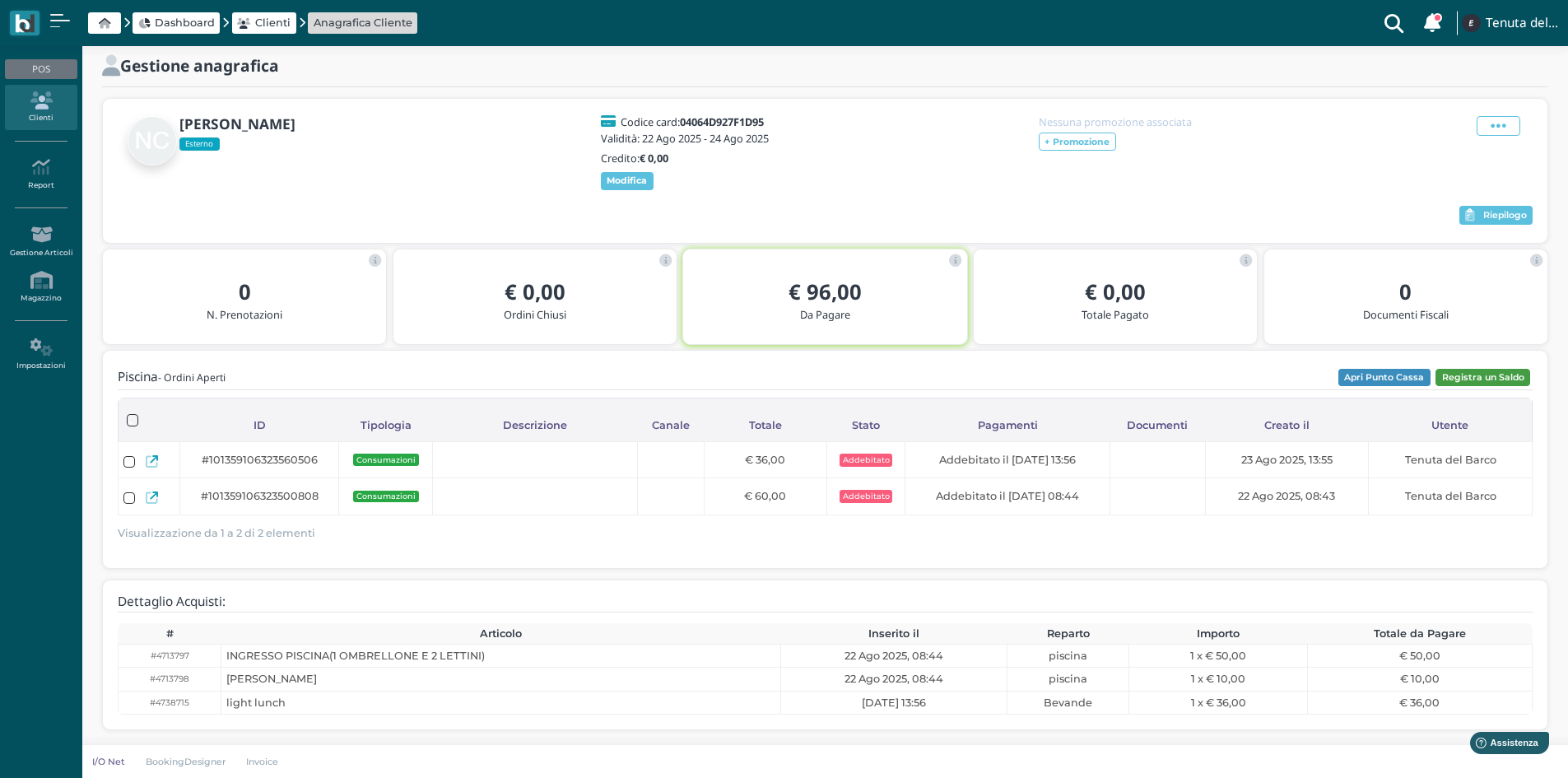
drag, startPoint x: 1478, startPoint y: 344, endPoint x: 1482, endPoint y: 368, distance: 24.3
click at [1479, 354] on div "[PERSON_NAME] Esterno Codice card: 04064D927F1D95 Validità: [DATE] - [DATE] Cre…" at bounding box center [825, 416] width 1446 height 637
click at [1482, 369] on button "Registra un Saldo" at bounding box center [1483, 377] width 95 height 18
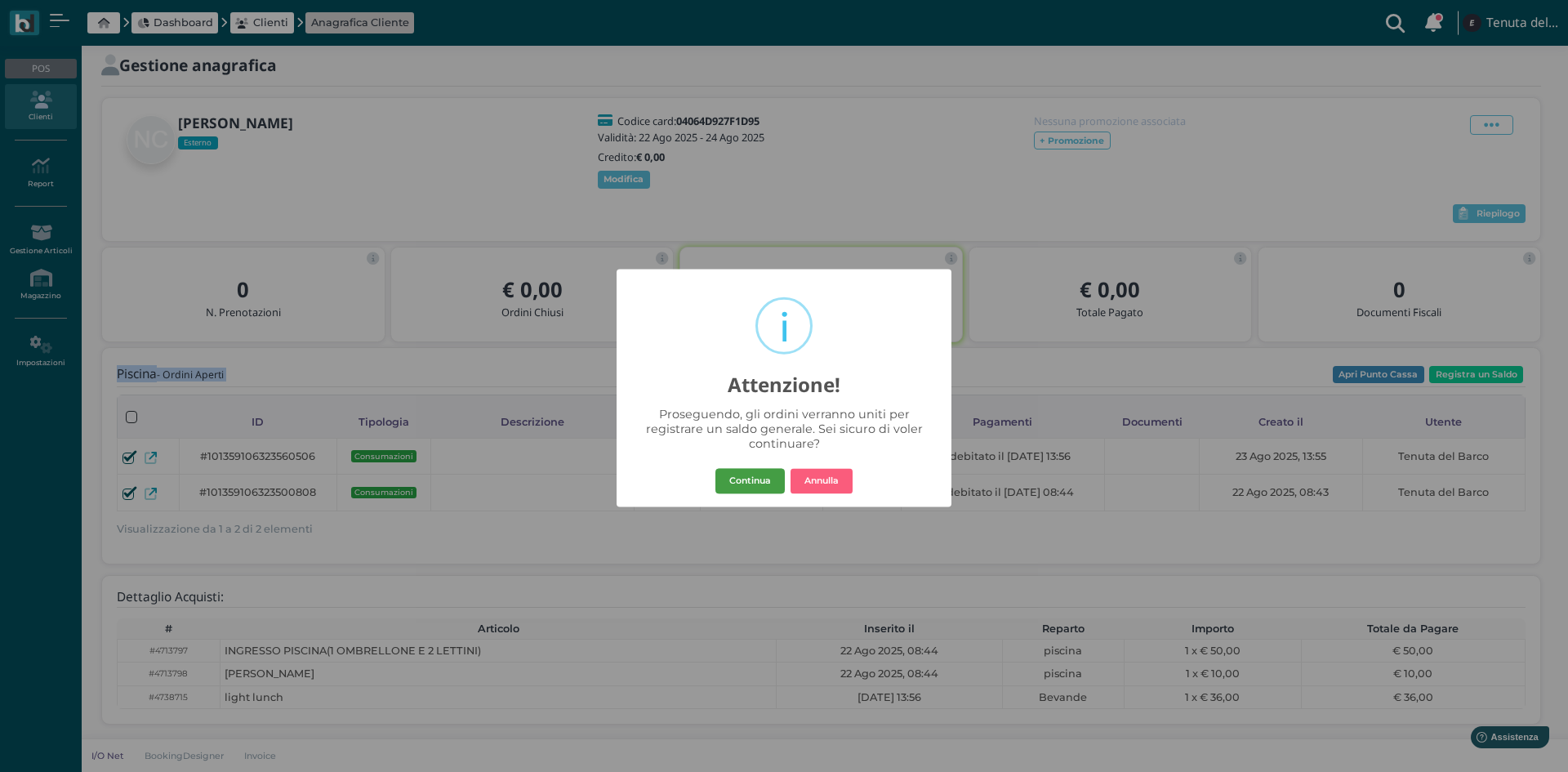
click at [749, 483] on button "Continua" at bounding box center [750, 480] width 69 height 26
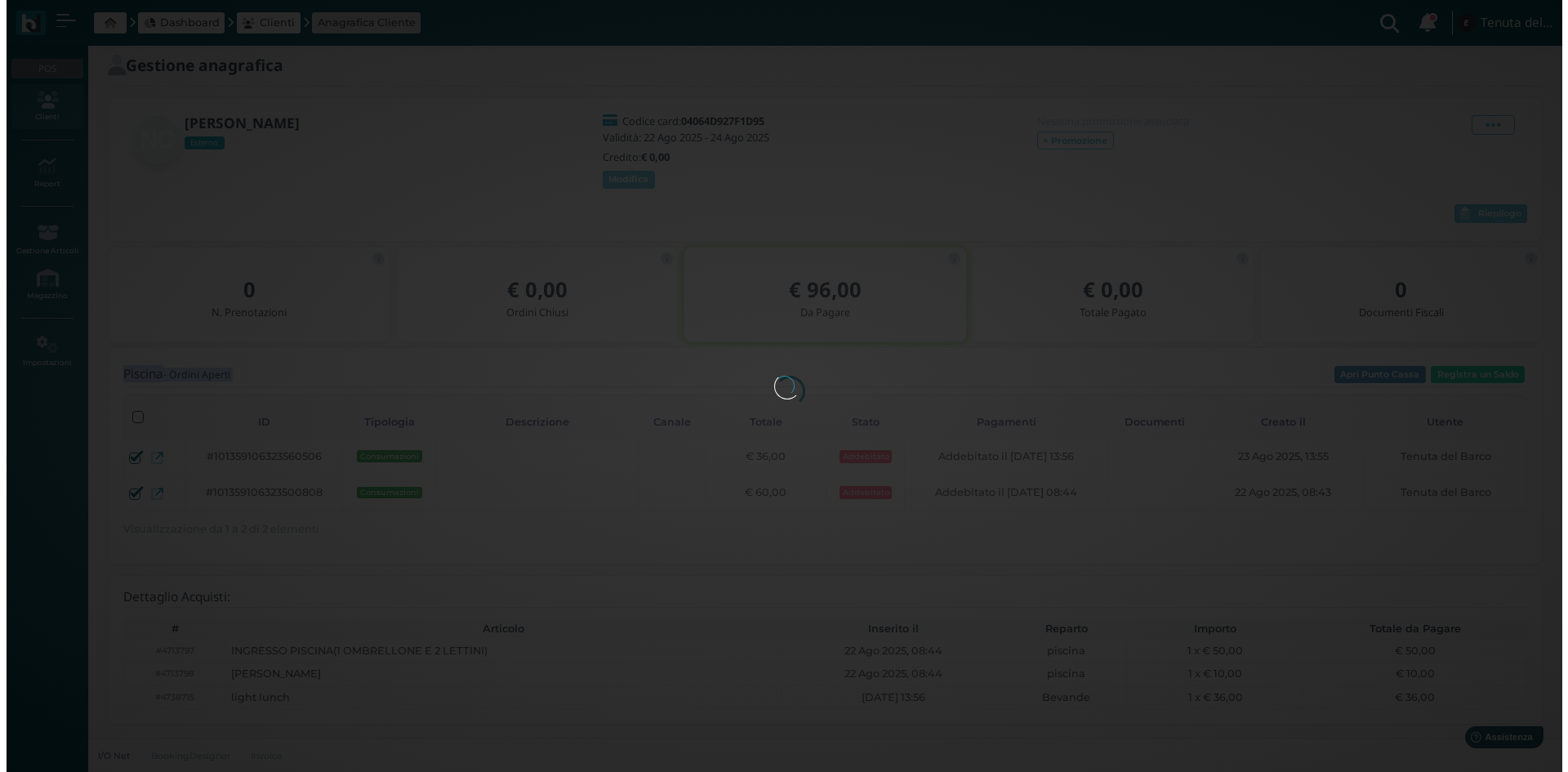
scroll to position [0, 0]
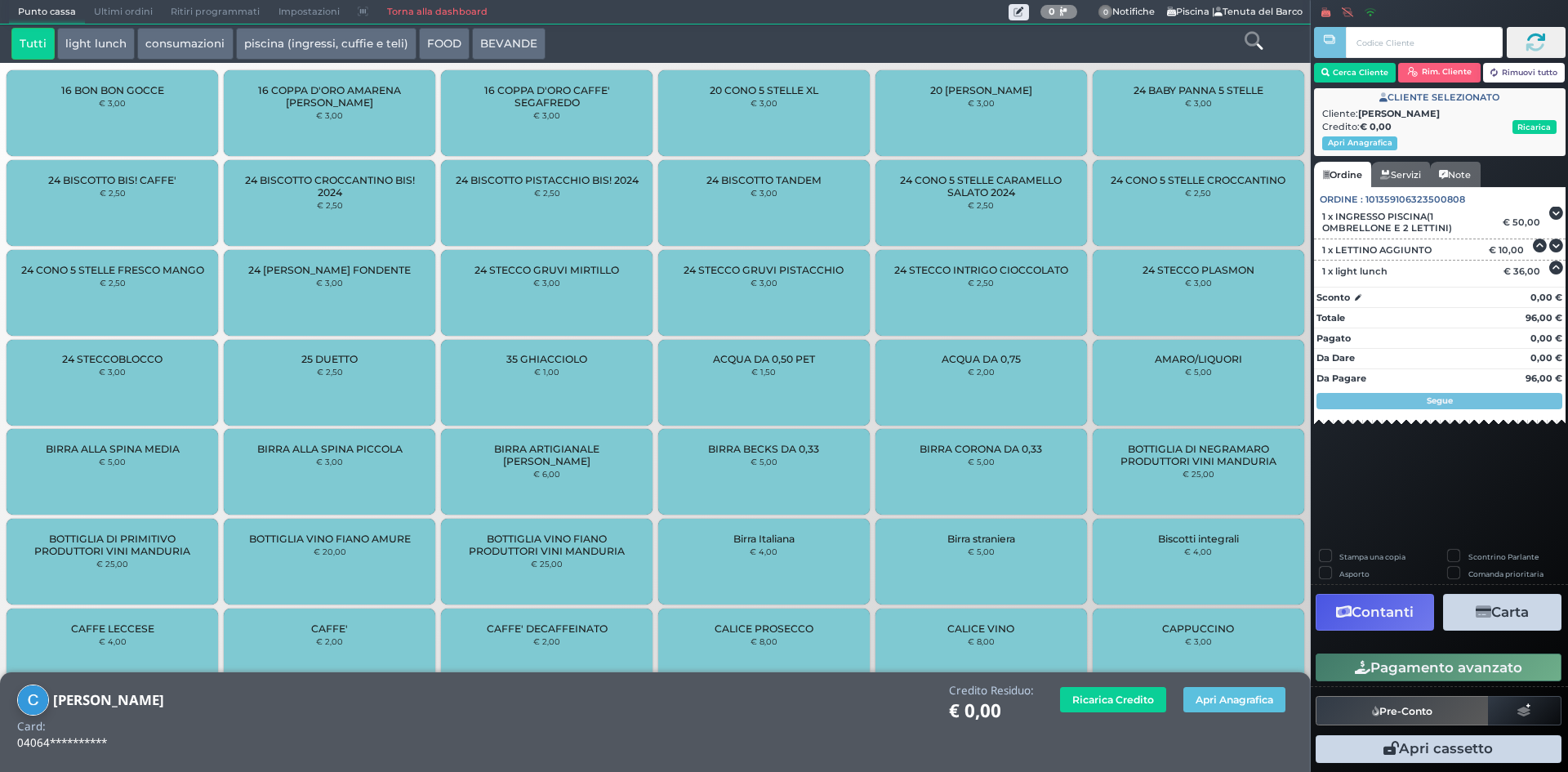
click at [1493, 618] on button "Carta" at bounding box center [1502, 612] width 118 height 36
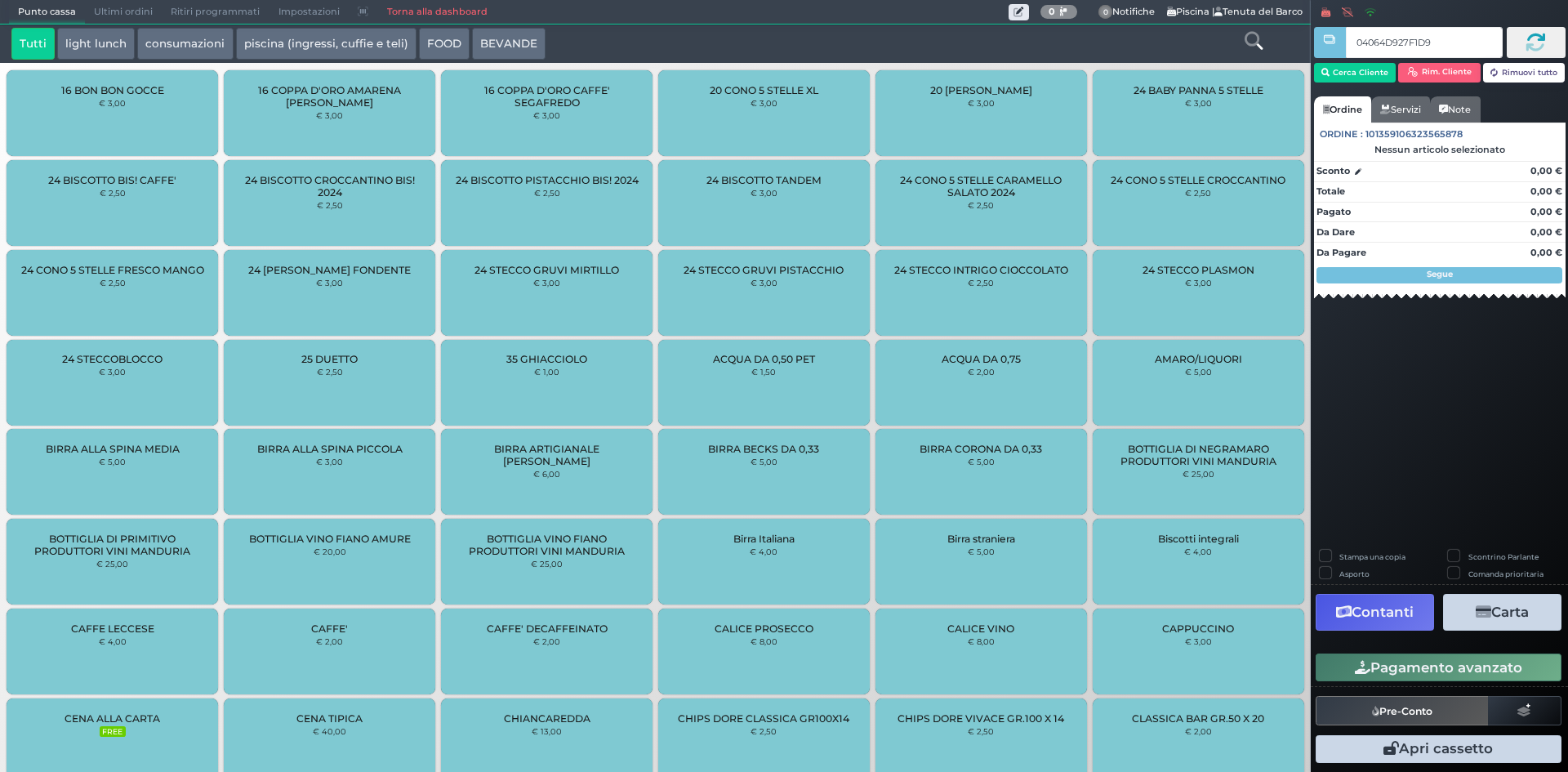
type input "04064D927F1D95"
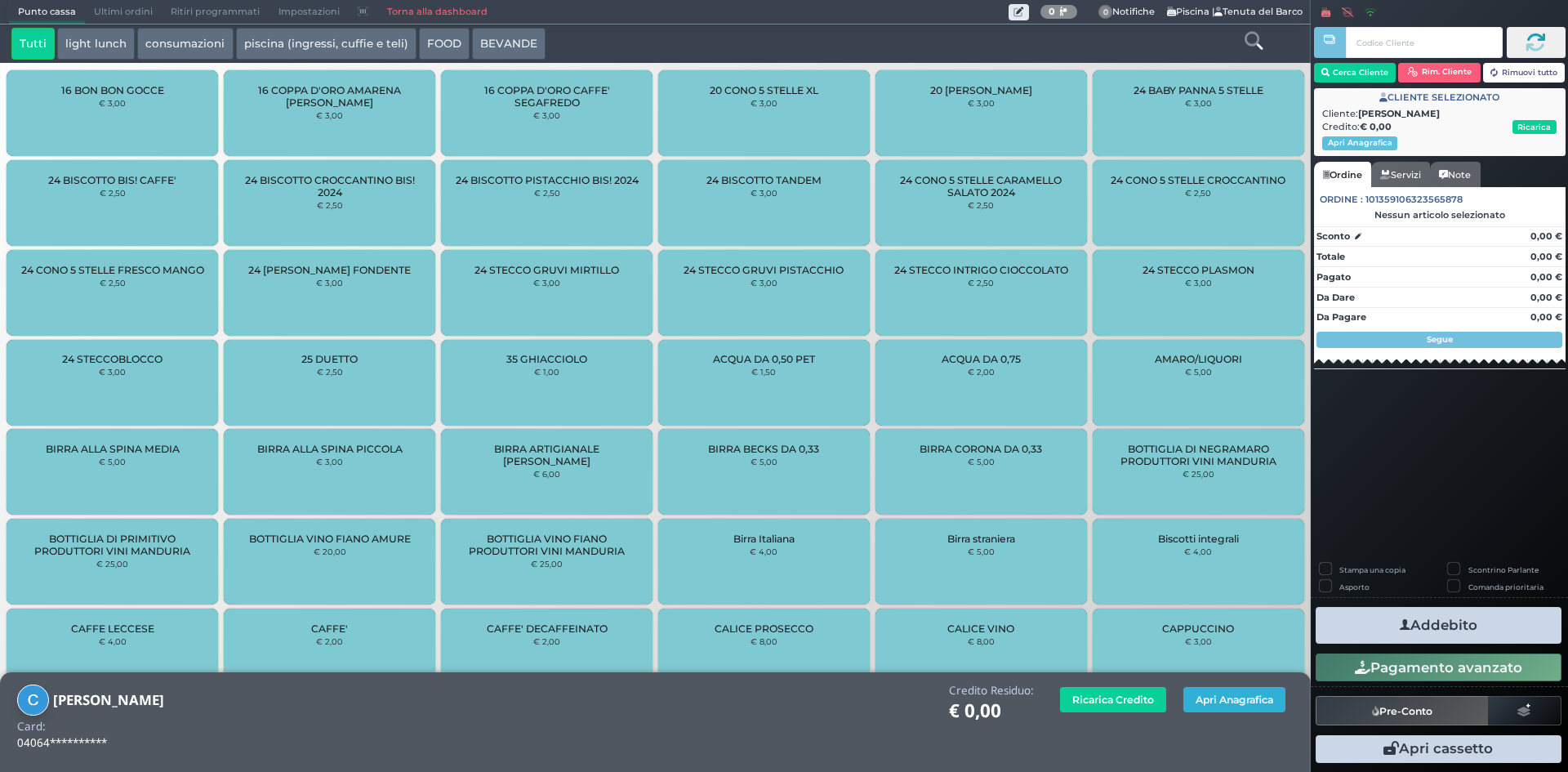
click at [1238, 696] on button "Apri Anagrafica" at bounding box center [1234, 699] width 102 height 25
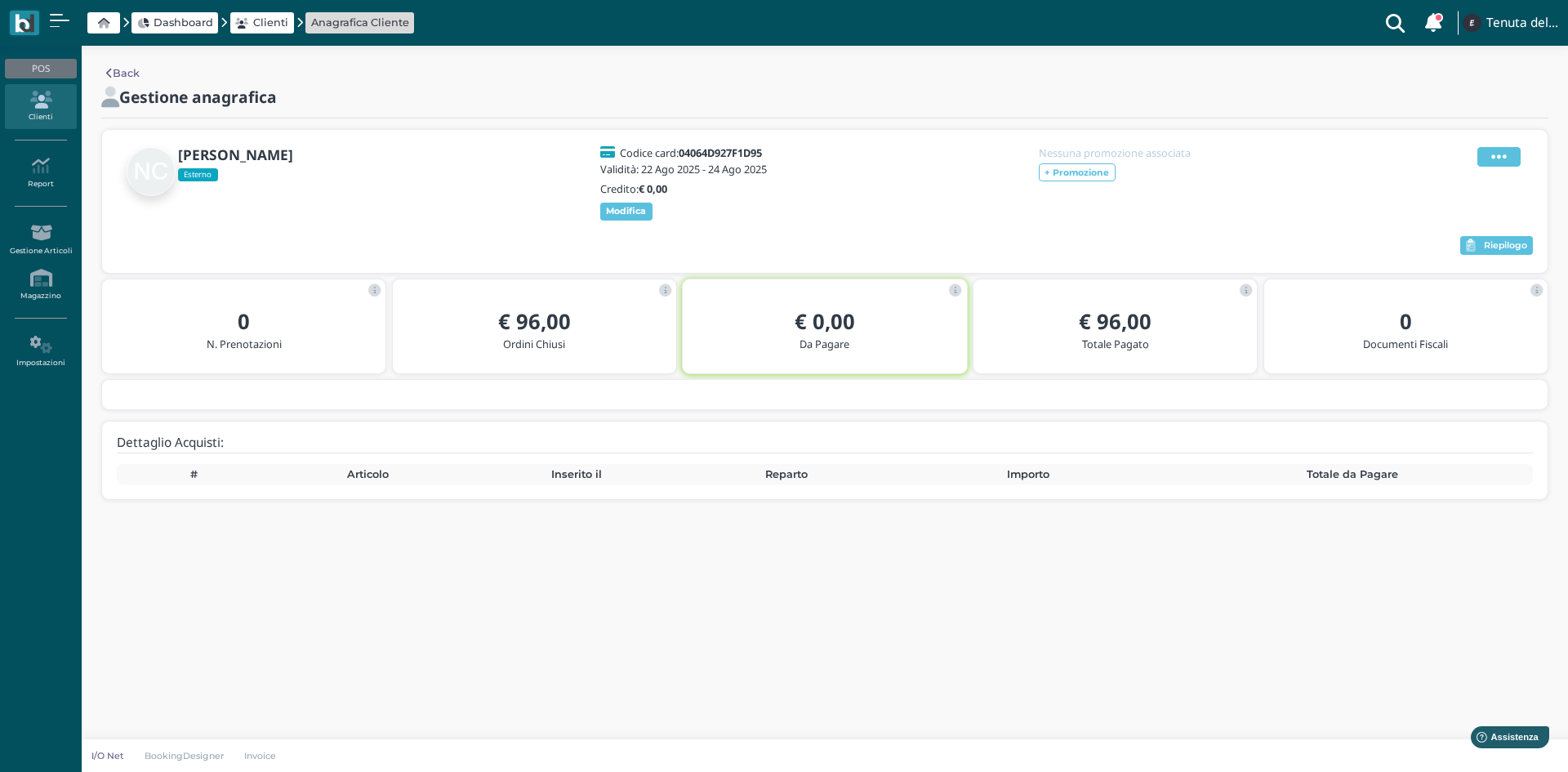
click at [1507, 154] on span at bounding box center [1498, 157] width 43 height 19
click at [1422, 227] on div "Blocca Contatto" at bounding box center [1458, 211] width 92 height 31
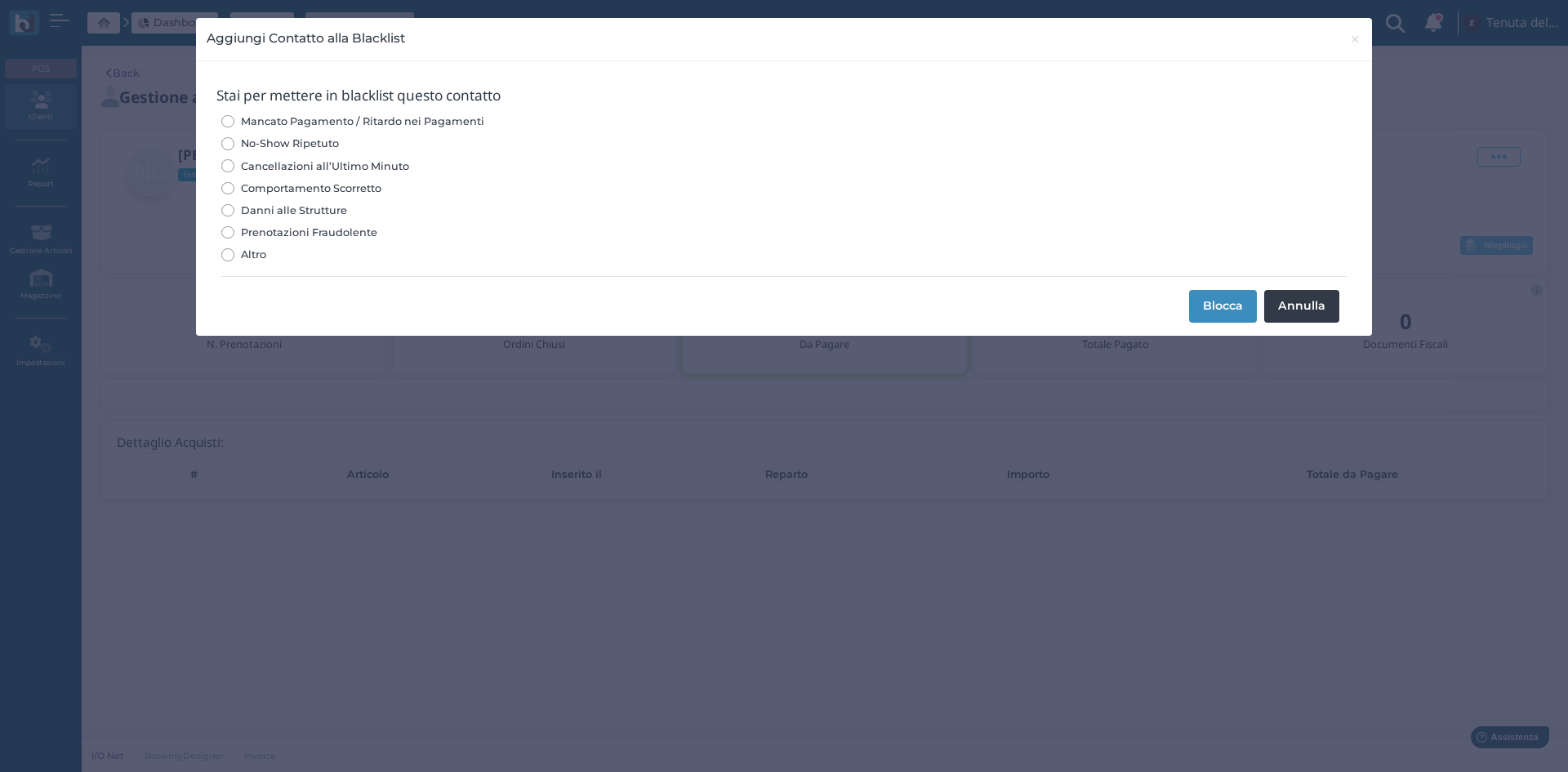
click at [1305, 308] on button "Annulla" at bounding box center [1302, 306] width 75 height 33
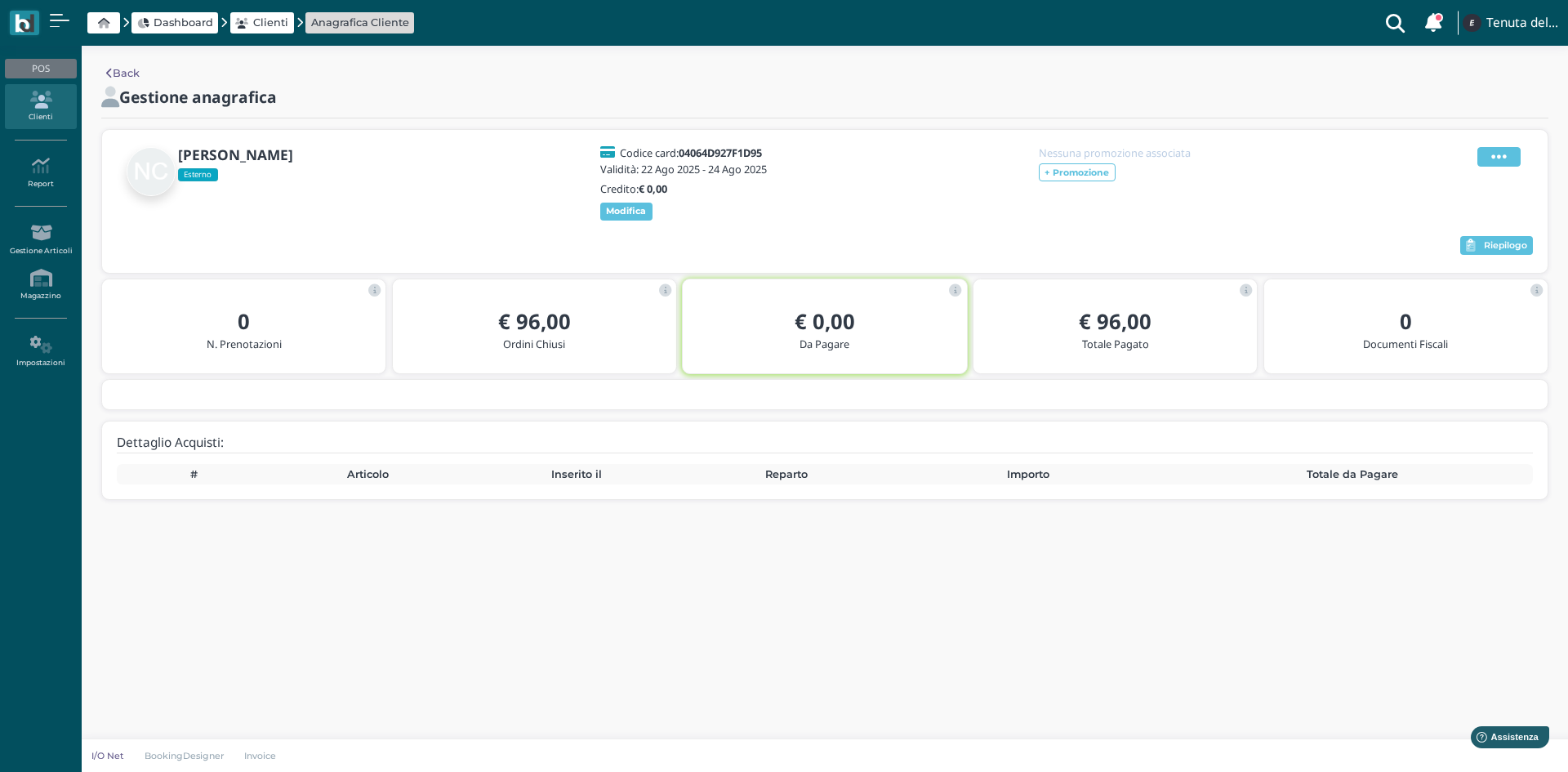
click at [1503, 162] on icon at bounding box center [1499, 157] width 15 height 18
click at [1457, 246] on span "Elimina" at bounding box center [1446, 246] width 42 height 15
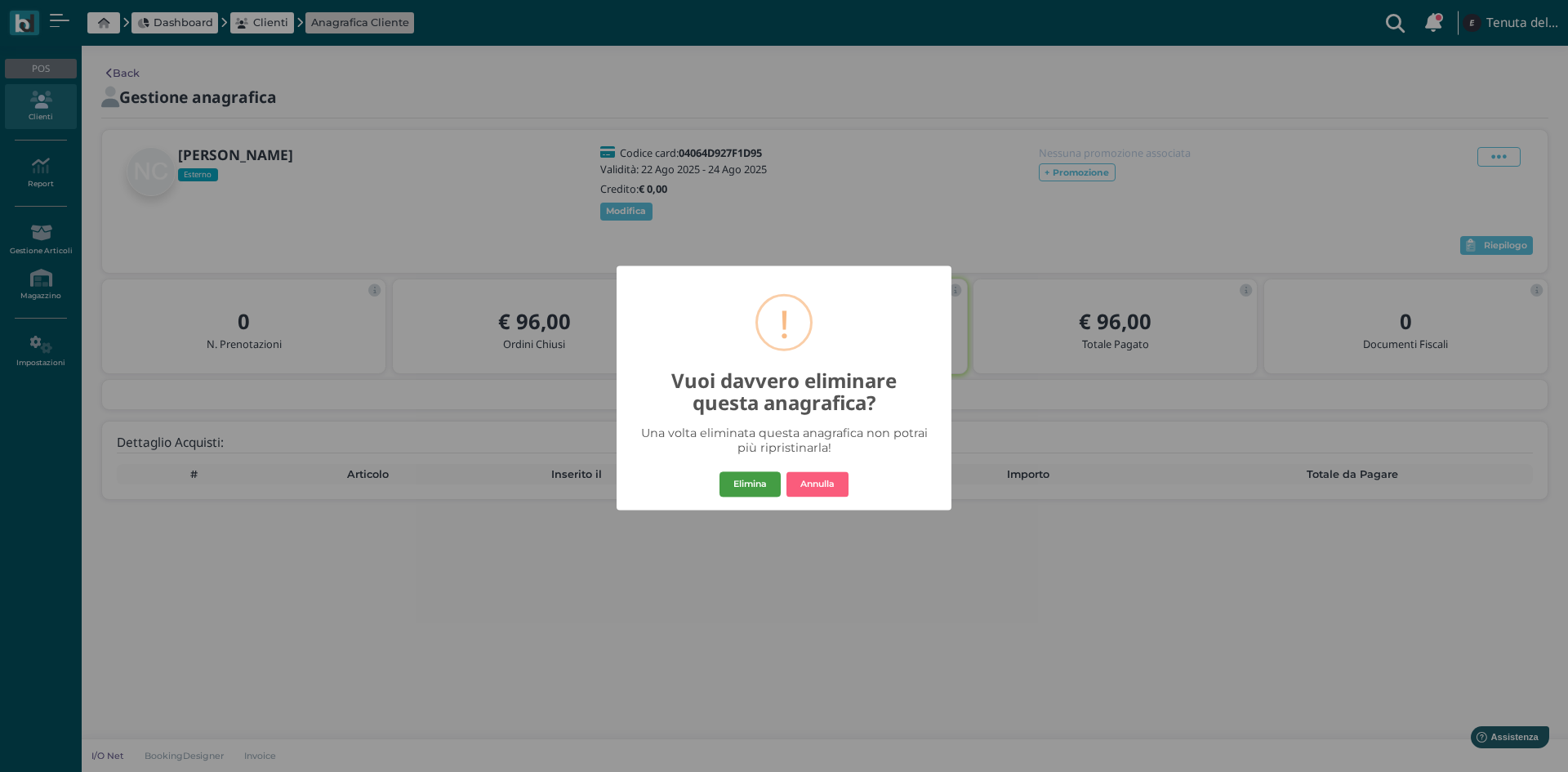
click at [736, 489] on button "Elimina" at bounding box center [750, 484] width 61 height 26
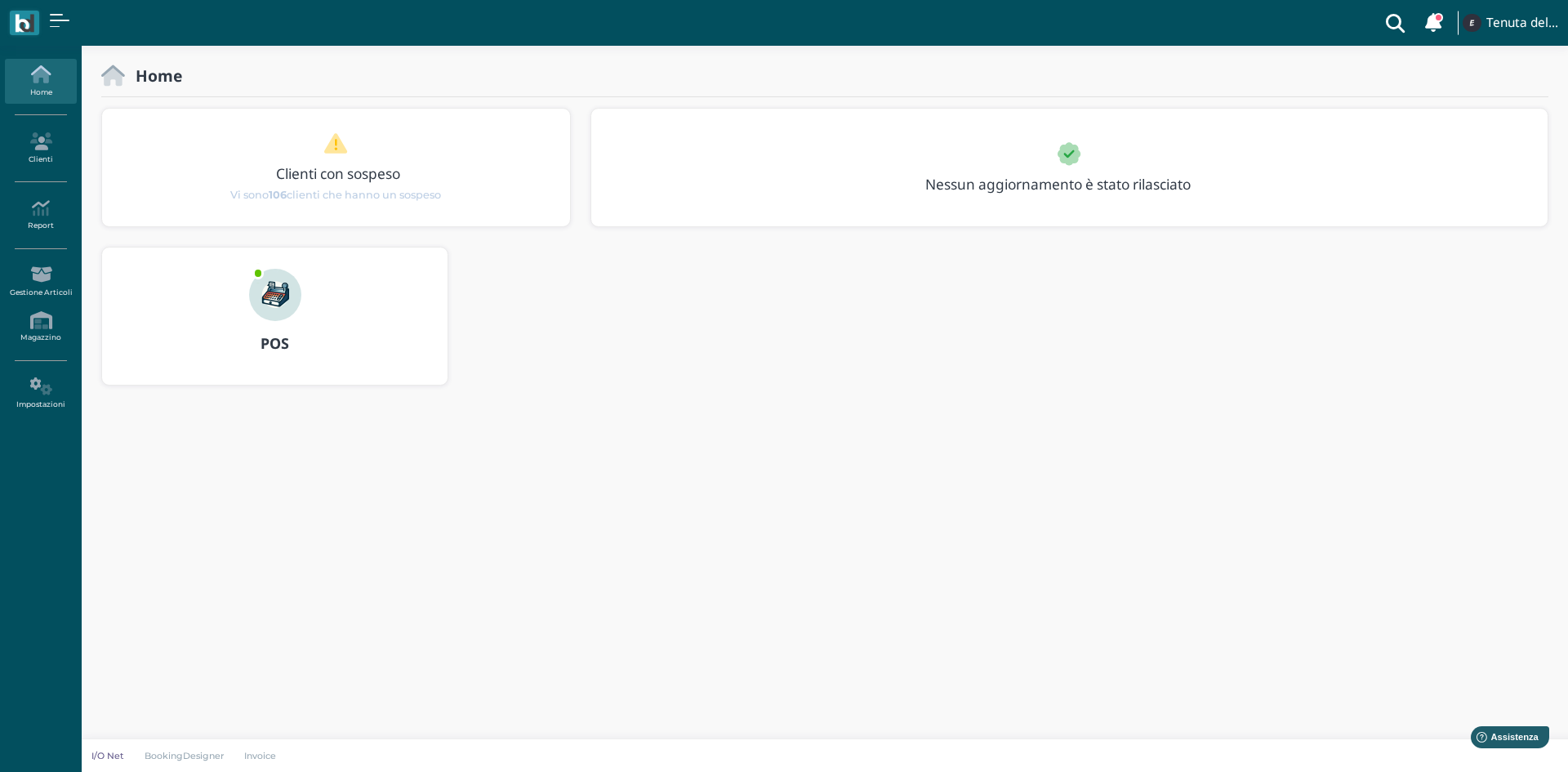
click at [291, 322] on div "POS" at bounding box center [275, 344] width 346 height 46
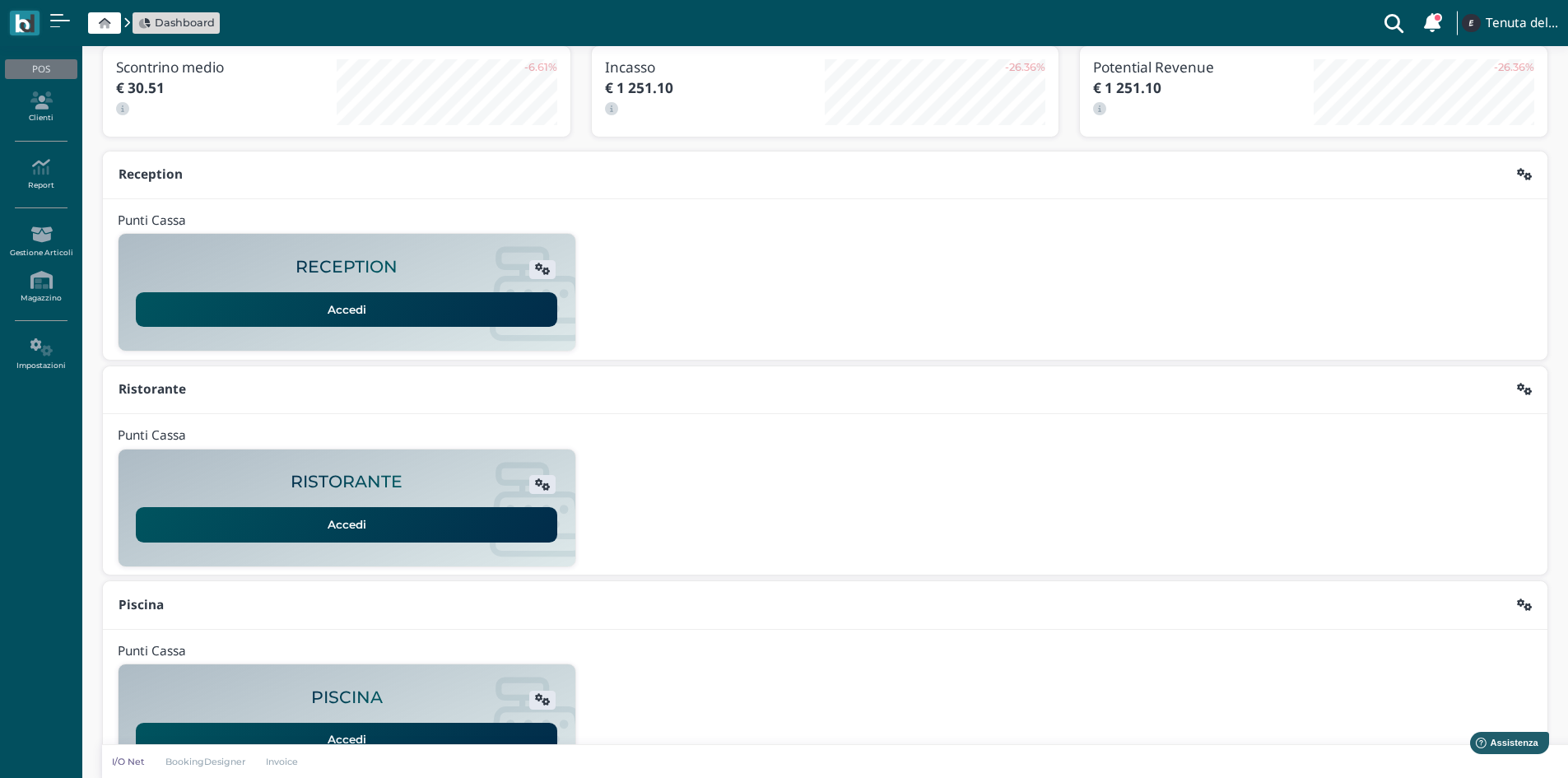
scroll to position [135, 0]
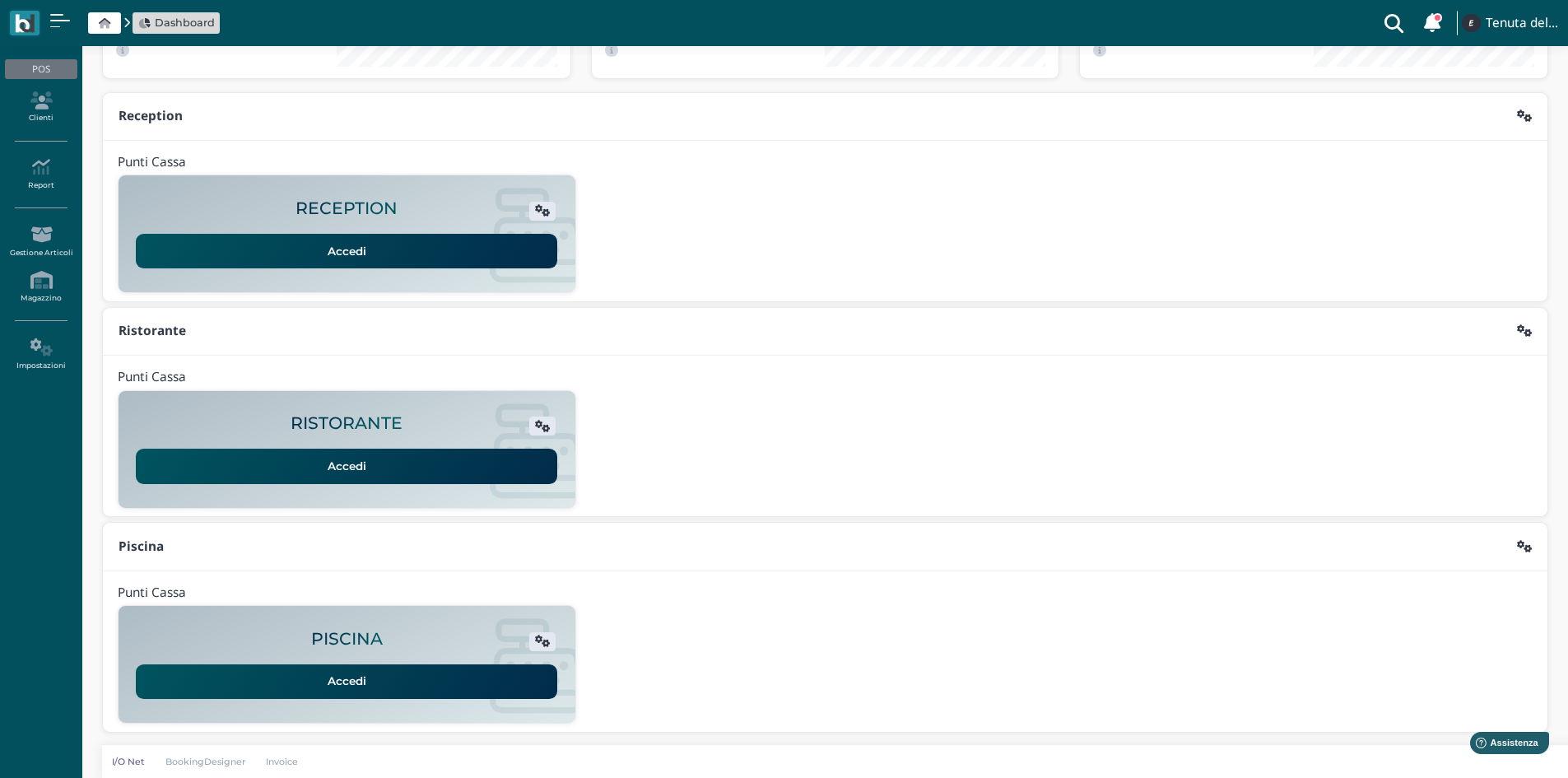
click at [339, 671] on link "Accedi" at bounding box center [346, 681] width 421 height 35
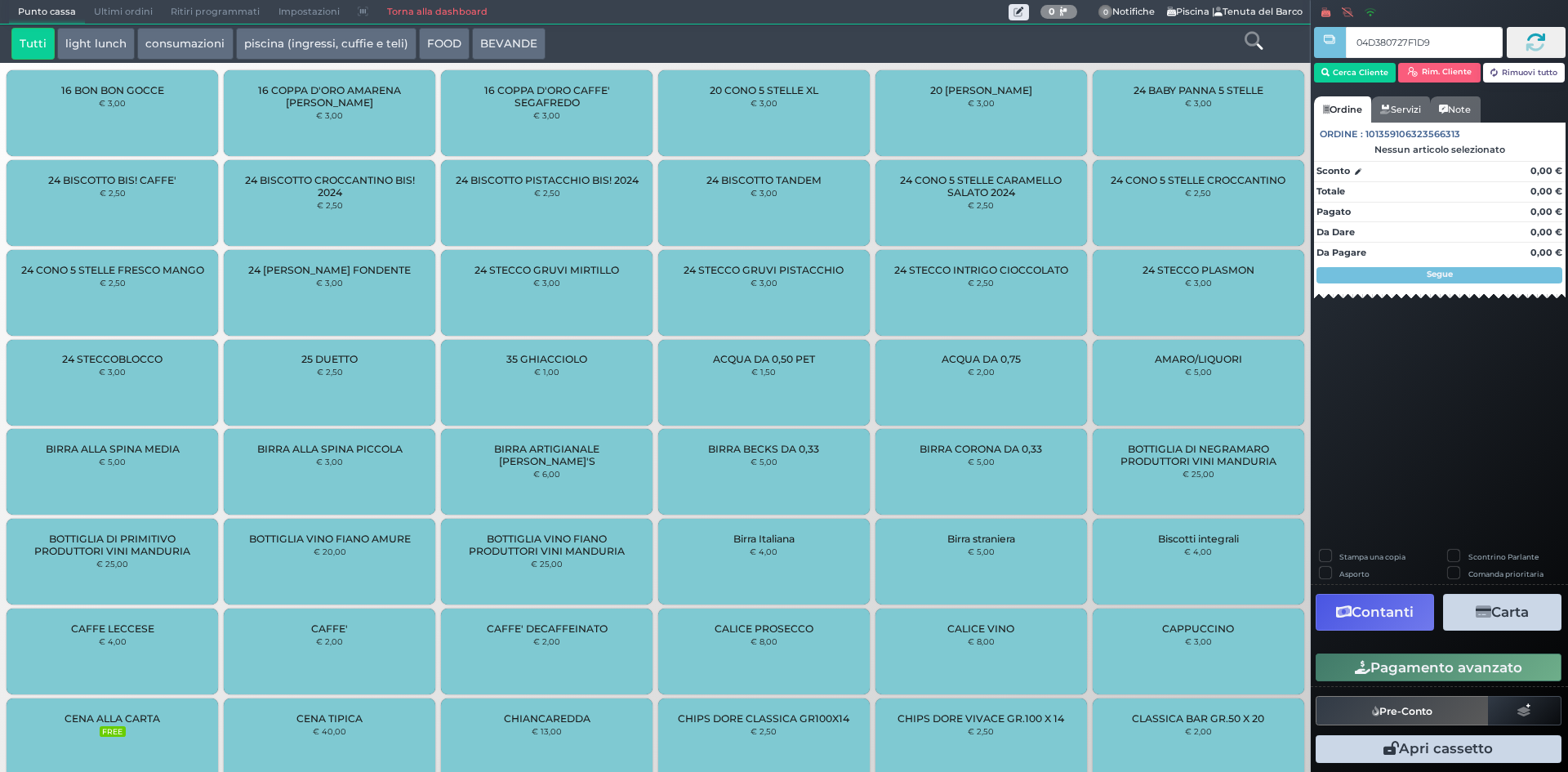
type input "04D380727F1D90"
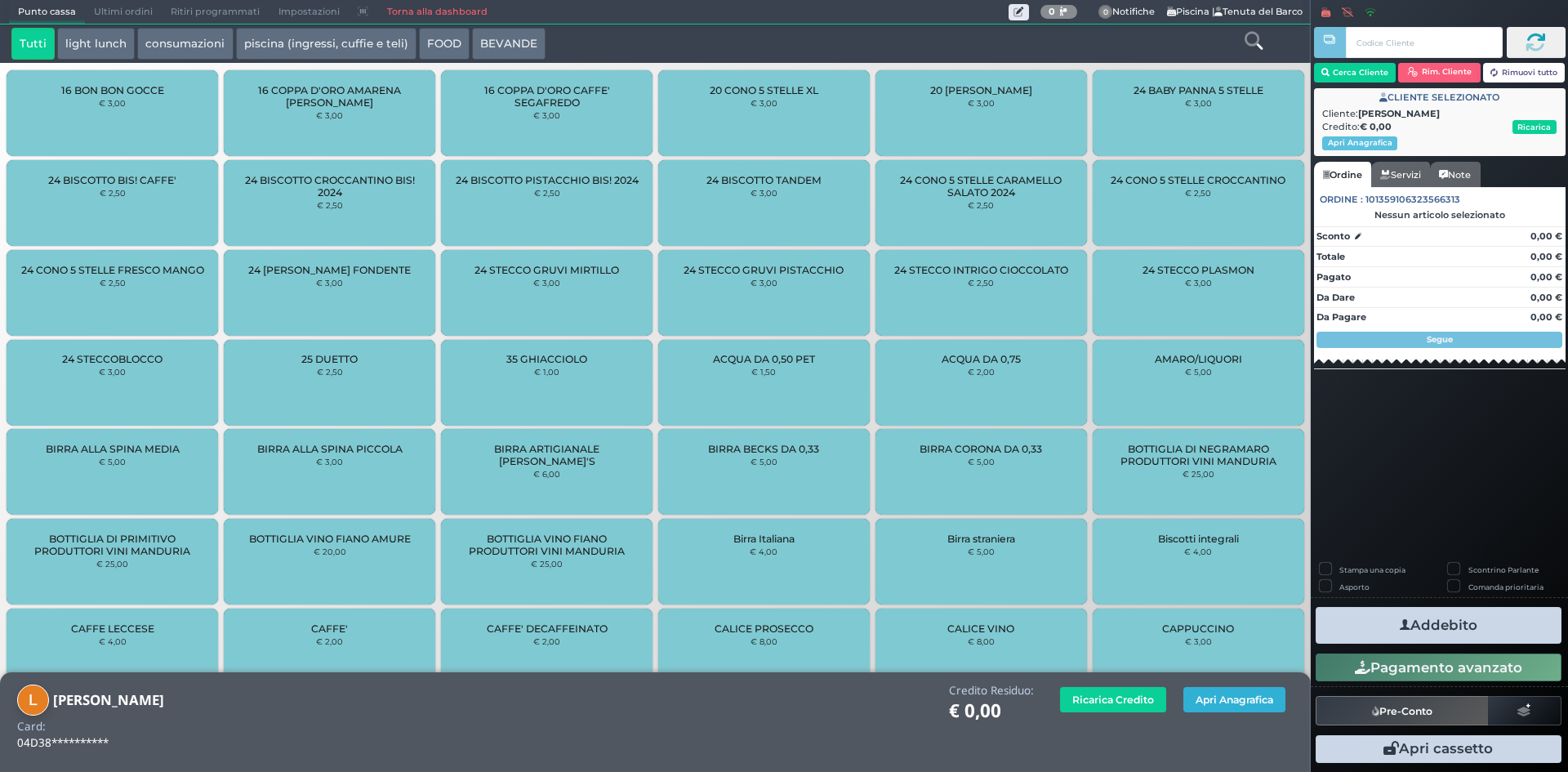
click at [1215, 702] on button "Apri Anagrafica" at bounding box center [1234, 699] width 102 height 25
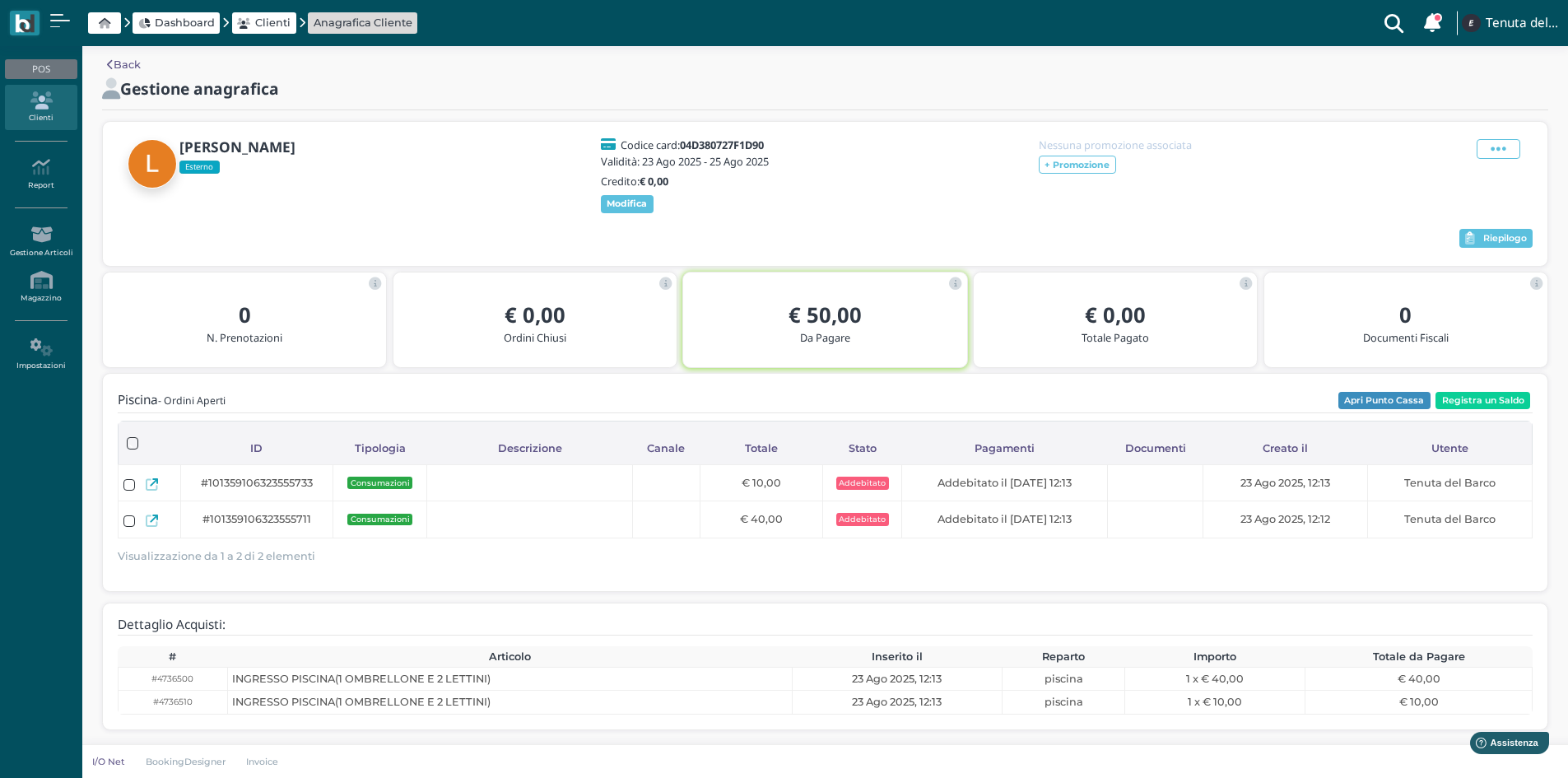
scroll to position [20, 0]
